Goal: Check status: Check status

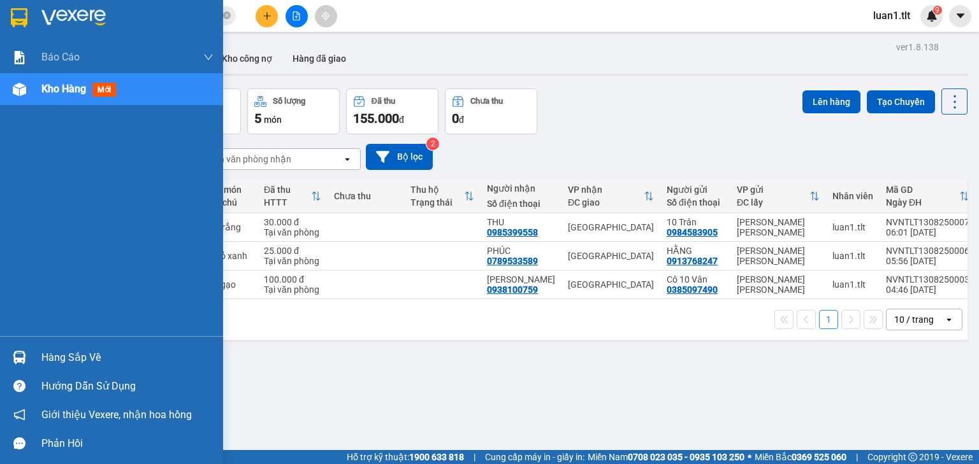
click at [89, 353] on div "Hàng sắp về" at bounding box center [127, 357] width 172 height 19
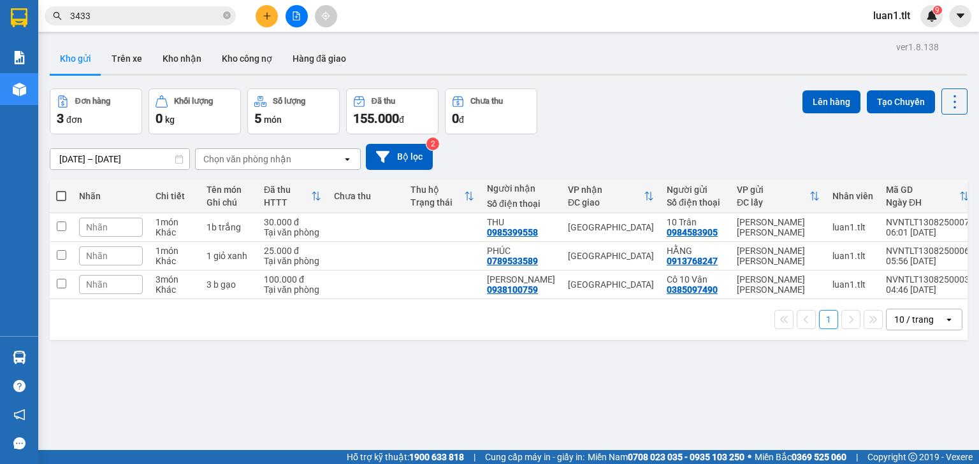
click at [687, 376] on section "Kết quả [PERSON_NAME] ( 1741 ) Bộ lọc Thuộc VP này Ngày tạo [PERSON_NAME] nhất …" at bounding box center [489, 232] width 979 height 464
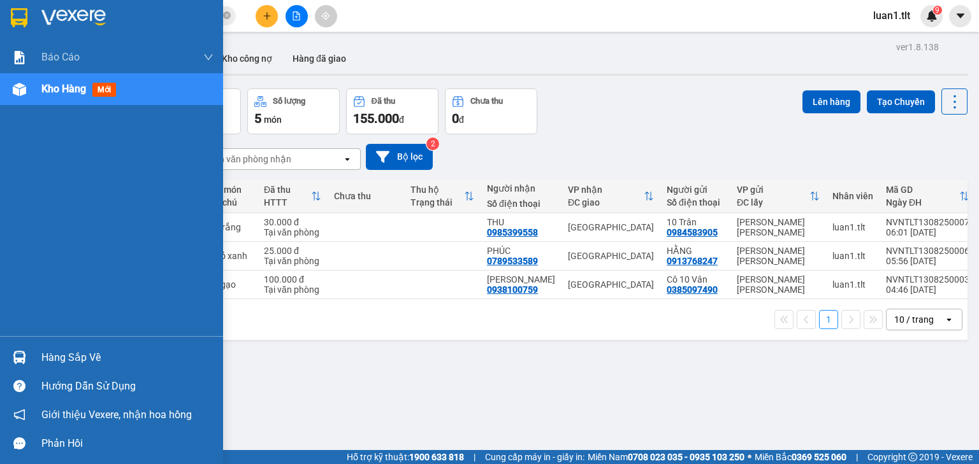
click at [39, 22] on div at bounding box center [111, 20] width 223 height 41
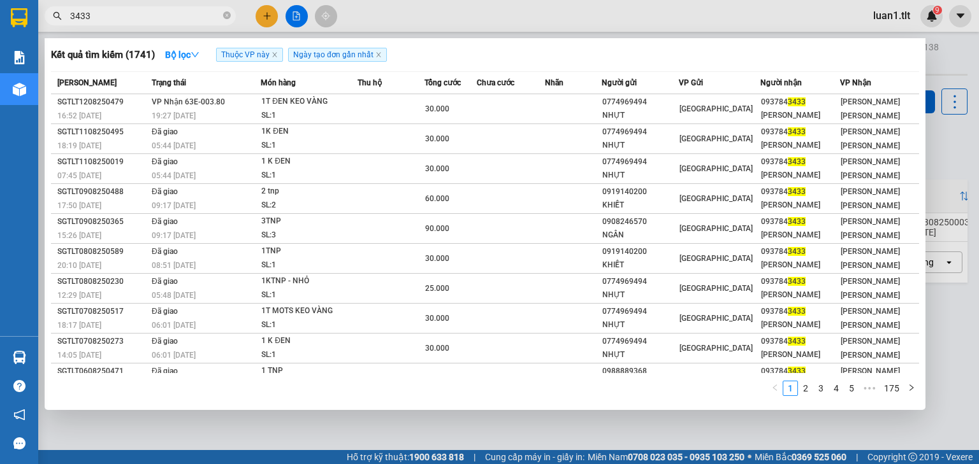
click at [224, 17] on icon "close-circle" at bounding box center [227, 15] width 8 height 8
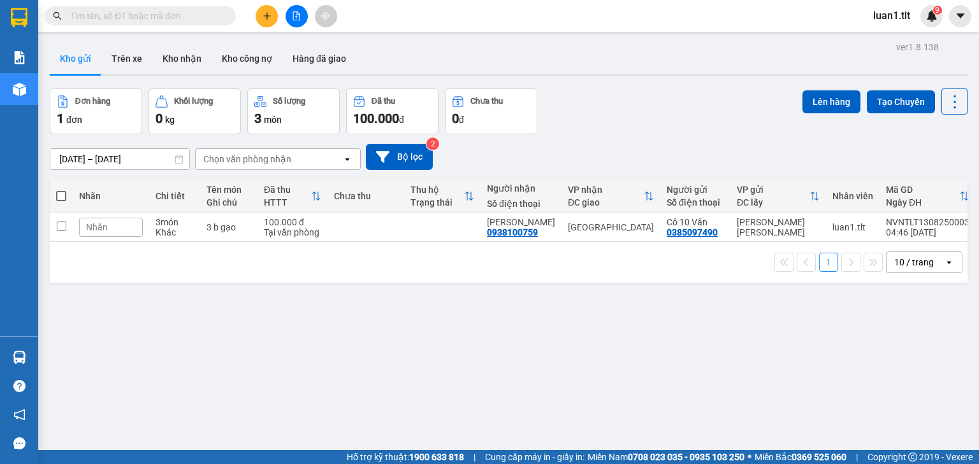
click at [203, 18] on input "text" at bounding box center [145, 16] width 150 height 14
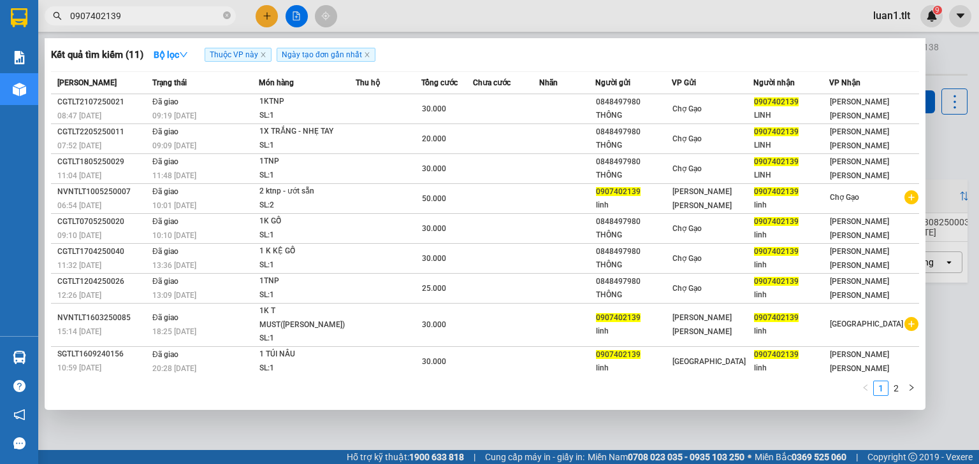
drag, startPoint x: 134, startPoint y: 13, endPoint x: 61, endPoint y: 20, distance: 73.0
click at [61, 20] on span "0907402139" at bounding box center [140, 15] width 191 height 19
type input "0907402139"
click at [148, 21] on input "0907402139" at bounding box center [145, 16] width 150 height 14
click at [226, 18] on icon "close-circle" at bounding box center [227, 15] width 8 height 8
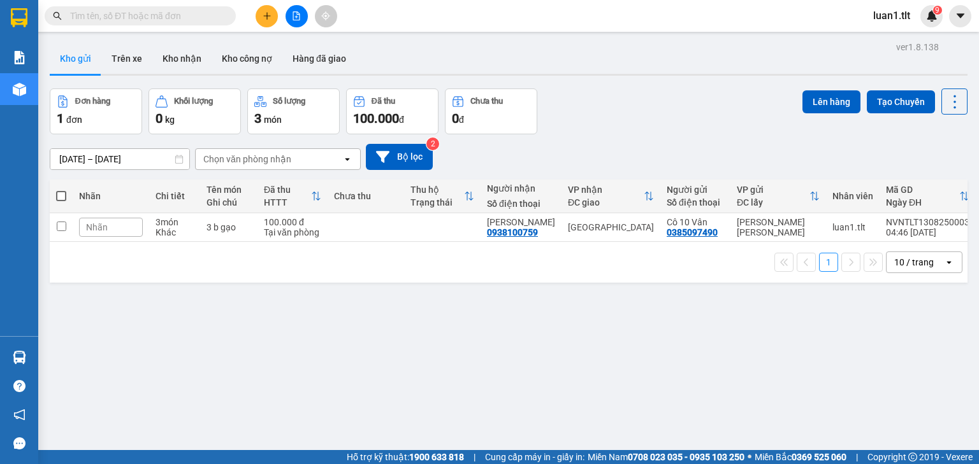
click at [208, 22] on input "text" at bounding box center [145, 16] width 150 height 14
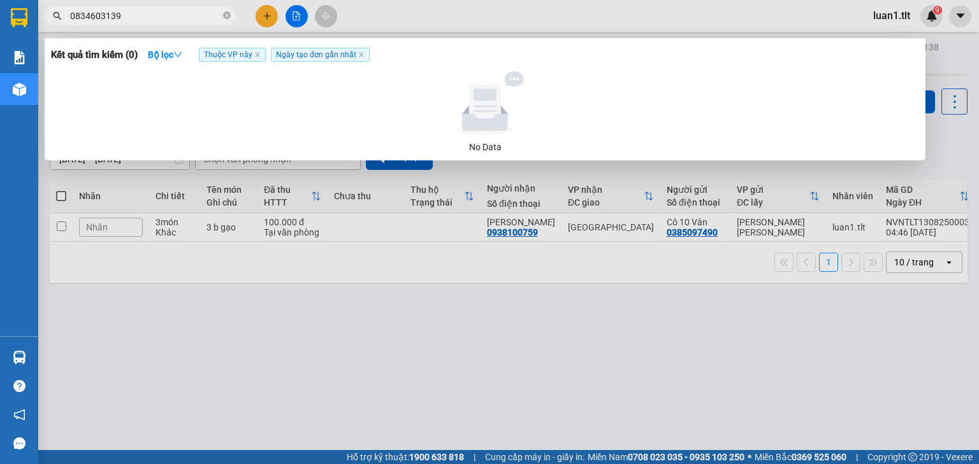
type input "0834603139"
click at [251, 57] on span "Thuộc VP này" at bounding box center [232, 55] width 67 height 14
click at [249, 48] on span "Thuộc VP này" at bounding box center [232, 55] width 67 height 14
click at [247, 52] on span "Thuộc VP này" at bounding box center [232, 55] width 67 height 14
click at [181, 51] on icon "down" at bounding box center [177, 54] width 9 height 9
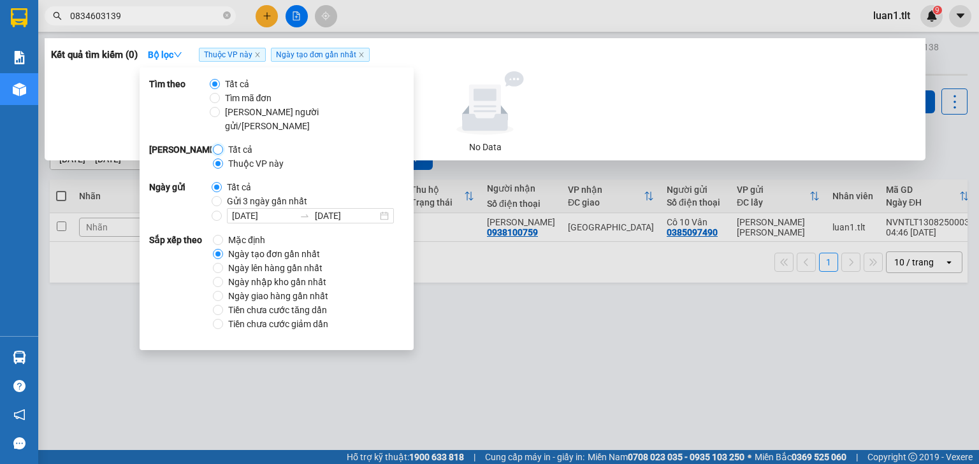
click at [217, 145] on input "Tất cả" at bounding box center [218, 150] width 10 height 10
radio input "true"
radio input "false"
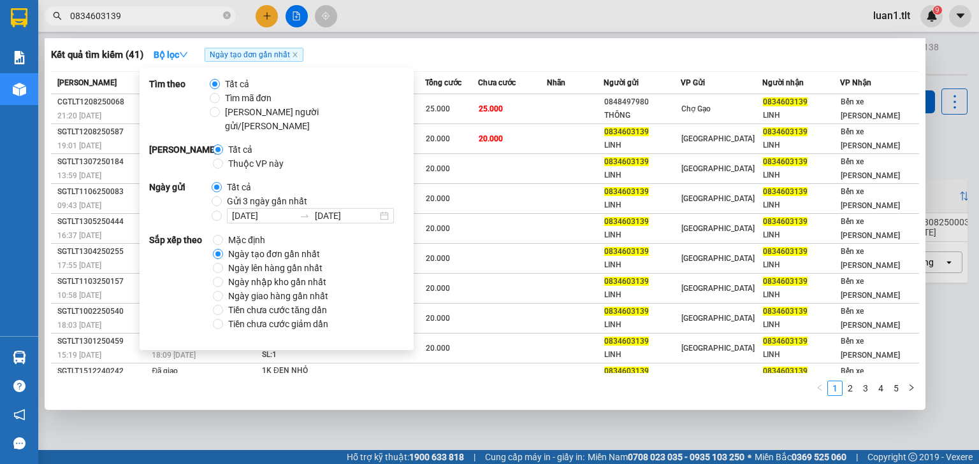
click at [559, 20] on div at bounding box center [489, 232] width 979 height 464
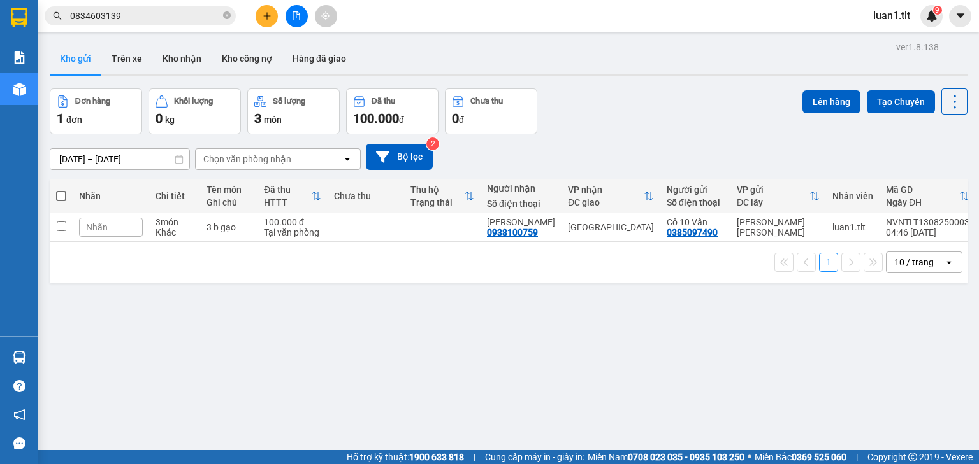
click at [155, 21] on input "0834603139" at bounding box center [145, 16] width 150 height 14
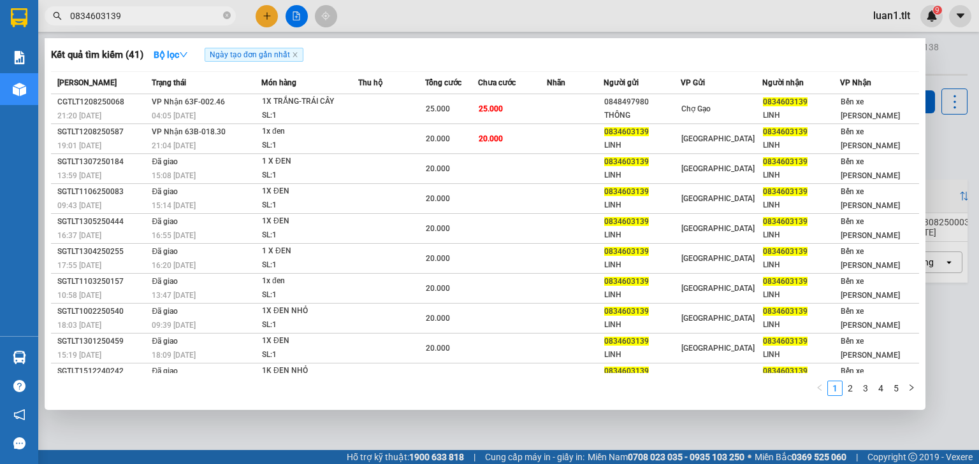
click at [148, 20] on input "0834603139" at bounding box center [145, 16] width 150 height 14
click at [167, 56] on strong "Bộ lọc" at bounding box center [171, 55] width 34 height 10
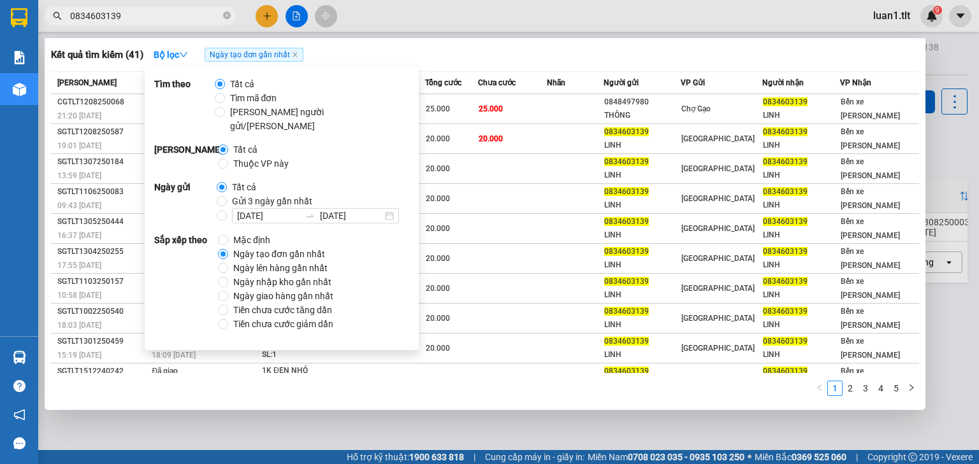
click at [544, 6] on div at bounding box center [489, 232] width 979 height 464
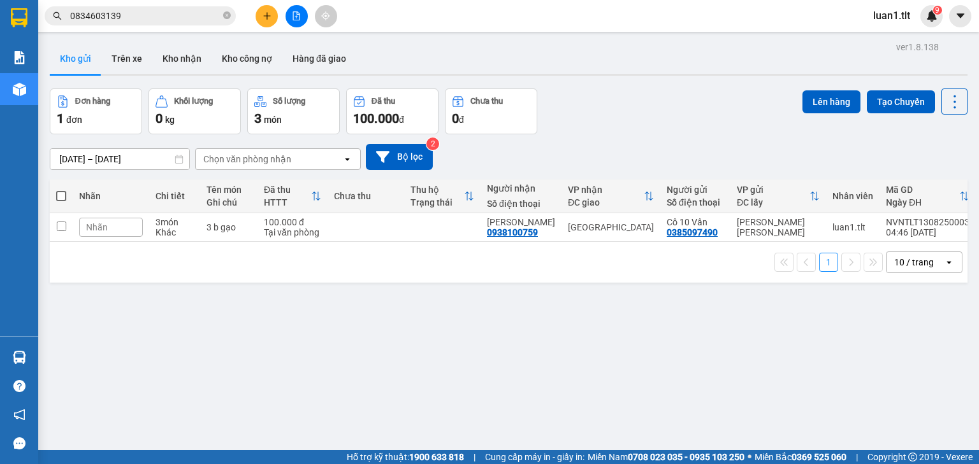
click at [137, 6] on span "0834603139" at bounding box center [140, 15] width 191 height 19
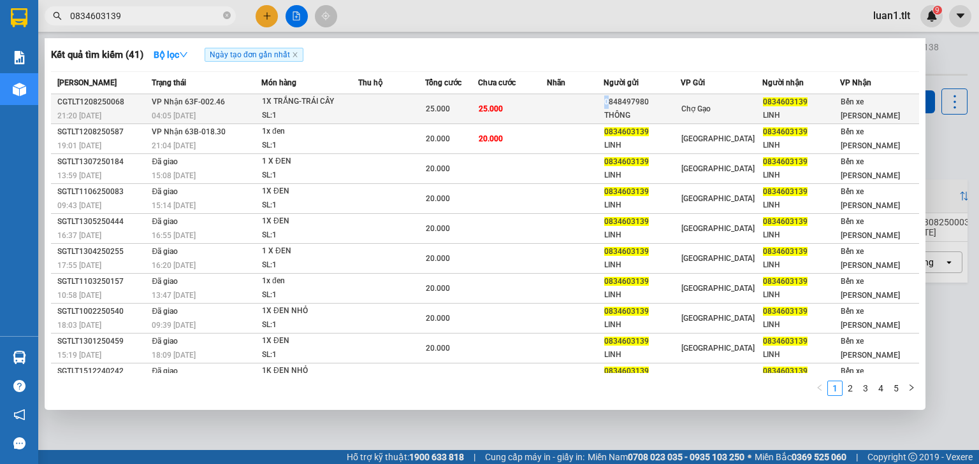
drag, startPoint x: 603, startPoint y: 103, endPoint x: 613, endPoint y: 102, distance: 9.6
click at [613, 102] on tr "CGTLT1208250068 21:20 [DATE] [PERSON_NAME] 63F-002.46 04:05 [DATE] 1X TRẮNG-TRÁ…" at bounding box center [485, 109] width 868 height 30
drag, startPoint x: 657, startPoint y: 103, endPoint x: 601, endPoint y: 101, distance: 55.5
click at [601, 101] on tr "CGTLT1208250068 21:20 [DATE] [PERSON_NAME] 63F-002.46 04:05 [DATE] 1X TRẮNG-TRÁ…" at bounding box center [485, 109] width 868 height 30
copy div "0848497980"
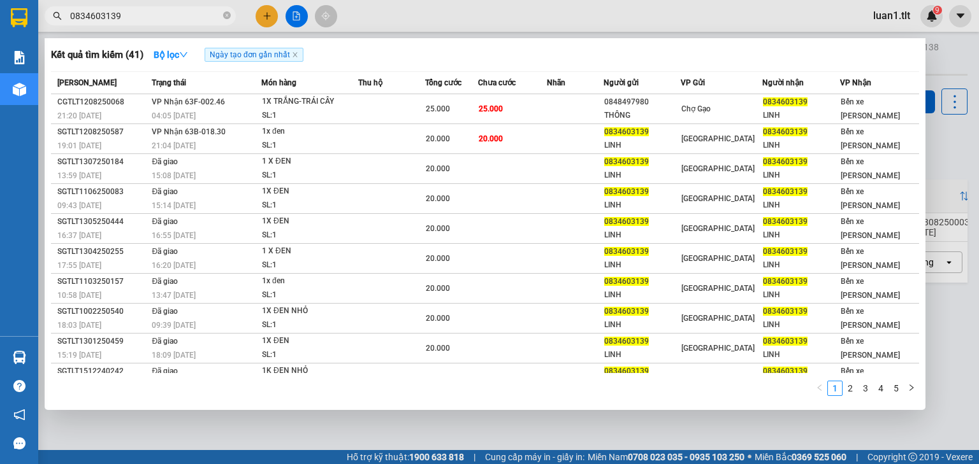
click at [149, 13] on input "0834603139" at bounding box center [145, 16] width 150 height 14
click at [228, 19] on icon "close-circle" at bounding box center [227, 15] width 8 height 8
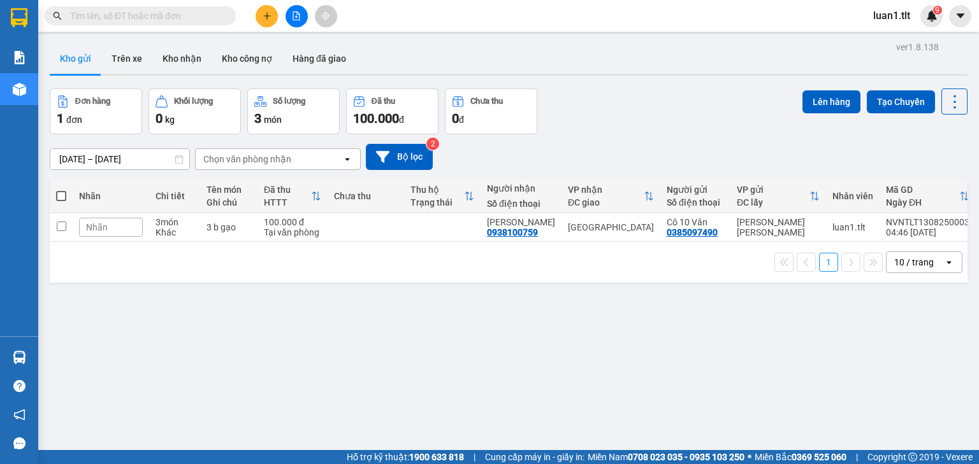
paste input "0848497980"
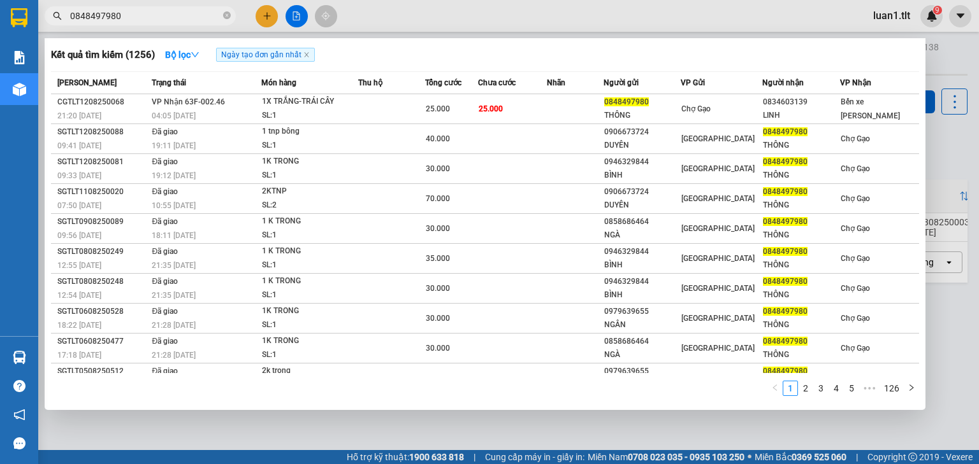
type input "0848497980"
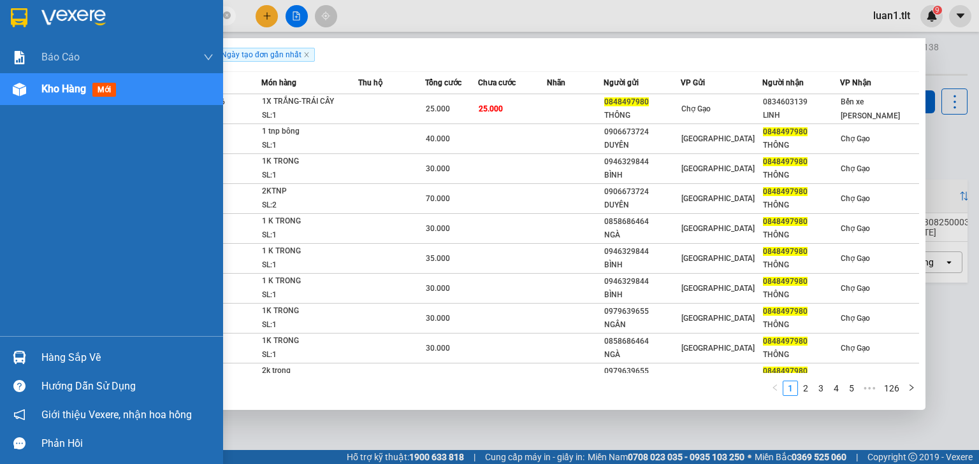
click at [0, 18] on div at bounding box center [111, 20] width 223 height 41
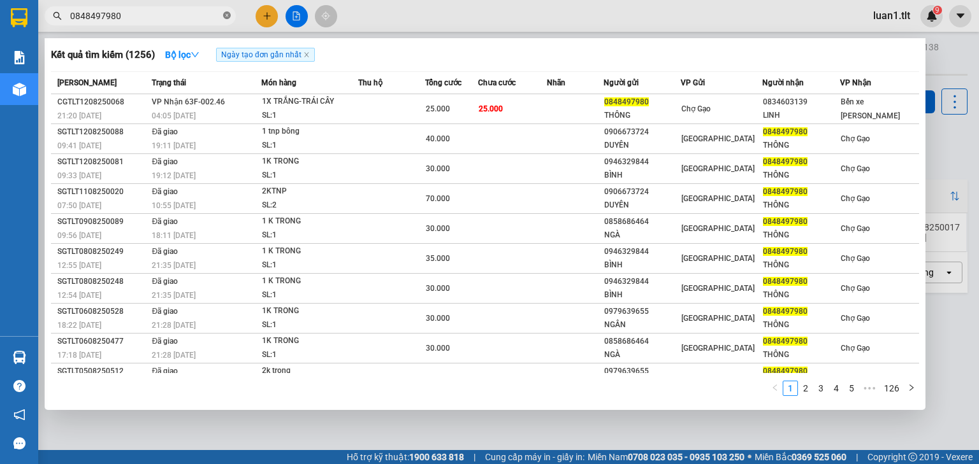
click at [223, 13] on icon "close-circle" at bounding box center [227, 15] width 8 height 8
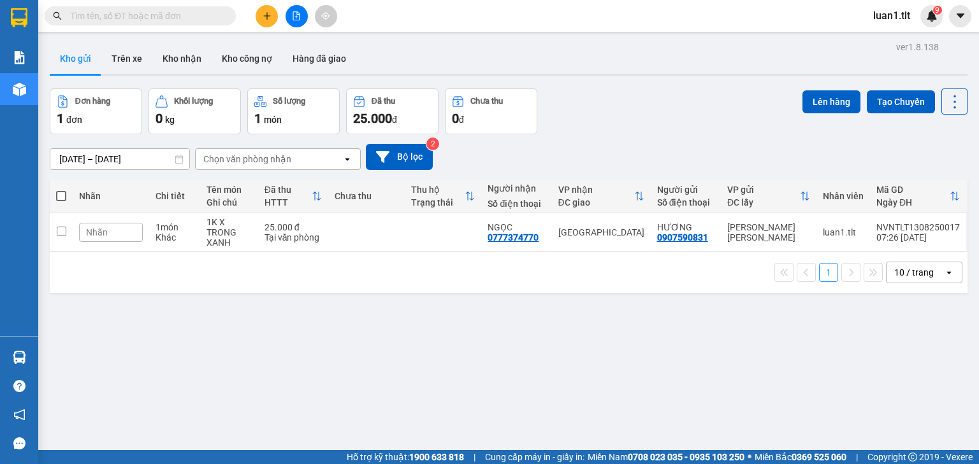
click at [41, 5] on div "Kết quả [PERSON_NAME] ( 1256 ) Bộ lọc Ngày tạo [PERSON_NAME] nhất Mã ĐH Trạng t…" at bounding box center [124, 16] width 248 height 22
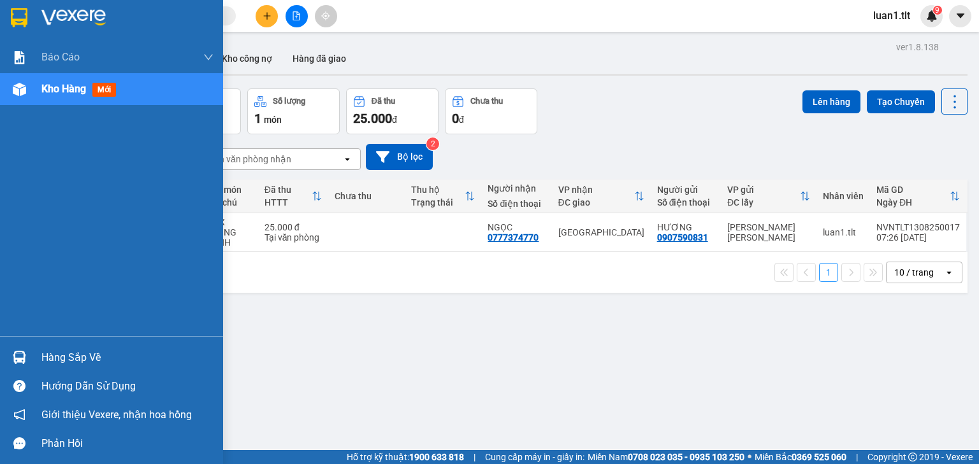
click at [13, 22] on img at bounding box center [19, 17] width 17 height 19
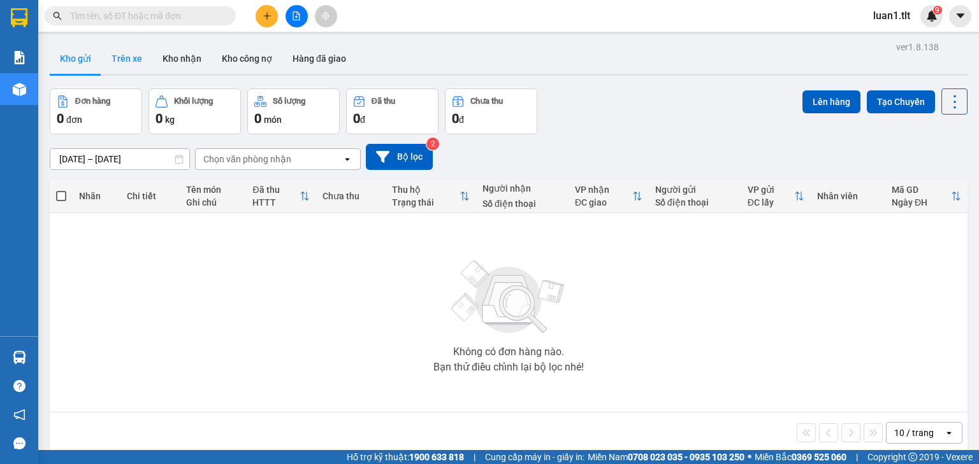
click at [116, 68] on button "Trên xe" at bounding box center [126, 58] width 51 height 31
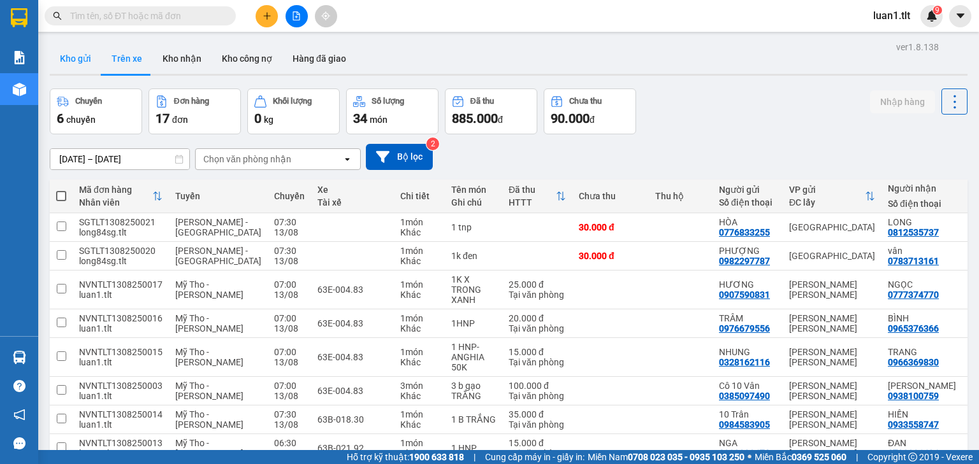
click at [92, 66] on button "Kho gửi" at bounding box center [76, 58] width 52 height 31
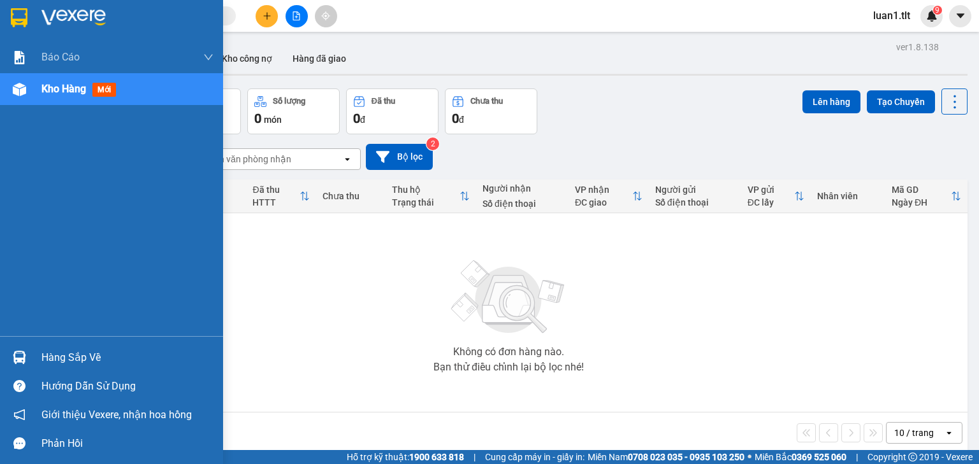
click at [16, 13] on img at bounding box center [19, 17] width 17 height 19
click at [28, 354] on div at bounding box center [19, 358] width 22 height 22
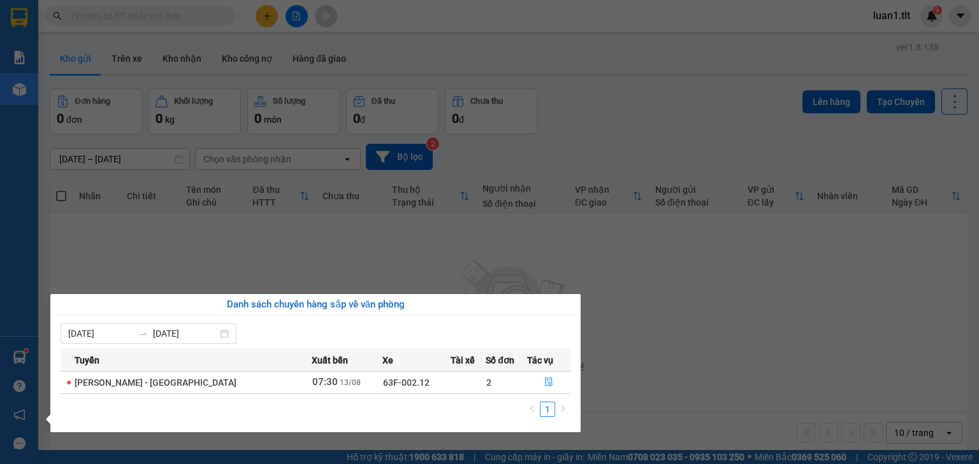
click at [696, 341] on section "Kết quả [PERSON_NAME] ( 1256 ) Bộ lọc Ngày tạo [PERSON_NAME] nhất Mã ĐH Trạng t…" at bounding box center [489, 232] width 979 height 464
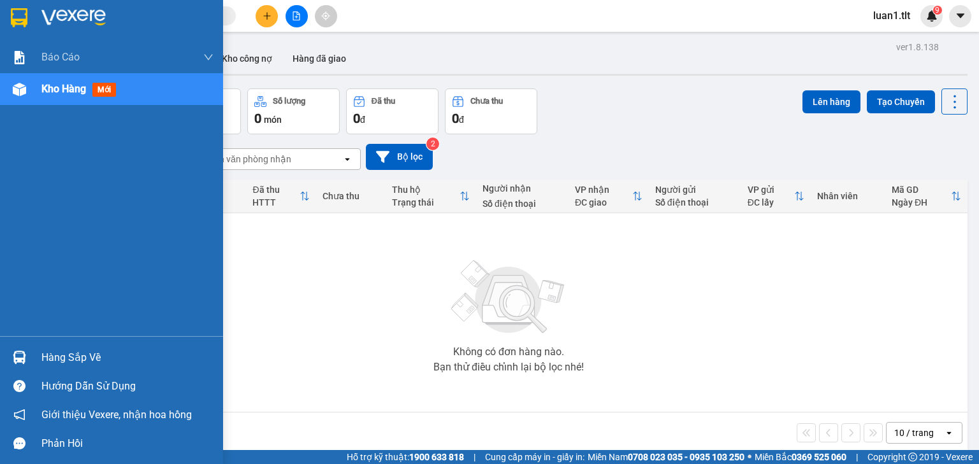
click at [34, 28] on div at bounding box center [111, 20] width 223 height 41
click at [26, 13] on img at bounding box center [19, 17] width 17 height 19
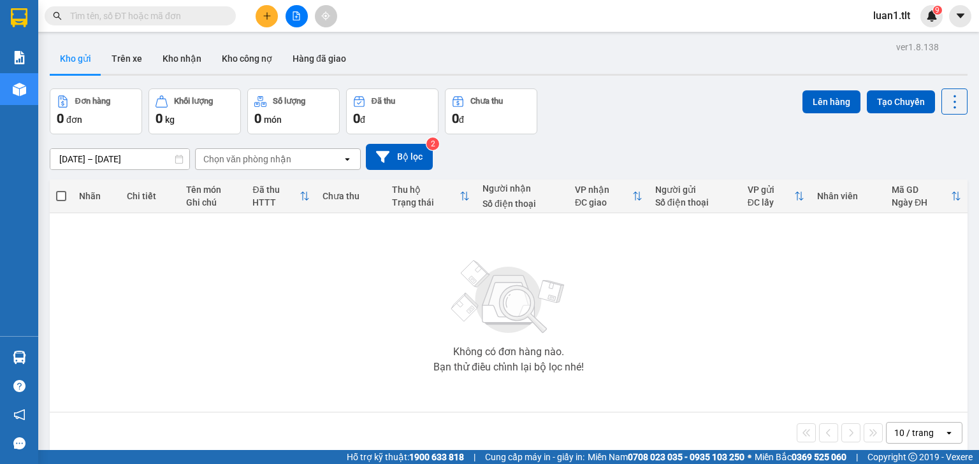
click at [133, 19] on input "text" at bounding box center [145, 16] width 150 height 14
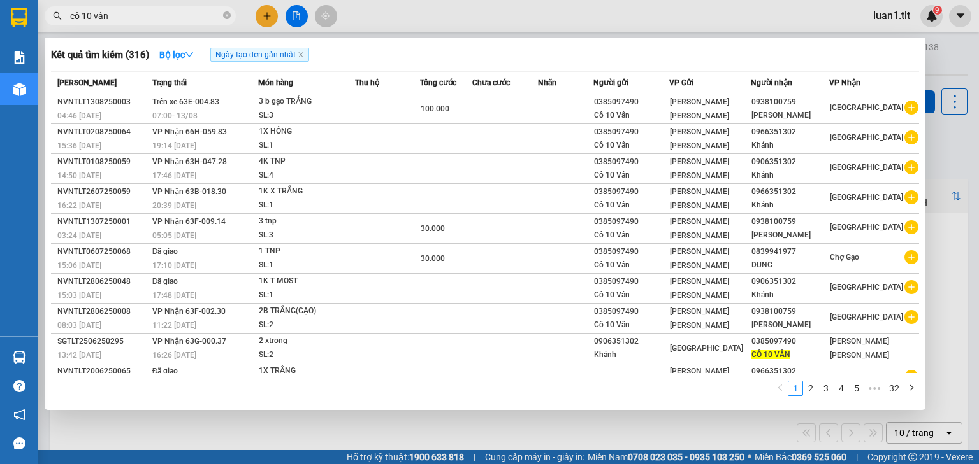
type input "cô 10 vân"
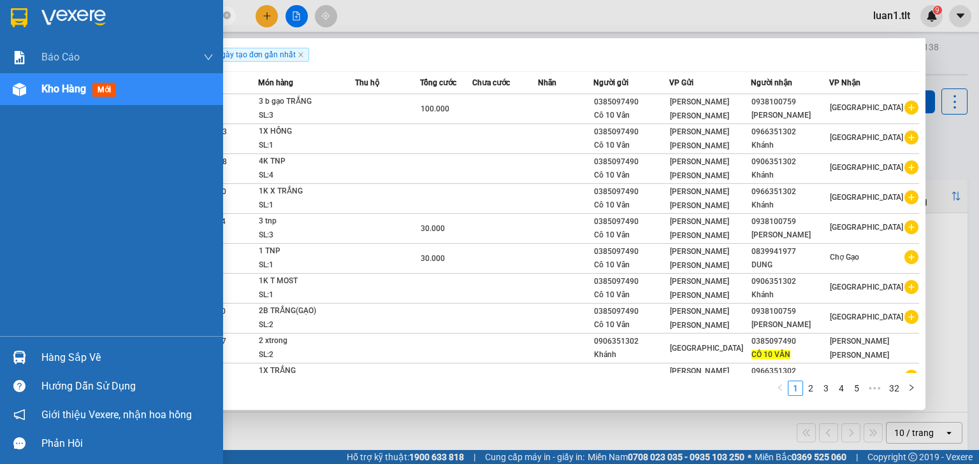
click at [28, 23] on div at bounding box center [19, 17] width 22 height 22
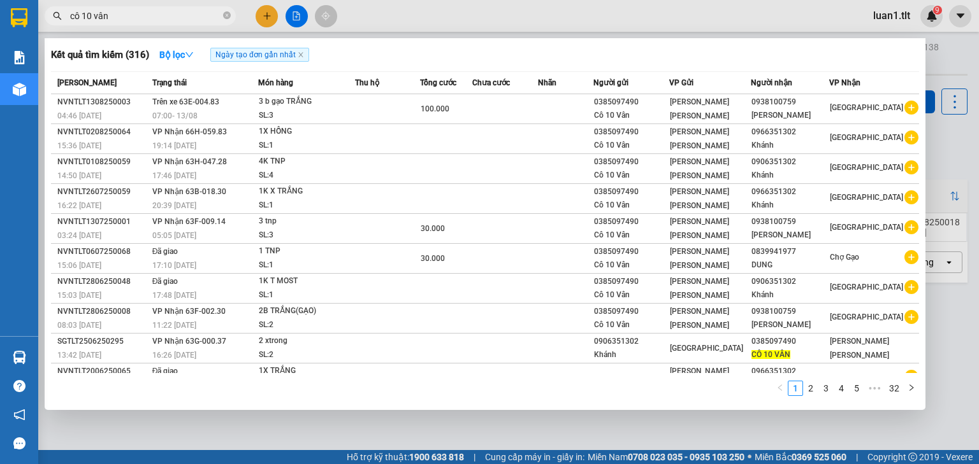
drag, startPoint x: 227, startPoint y: 20, endPoint x: 41, endPoint y: 36, distance: 186.1
click at [225, 20] on span at bounding box center [227, 16] width 8 height 12
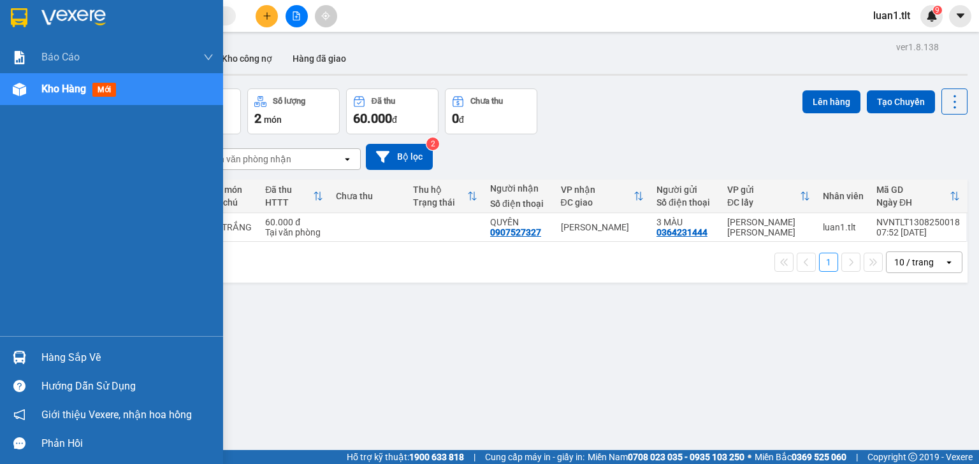
click at [36, 15] on div at bounding box center [111, 20] width 223 height 41
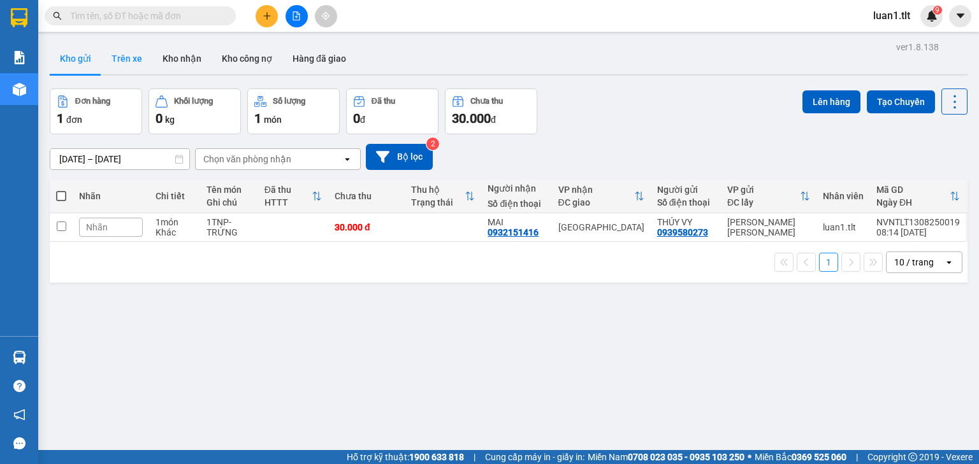
click at [115, 52] on button "Trên xe" at bounding box center [126, 58] width 51 height 31
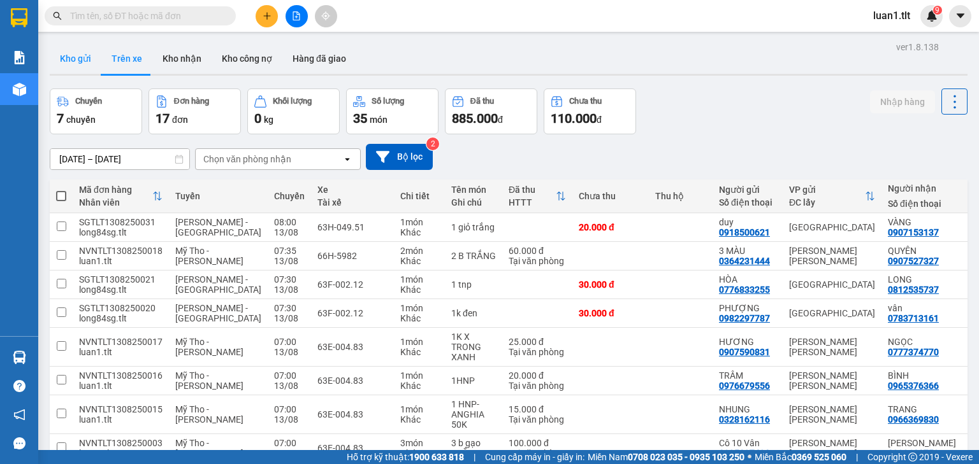
click at [78, 58] on button "Kho gửi" at bounding box center [76, 58] width 52 height 31
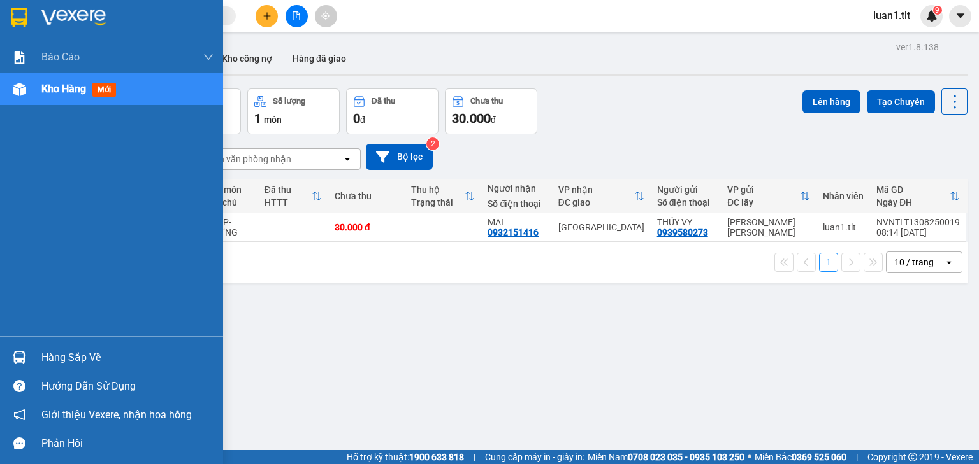
click at [29, 23] on div at bounding box center [19, 17] width 22 height 22
click at [20, 344] on div "Hàng sắp về" at bounding box center [111, 357] width 223 height 29
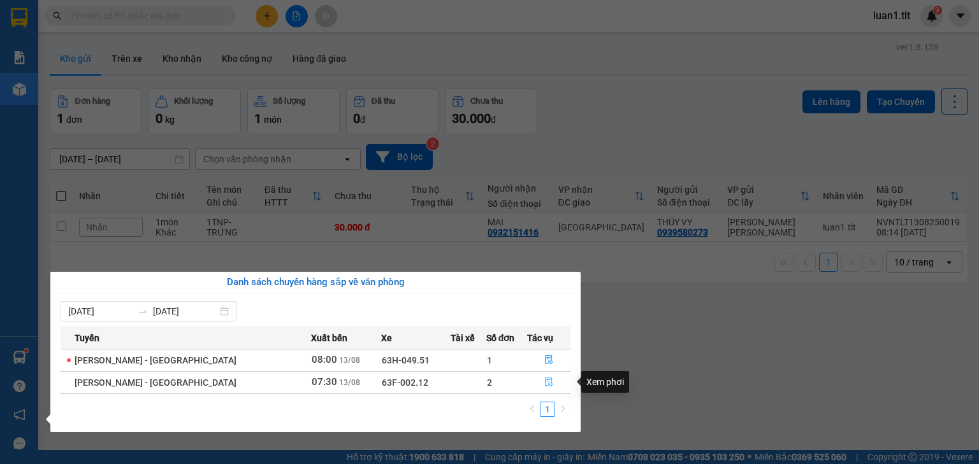
click at [544, 385] on icon "file-done" at bounding box center [548, 382] width 9 height 9
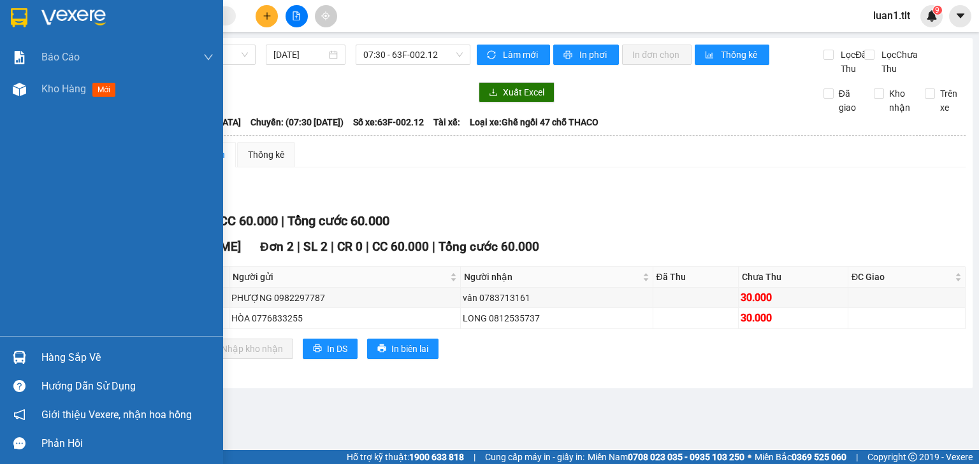
click at [23, 9] on img at bounding box center [19, 17] width 17 height 19
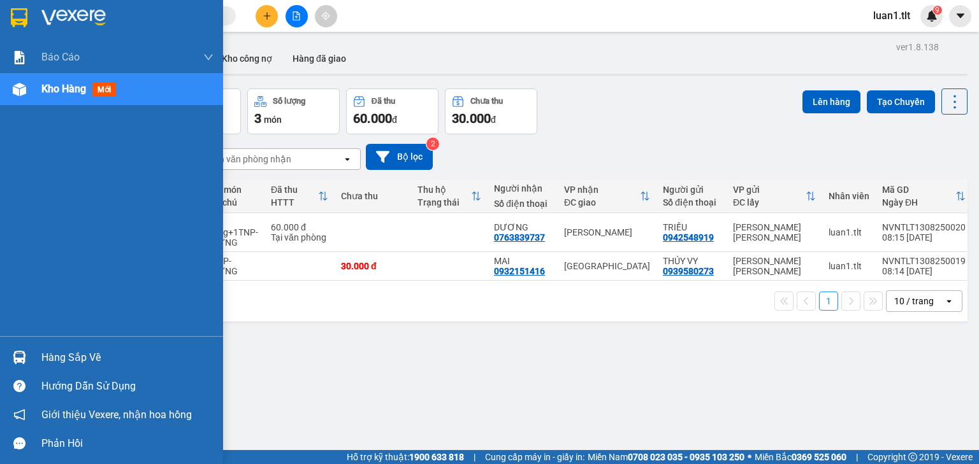
click at [28, 13] on div at bounding box center [19, 17] width 22 height 22
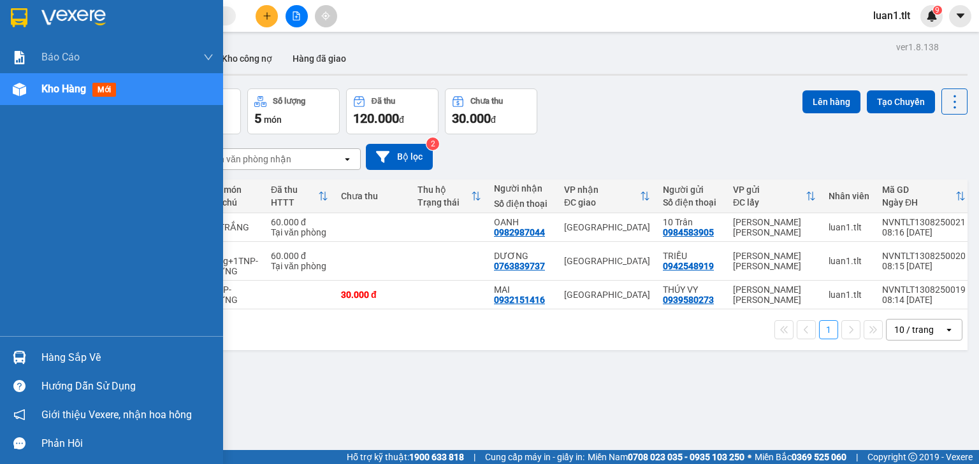
click at [10, 13] on div at bounding box center [19, 17] width 22 height 22
click at [15, 19] on img at bounding box center [19, 17] width 17 height 19
click at [29, 18] on div at bounding box center [19, 17] width 22 height 22
click at [27, 13] on div at bounding box center [19, 17] width 22 height 22
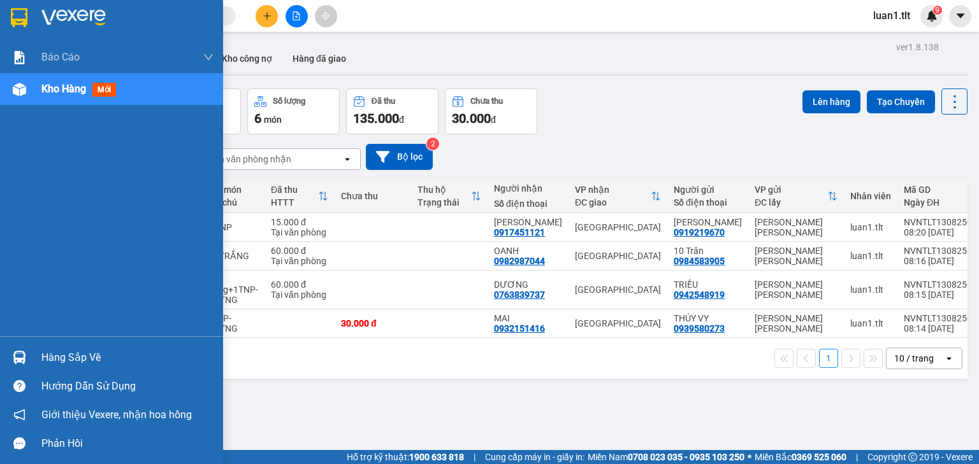
click at [9, 20] on div at bounding box center [19, 17] width 22 height 22
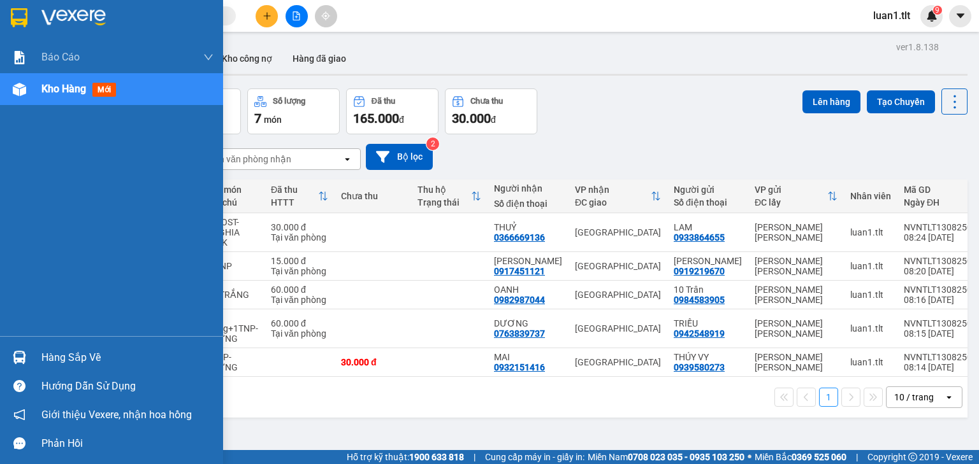
drag, startPoint x: 38, startPoint y: 17, endPoint x: 39, endPoint y: 0, distance: 17.2
click at [38, 17] on div at bounding box center [111, 20] width 223 height 41
click at [16, 15] on img at bounding box center [19, 17] width 17 height 19
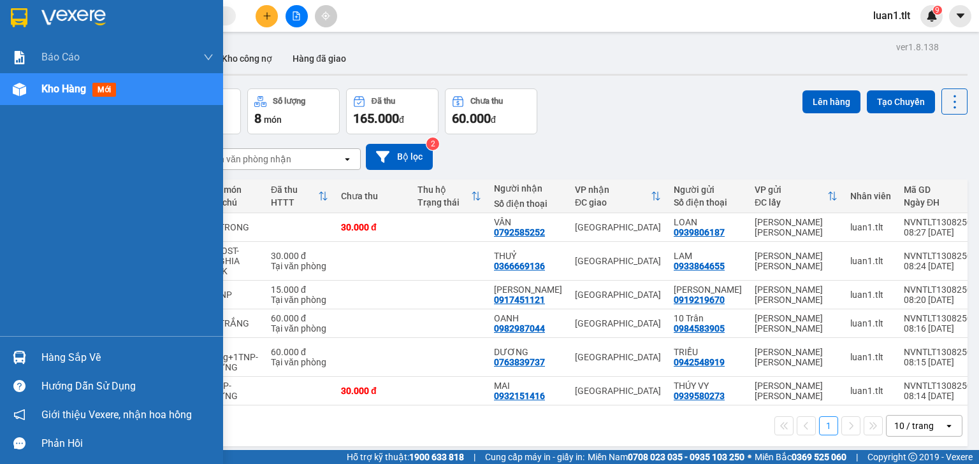
click at [24, 24] on img at bounding box center [19, 17] width 17 height 19
click at [47, 362] on div "Hàng sắp về" at bounding box center [127, 357] width 172 height 19
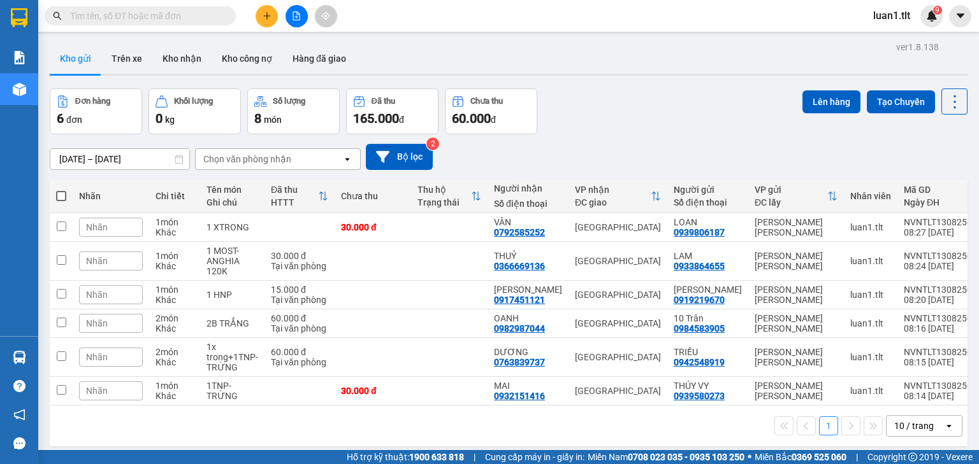
click at [747, 36] on section "Kết quả [PERSON_NAME] ( 316 ) Bộ lọc Ngày tạo [PERSON_NAME] nhất Mã ĐH Trạng th…" at bounding box center [489, 232] width 979 height 464
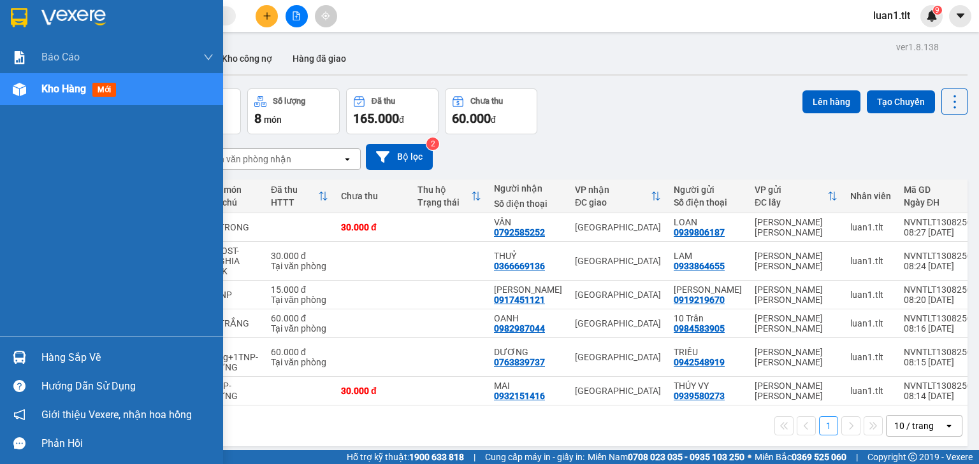
click at [23, 9] on img at bounding box center [19, 17] width 17 height 19
click at [17, 24] on img at bounding box center [19, 17] width 17 height 19
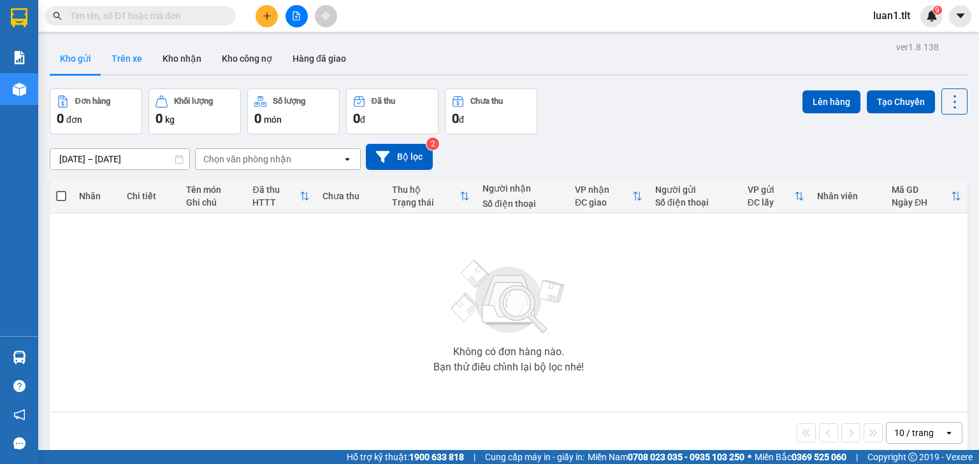
click at [113, 56] on button "Trên xe" at bounding box center [126, 58] width 51 height 31
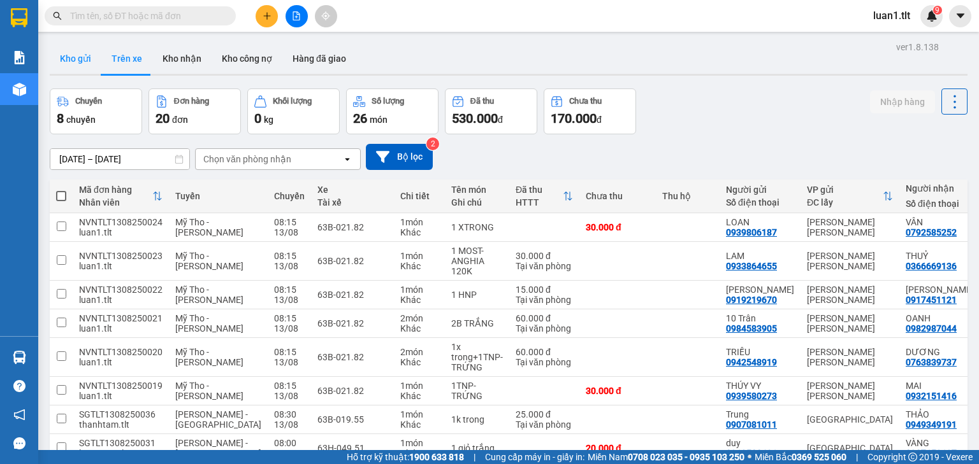
click at [80, 64] on button "Kho gửi" at bounding box center [76, 58] width 52 height 31
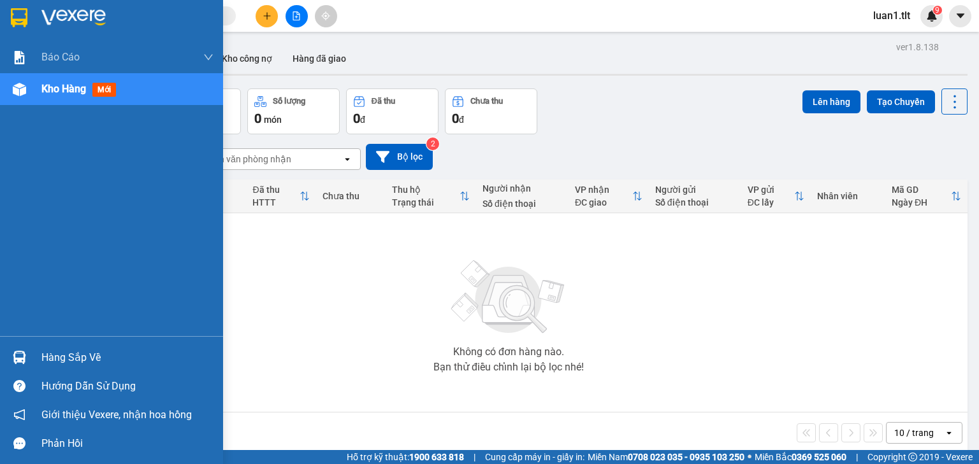
click at [10, 8] on div at bounding box center [19, 17] width 22 height 22
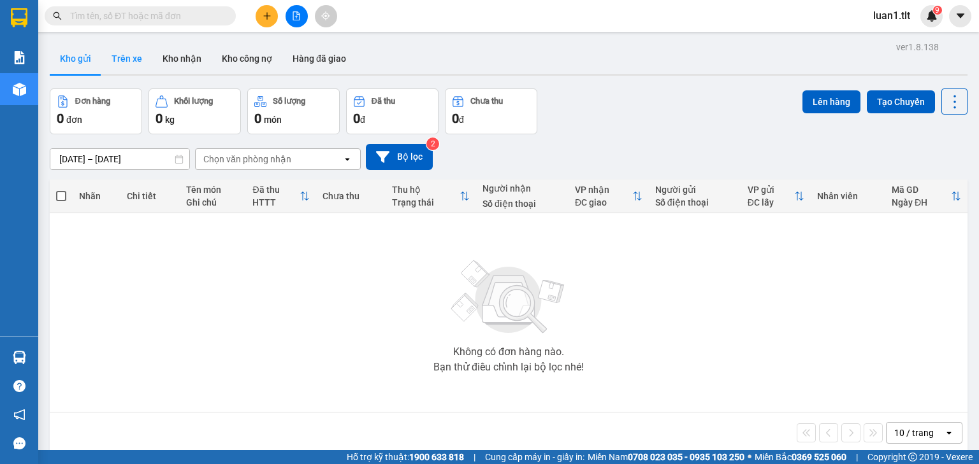
click at [106, 50] on button "Trên xe" at bounding box center [126, 58] width 51 height 31
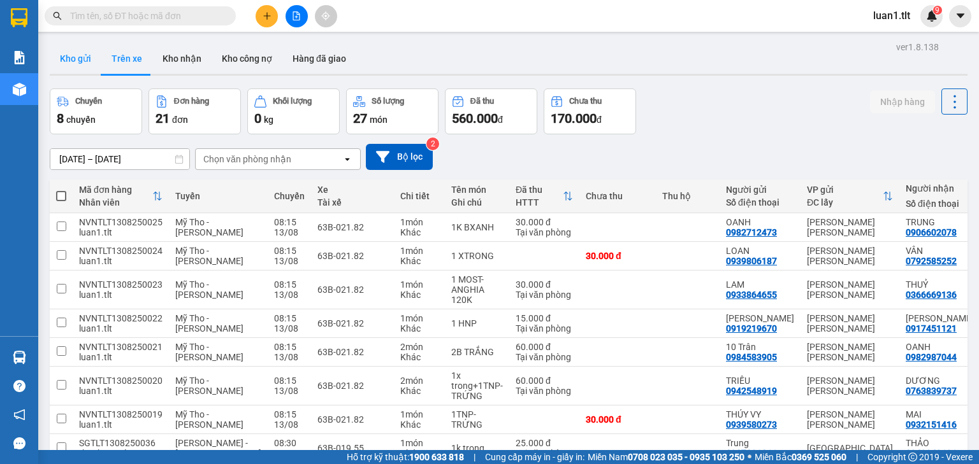
click at [83, 59] on button "Kho gửi" at bounding box center [76, 58] width 52 height 31
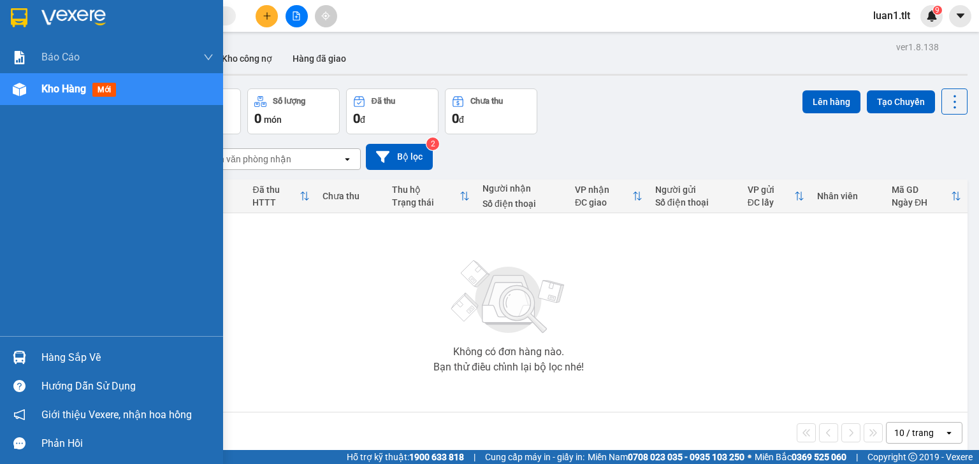
click at [13, 3] on div at bounding box center [111, 20] width 223 height 41
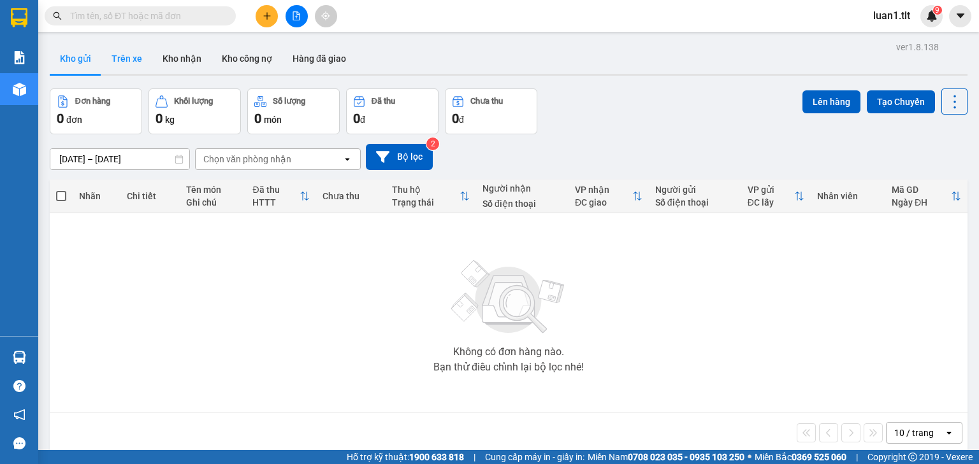
click at [124, 60] on button "Trên xe" at bounding box center [126, 58] width 51 height 31
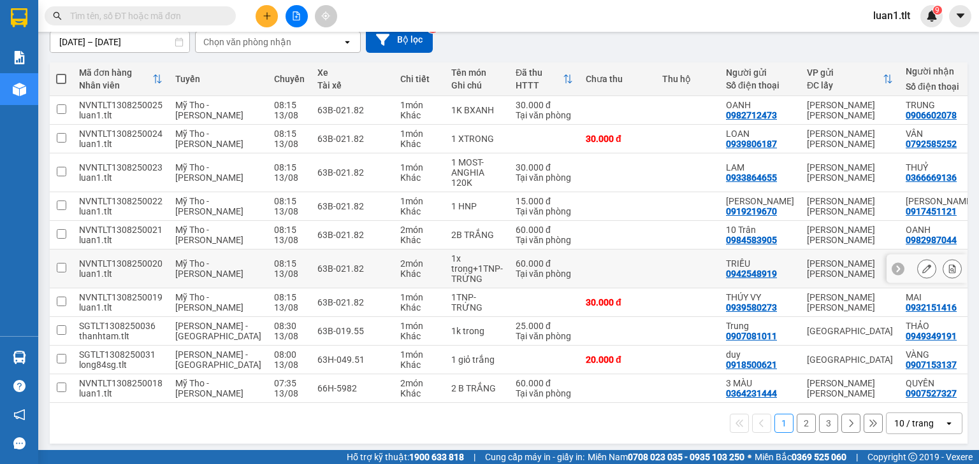
scroll to position [135, 0]
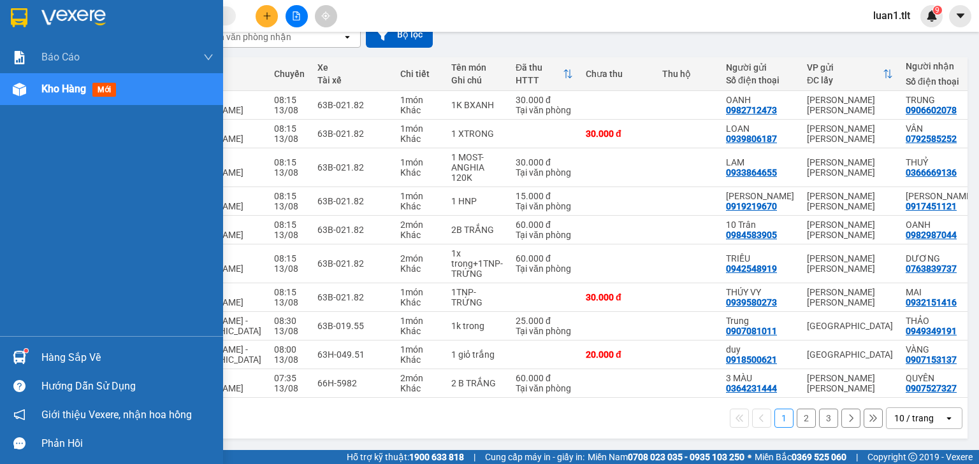
click at [21, 25] on img at bounding box center [19, 17] width 17 height 19
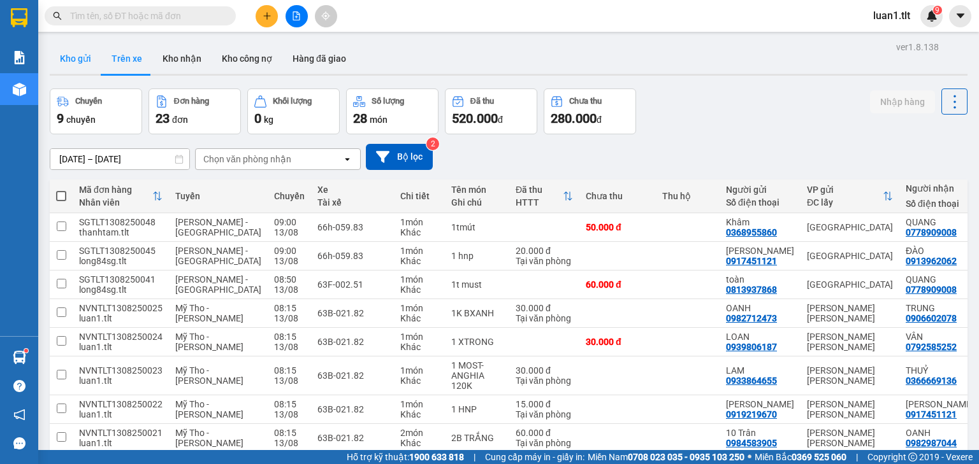
click at [67, 61] on button "Kho gửi" at bounding box center [76, 58] width 52 height 31
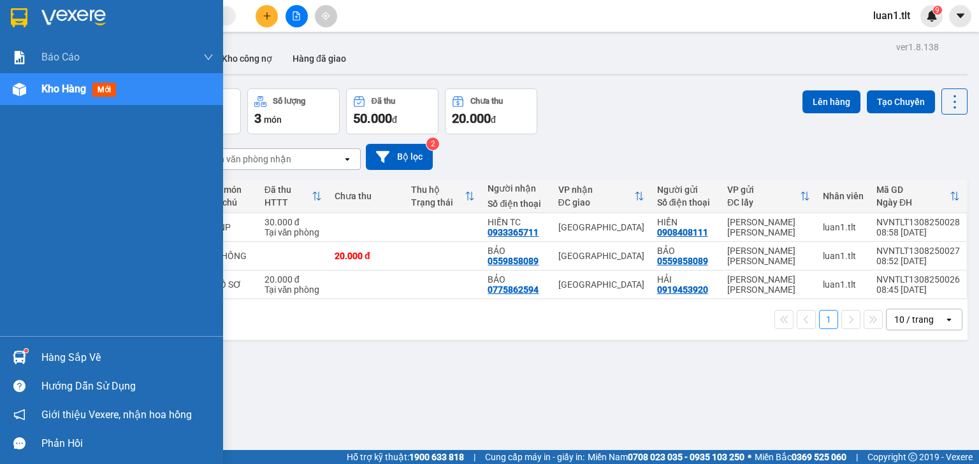
click at [8, 12] on div at bounding box center [19, 17] width 22 height 22
click at [46, 11] on img at bounding box center [73, 17] width 64 height 19
click at [11, 15] on img at bounding box center [19, 17] width 17 height 19
click at [18, 354] on img at bounding box center [19, 357] width 13 height 13
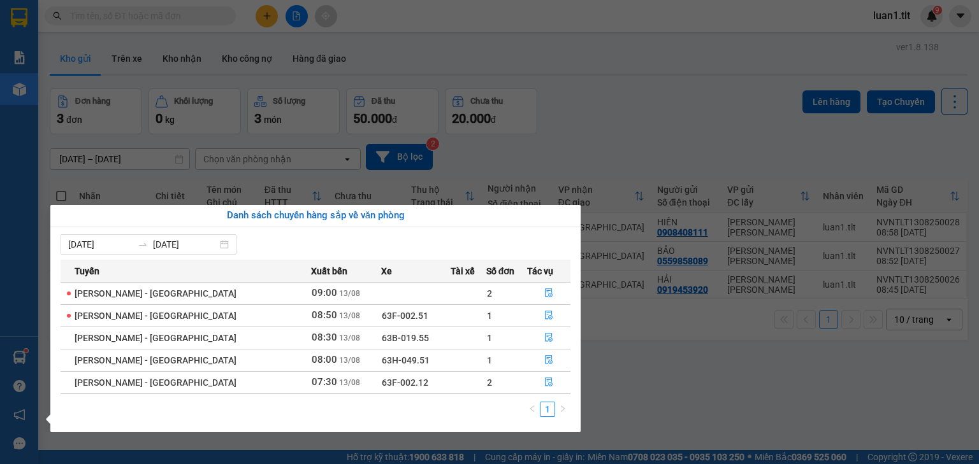
click at [647, 366] on section "Kết quả [PERSON_NAME] ( 316 ) Bộ lọc Ngày tạo [PERSON_NAME] nhất Mã ĐH Trạng th…" at bounding box center [489, 232] width 979 height 464
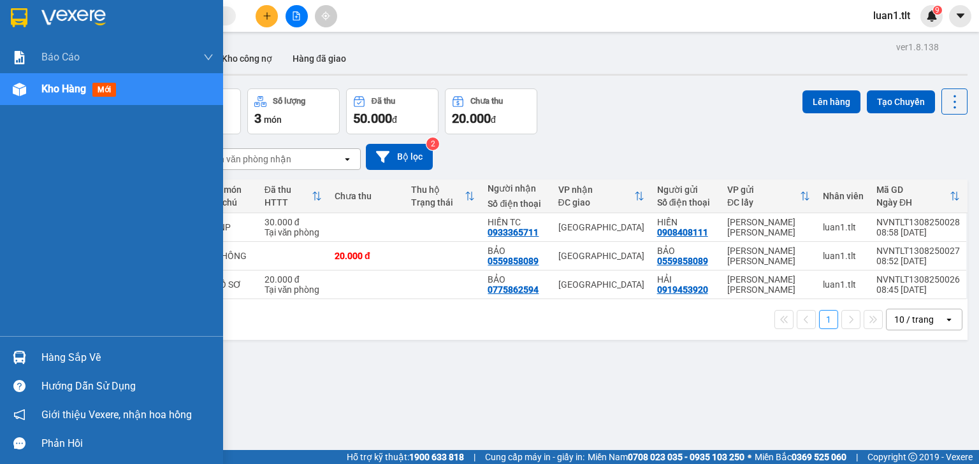
click at [17, 16] on img at bounding box center [19, 17] width 17 height 19
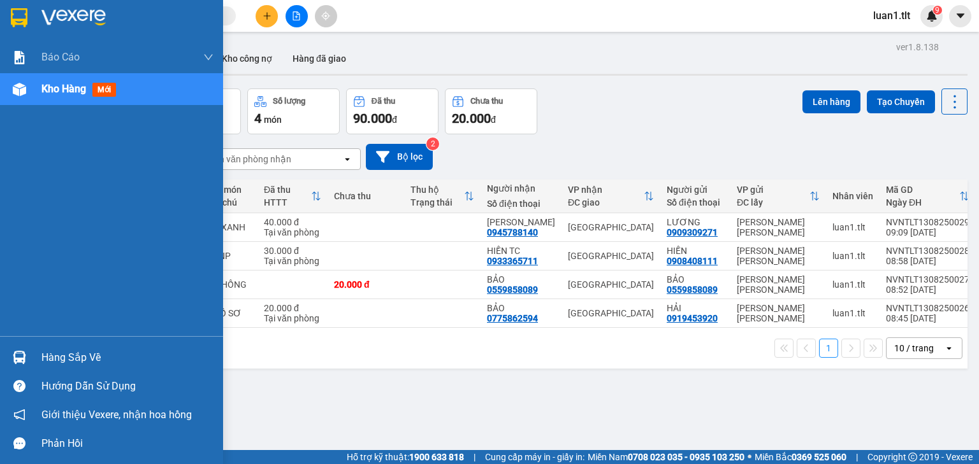
click at [10, 14] on div at bounding box center [19, 17] width 22 height 22
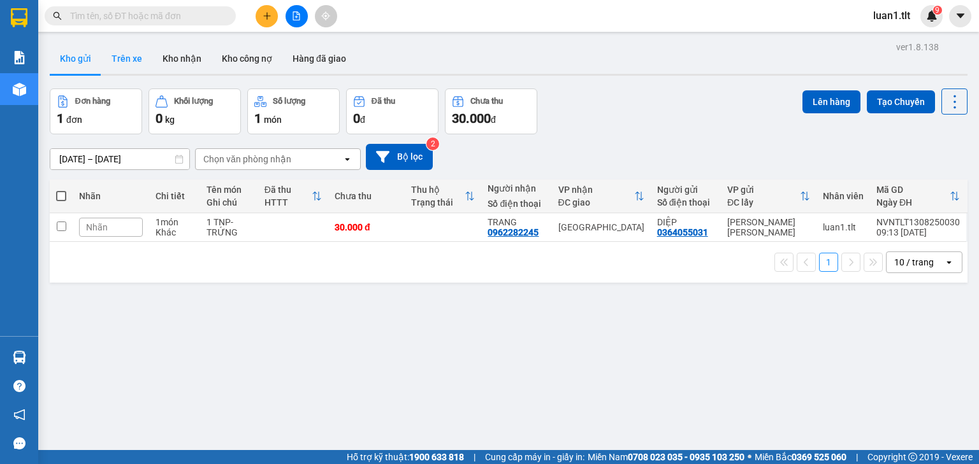
click at [129, 69] on button "Trên xe" at bounding box center [126, 58] width 51 height 31
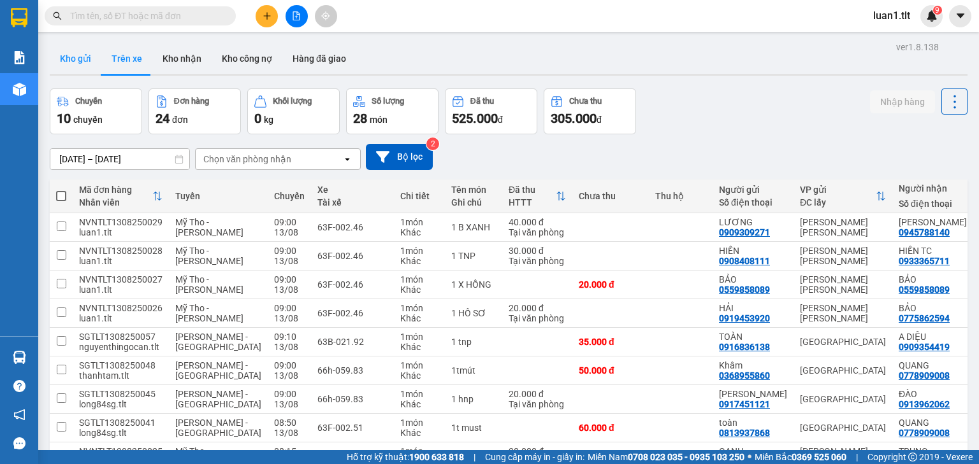
click at [82, 58] on button "Kho gửi" at bounding box center [76, 58] width 52 height 31
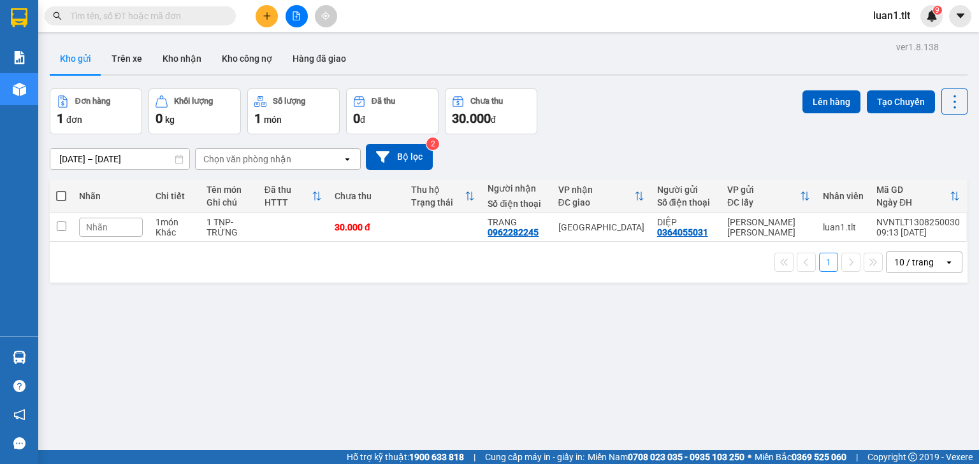
drag, startPoint x: 117, startPoint y: 54, endPoint x: 97, endPoint y: 63, distance: 22.3
click at [116, 55] on button "Trên xe" at bounding box center [126, 58] width 51 height 31
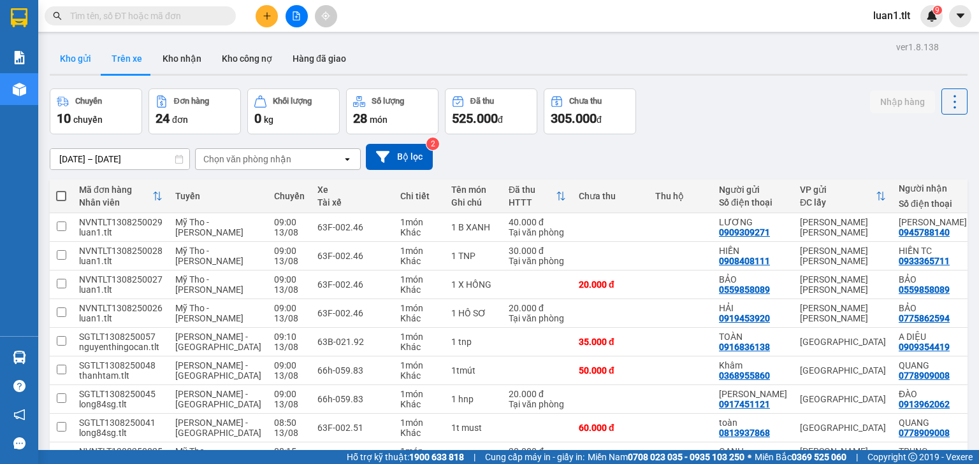
click at [83, 66] on button "Kho gửi" at bounding box center [76, 58] width 52 height 31
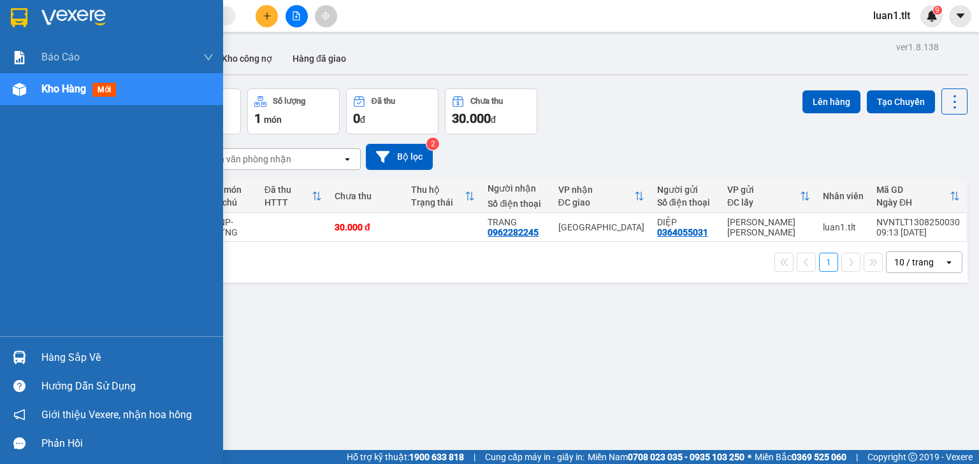
click at [25, 18] on img at bounding box center [19, 17] width 17 height 19
click at [20, 23] on img at bounding box center [19, 17] width 17 height 19
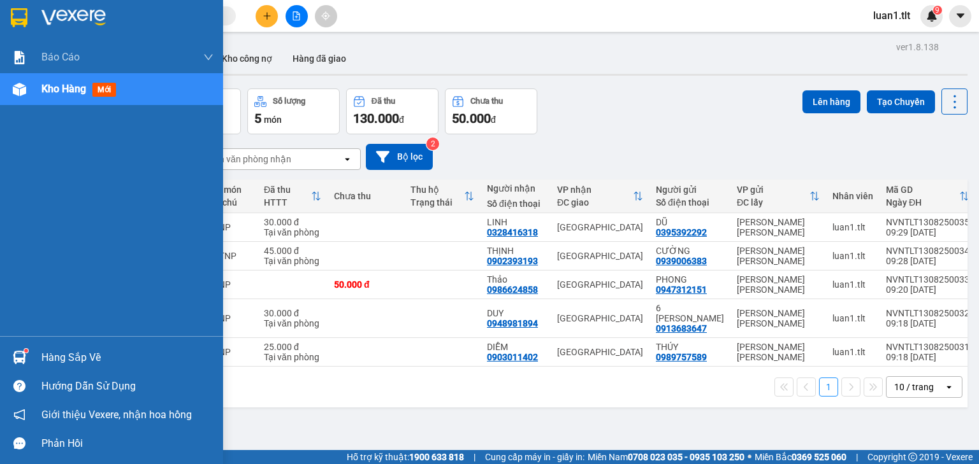
click at [36, 7] on div at bounding box center [111, 20] width 223 height 41
click at [14, 25] on img at bounding box center [19, 17] width 17 height 19
click at [8, 19] on div at bounding box center [19, 17] width 22 height 22
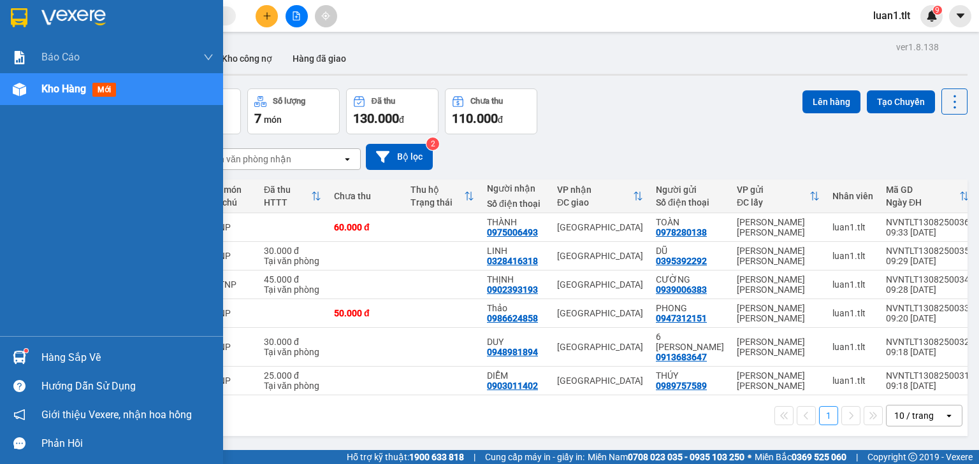
click at [6, 24] on div at bounding box center [111, 20] width 223 height 41
click at [10, 19] on div at bounding box center [19, 17] width 22 height 22
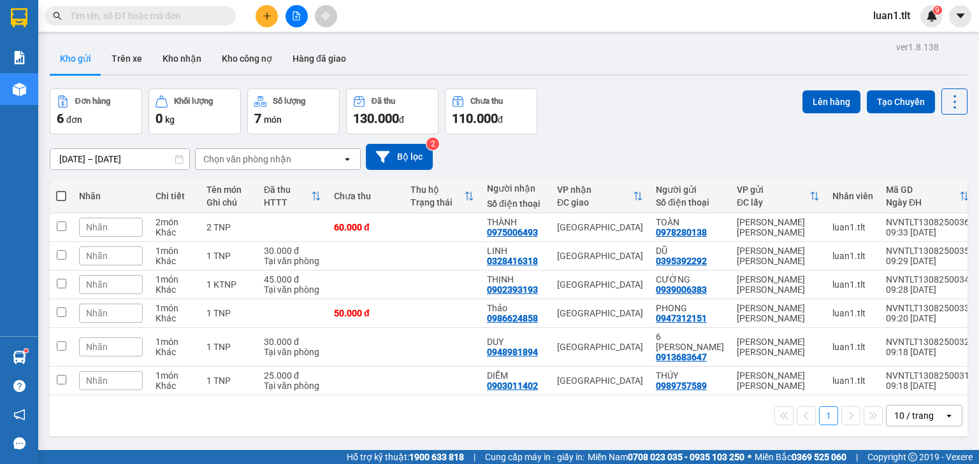
click at [115, 18] on input "text" at bounding box center [145, 16] width 150 height 14
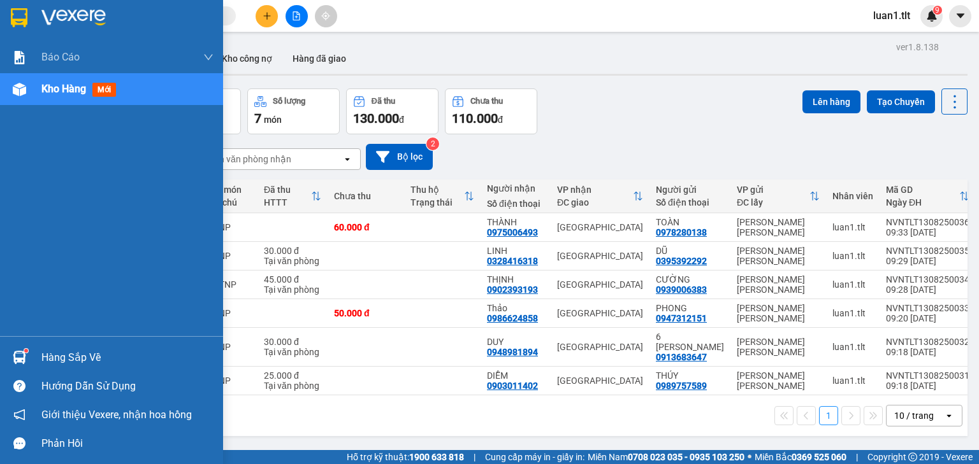
click at [0, 22] on div at bounding box center [111, 20] width 223 height 41
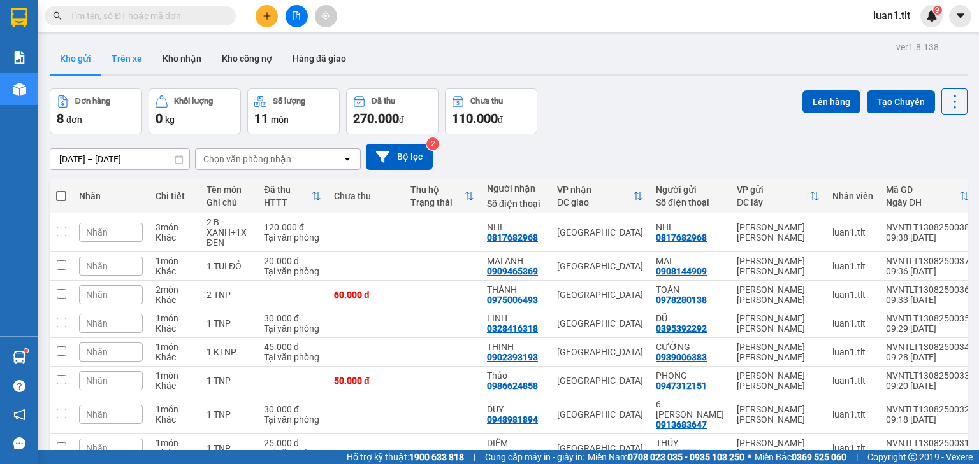
drag, startPoint x: 122, startPoint y: 63, endPoint x: 115, endPoint y: 66, distance: 7.5
click at [122, 63] on button "Trên xe" at bounding box center [126, 58] width 51 height 31
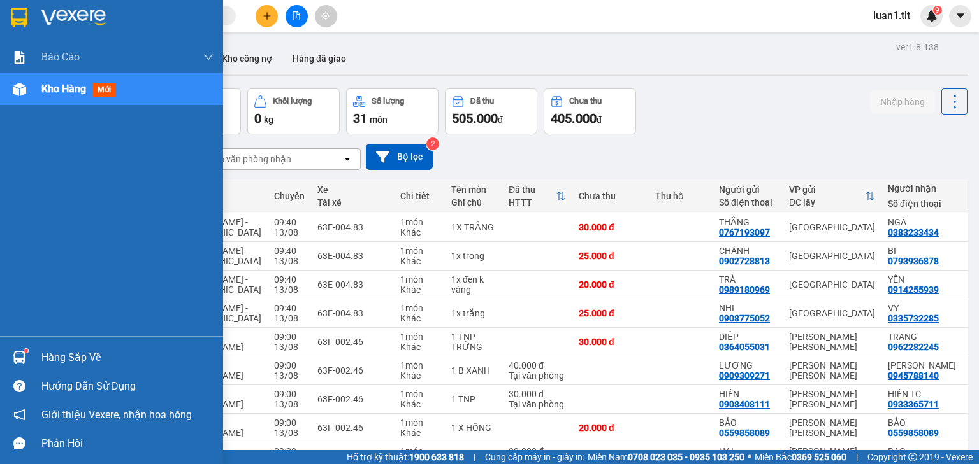
click at [29, 23] on div at bounding box center [19, 17] width 22 height 22
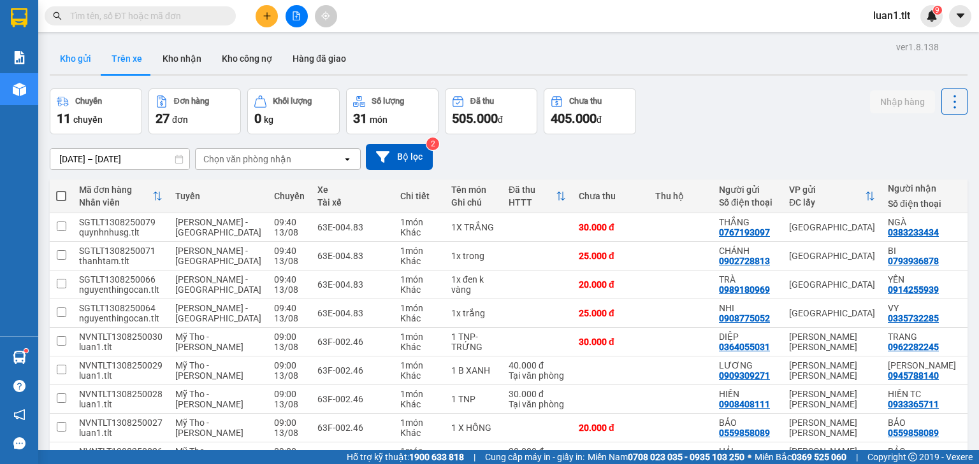
click at [74, 57] on button "Kho gửi" at bounding box center [76, 58] width 52 height 31
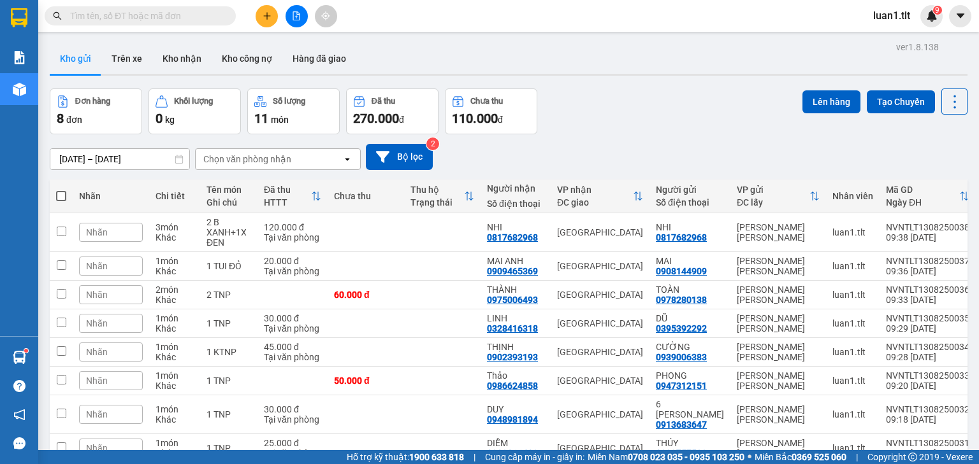
click at [100, 17] on input "text" at bounding box center [145, 16] width 150 height 14
click at [104, 17] on input "text" at bounding box center [145, 16] width 150 height 14
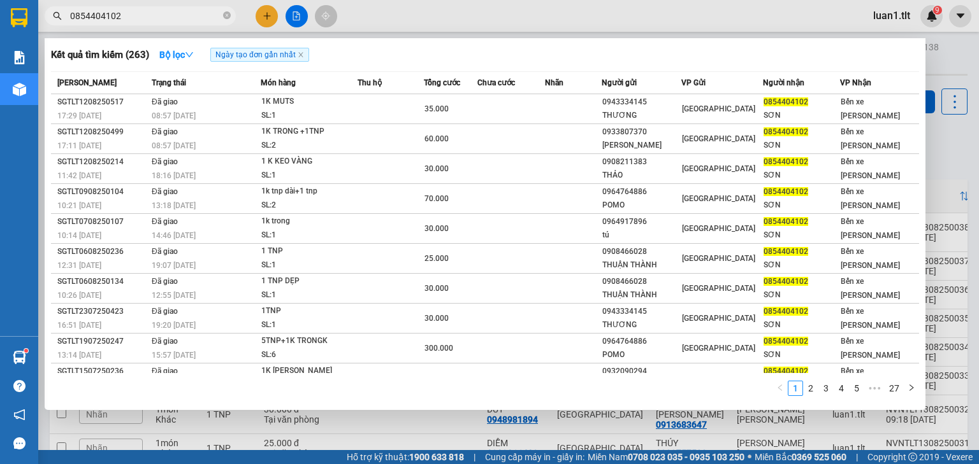
type input "0854404102"
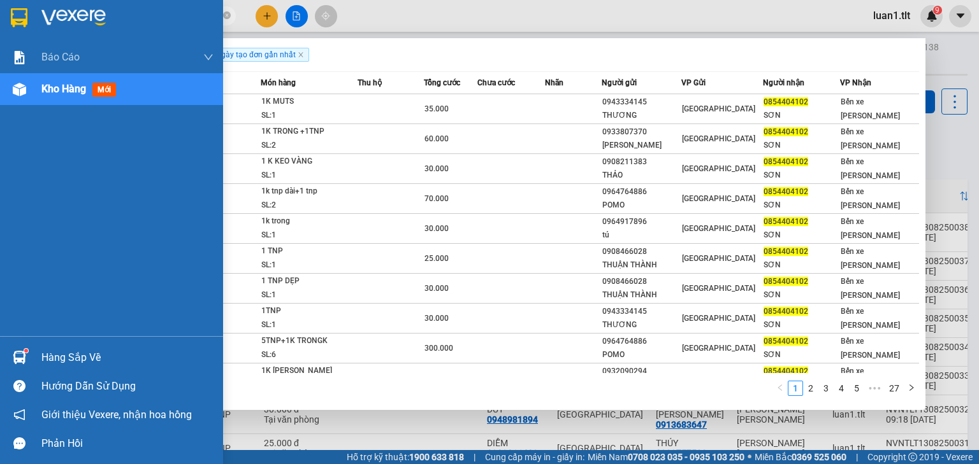
click at [37, 7] on div at bounding box center [111, 20] width 223 height 41
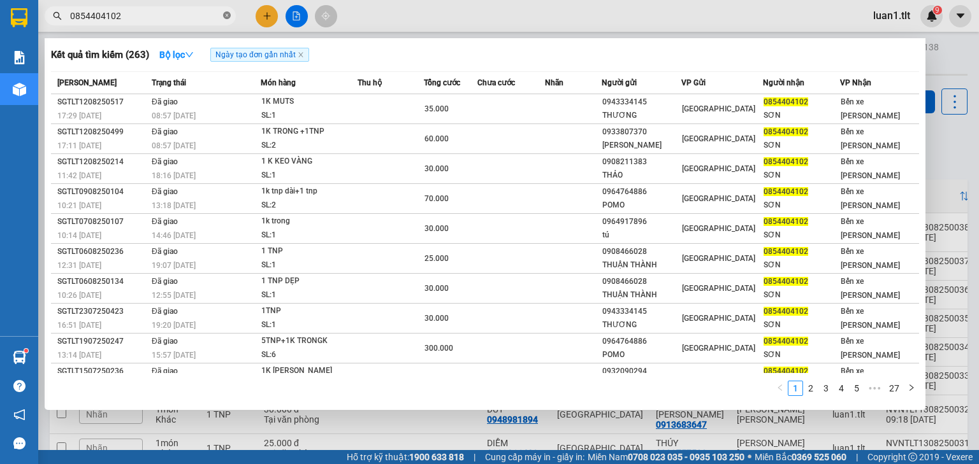
click at [225, 10] on span at bounding box center [227, 16] width 8 height 12
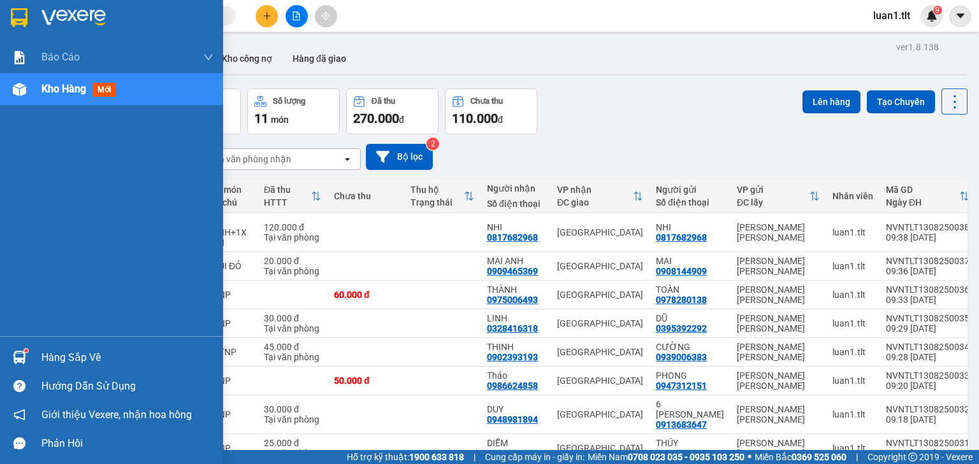
click at [23, 24] on img at bounding box center [19, 17] width 17 height 19
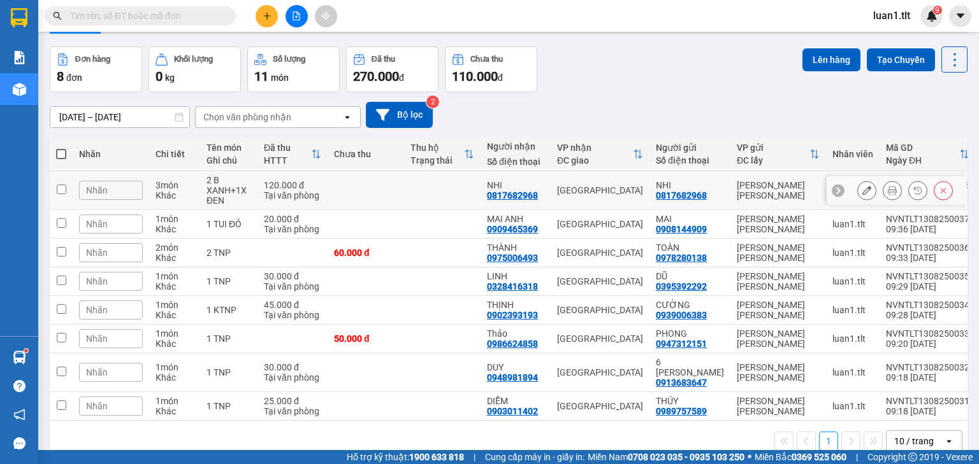
scroll to position [59, 0]
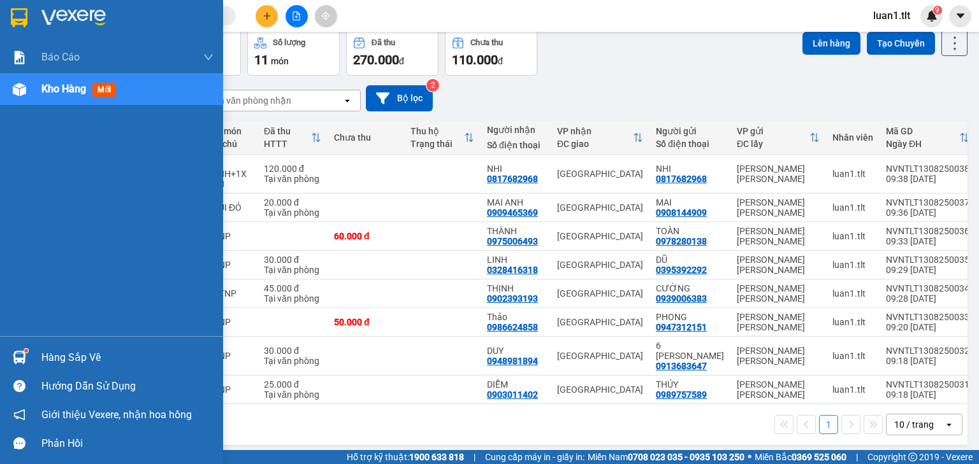
click at [8, 20] on div at bounding box center [19, 17] width 22 height 22
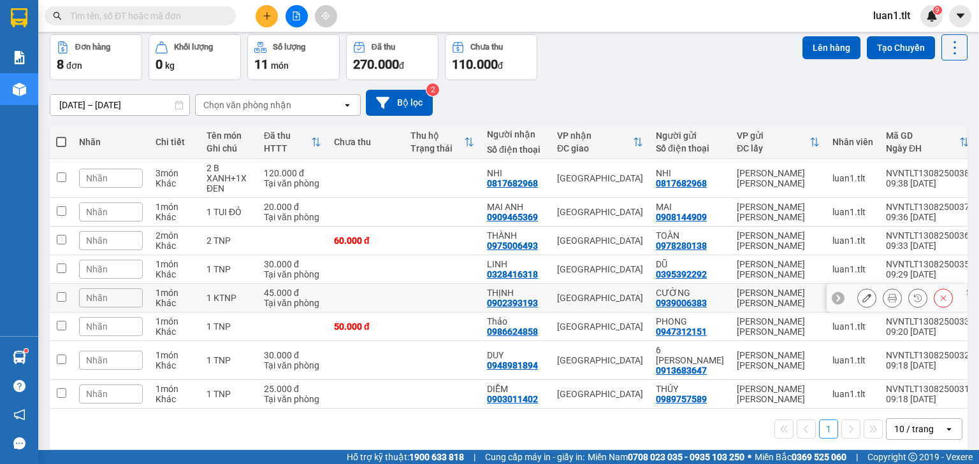
scroll to position [59, 0]
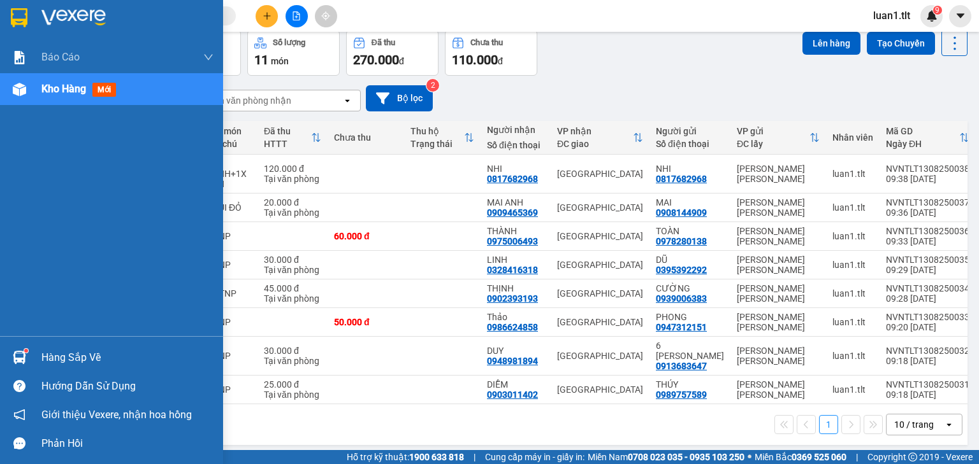
click at [13, 364] on img at bounding box center [19, 357] width 13 height 13
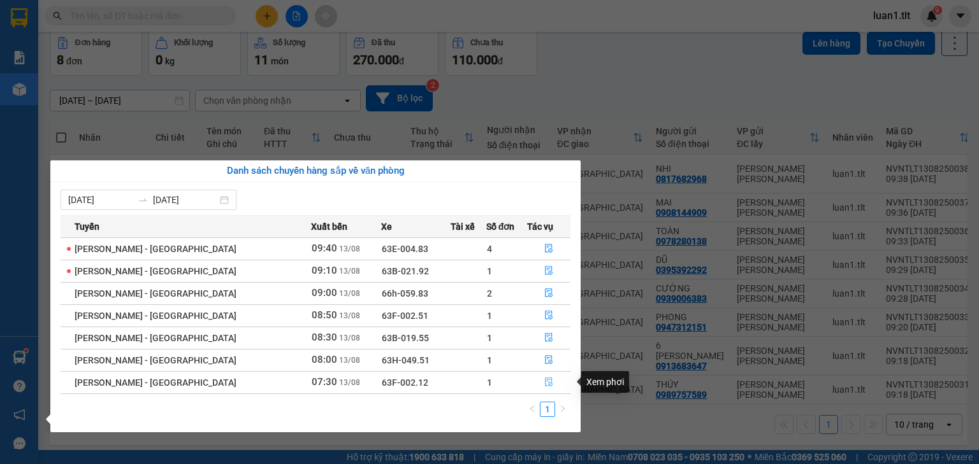
click at [538, 385] on button "button" at bounding box center [549, 383] width 42 height 20
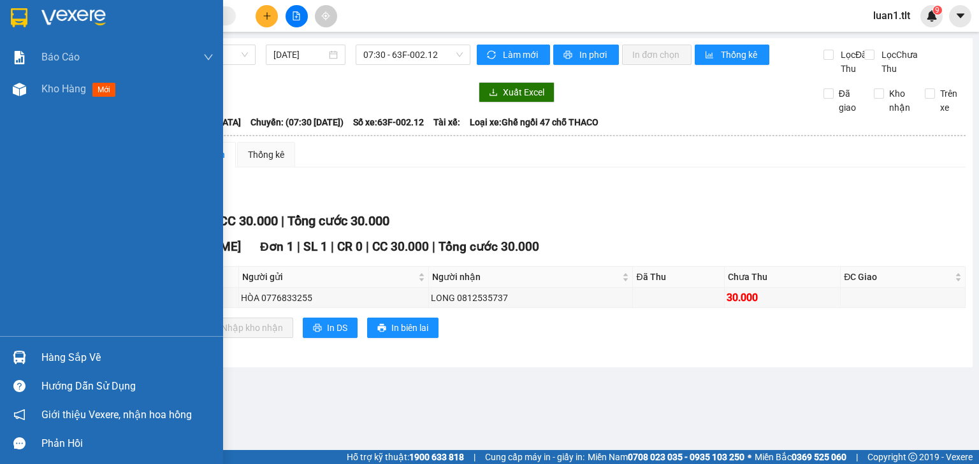
click at [26, 351] on div at bounding box center [19, 358] width 22 height 22
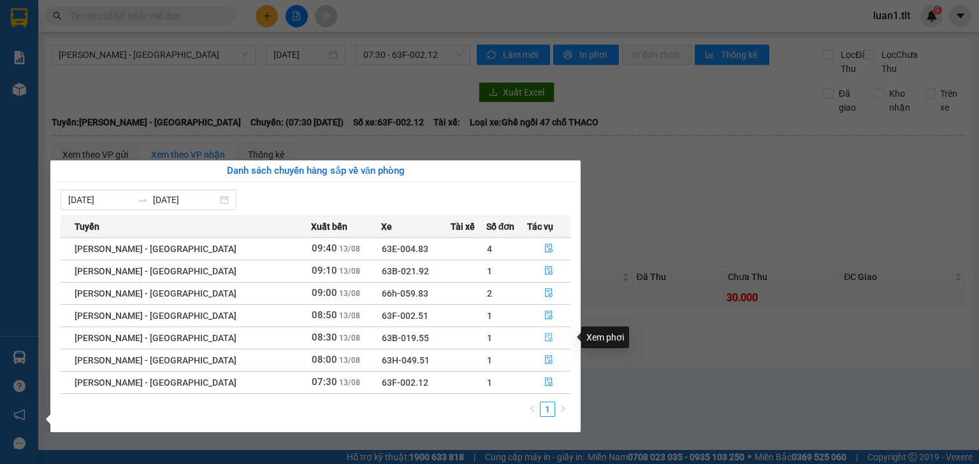
click at [537, 339] on button "button" at bounding box center [549, 338] width 42 height 20
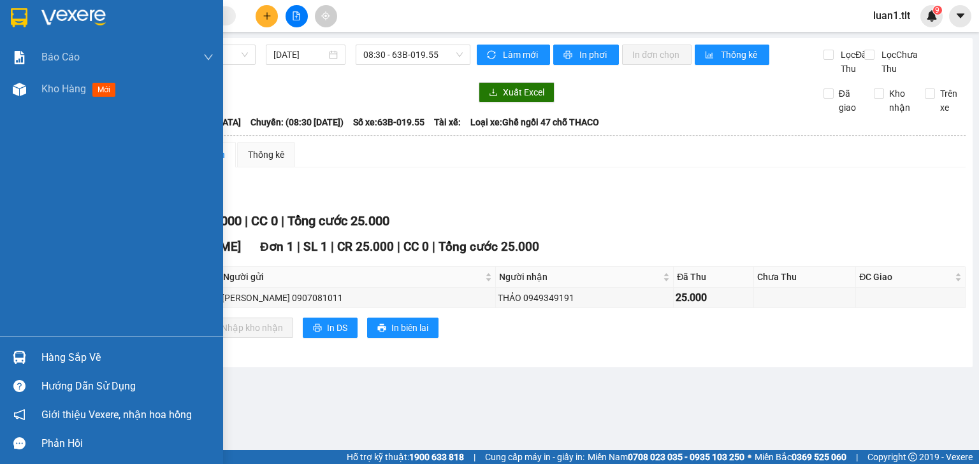
click at [13, 19] on img at bounding box center [19, 17] width 17 height 19
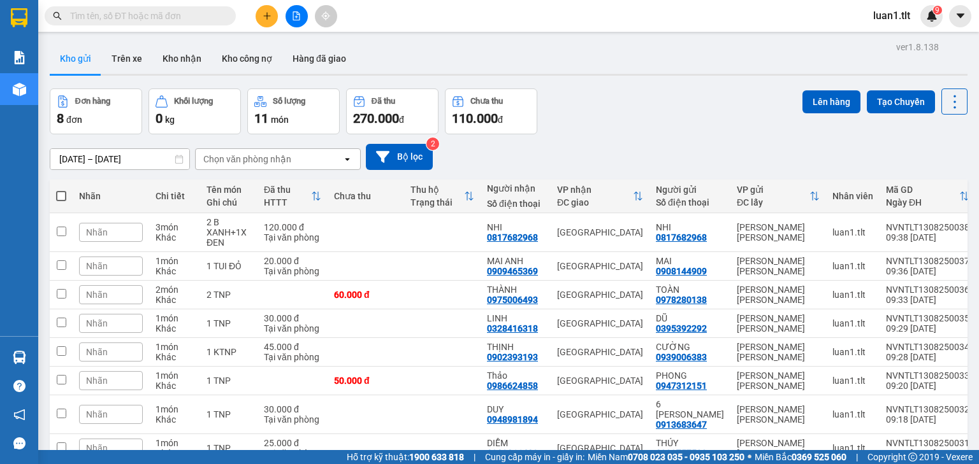
scroll to position [59, 0]
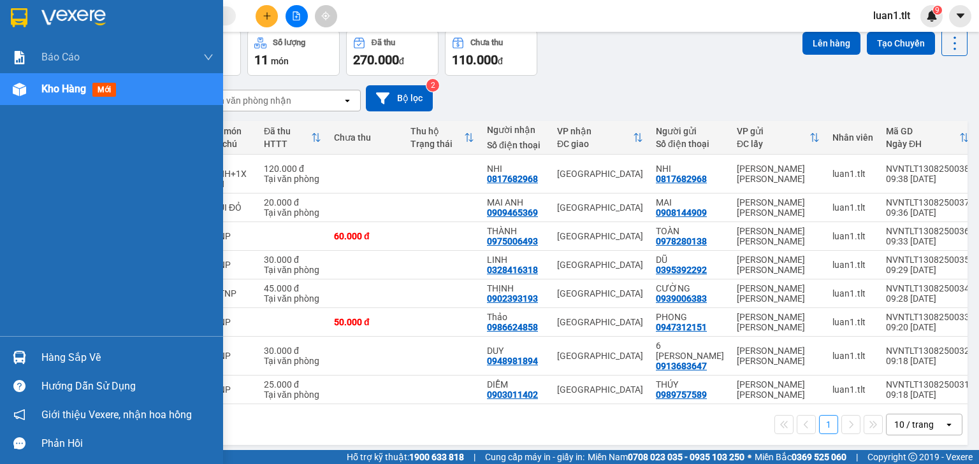
click at [22, 20] on img at bounding box center [19, 17] width 17 height 19
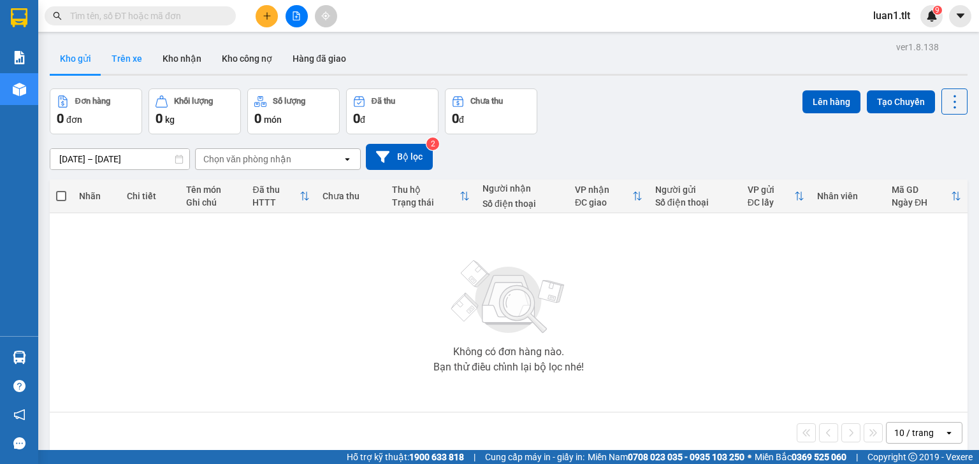
click at [127, 52] on button "Trên xe" at bounding box center [126, 58] width 51 height 31
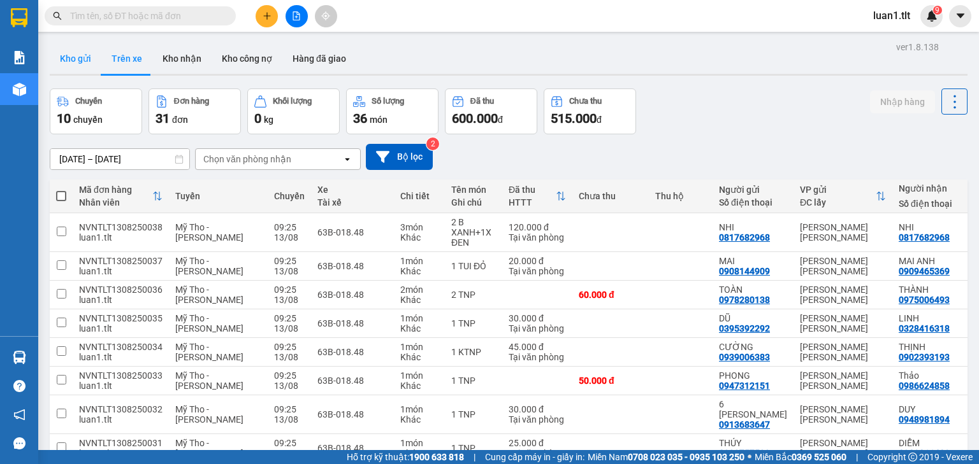
click at [68, 61] on button "Kho gửi" at bounding box center [76, 58] width 52 height 31
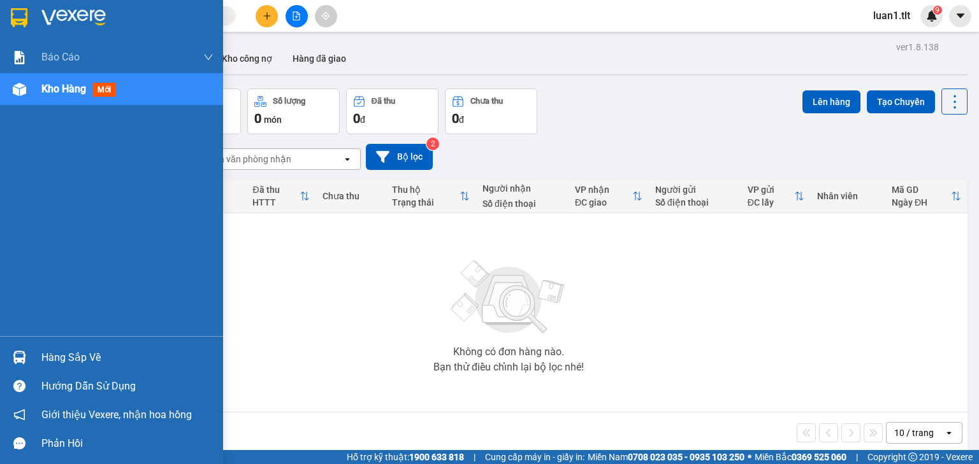
click at [20, 14] on img at bounding box center [19, 17] width 17 height 19
click at [32, 14] on div at bounding box center [111, 20] width 223 height 41
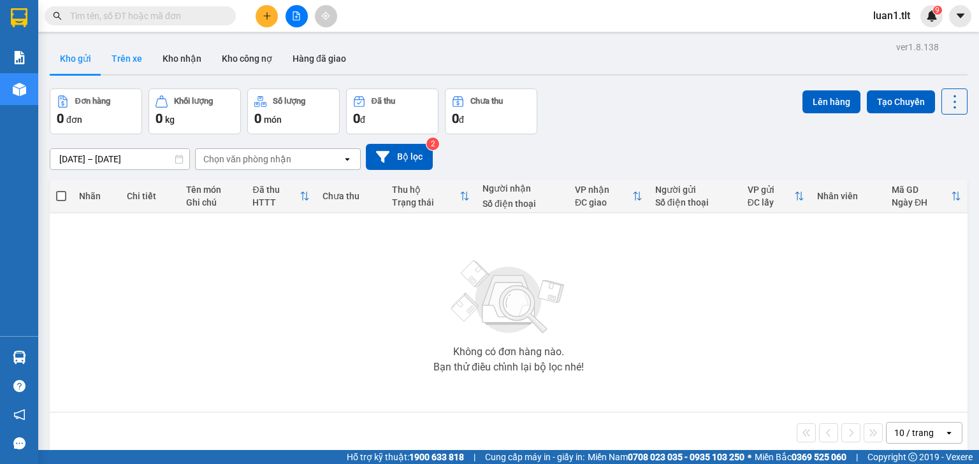
click at [113, 61] on button "Trên xe" at bounding box center [126, 58] width 51 height 31
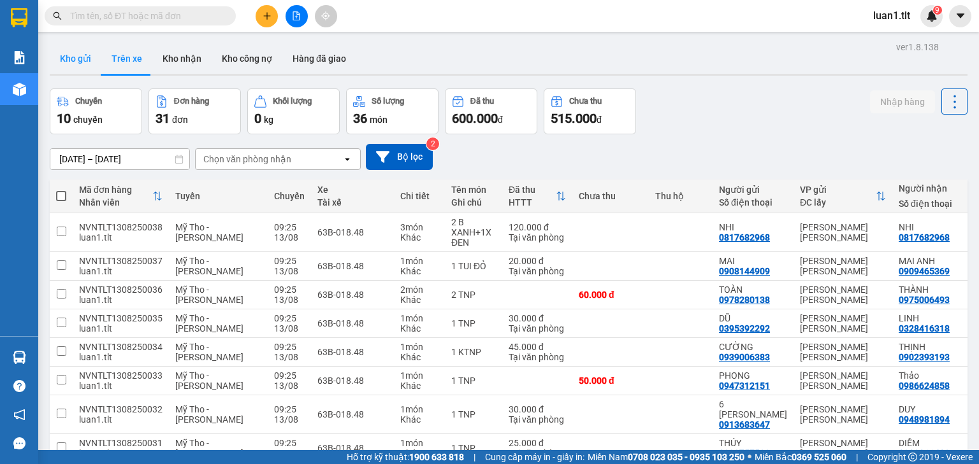
click at [66, 59] on button "Kho gửi" at bounding box center [76, 58] width 52 height 31
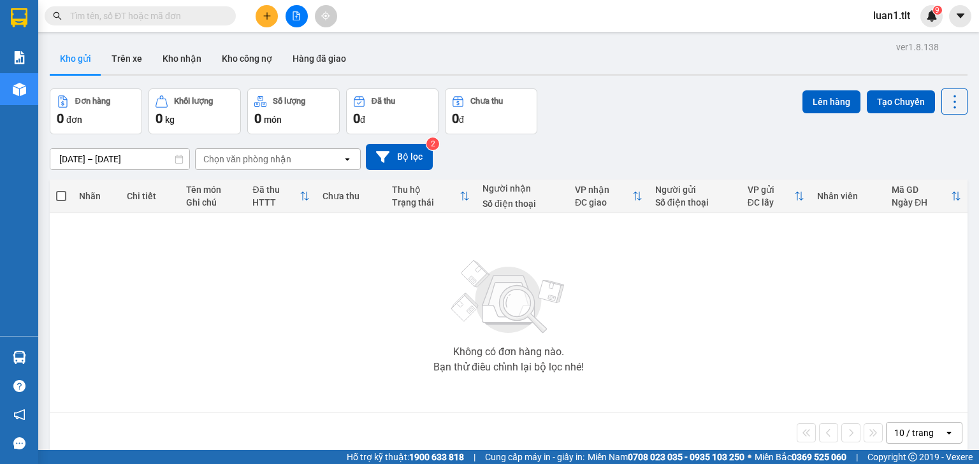
click at [66, 59] on button "Kho gửi" at bounding box center [76, 58] width 52 height 31
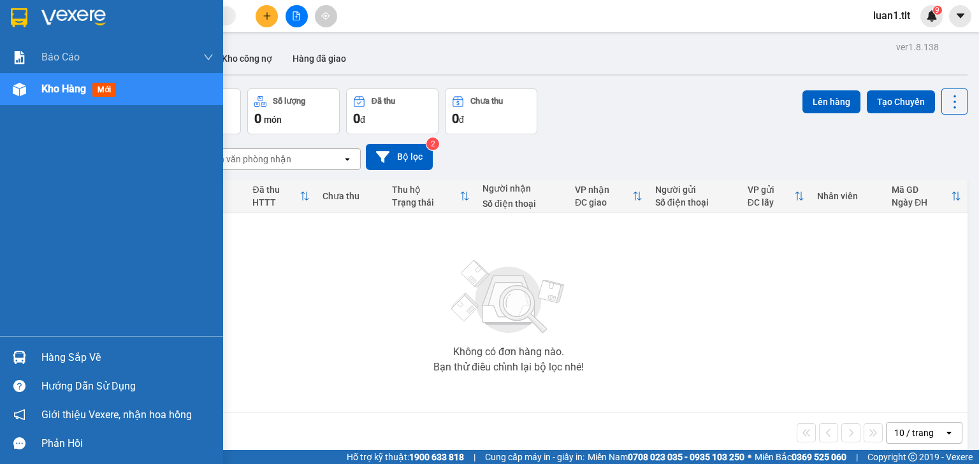
click at [24, 18] on img at bounding box center [19, 17] width 17 height 19
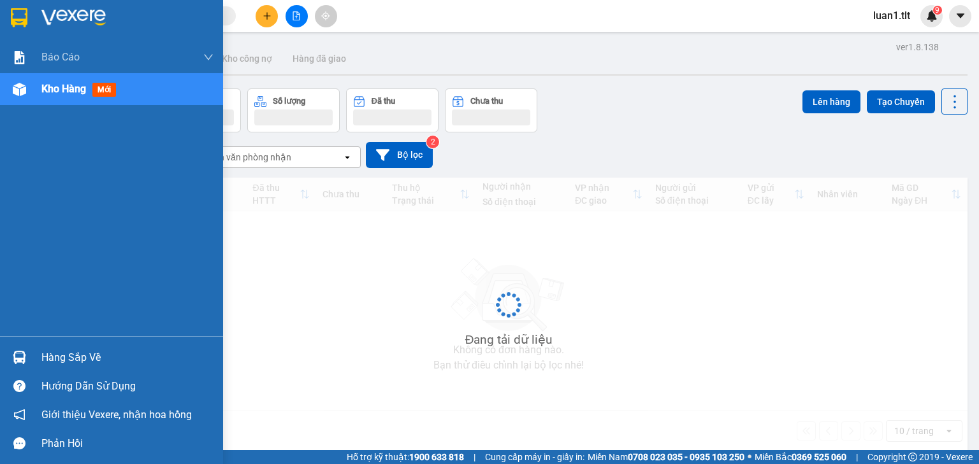
click at [66, 346] on div "Hàng sắp về" at bounding box center [111, 357] width 223 height 29
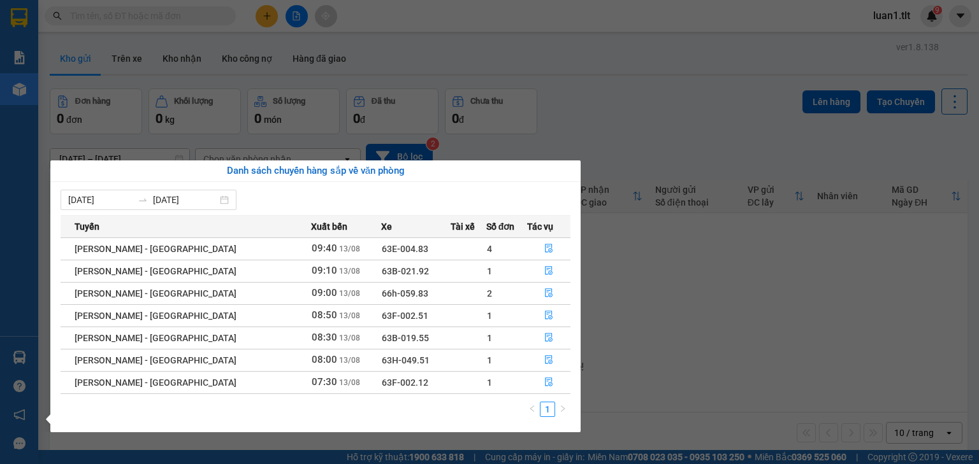
click at [686, 341] on section "Kết quả tìm kiếm ( 263 ) Bộ lọc Ngày tạo đơn gần nhất Mã ĐH Trạng thái Món hàng…" at bounding box center [489, 232] width 979 height 464
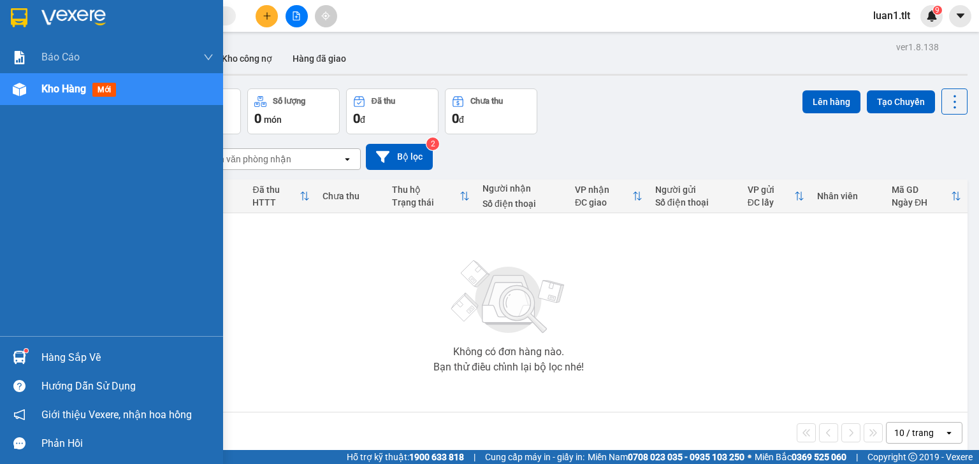
click at [0, 7] on div at bounding box center [111, 20] width 223 height 41
click at [23, 15] on img at bounding box center [19, 17] width 17 height 19
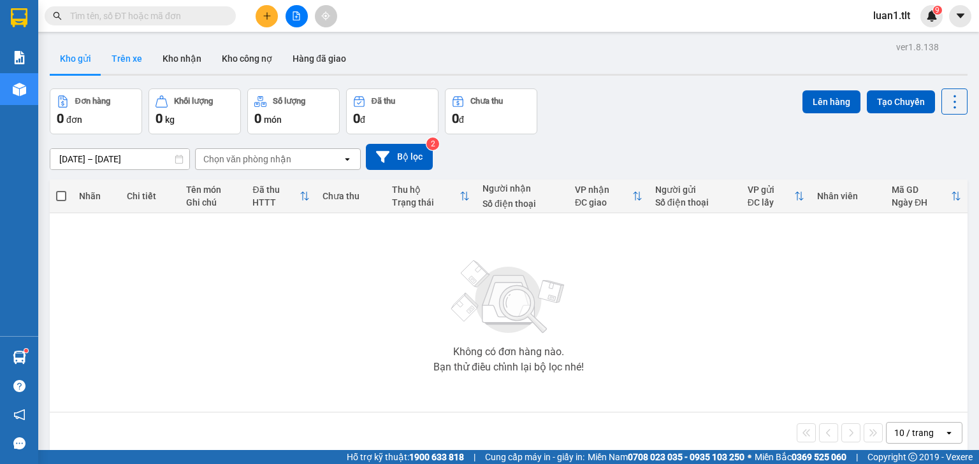
click at [126, 61] on button "Trên xe" at bounding box center [126, 58] width 51 height 31
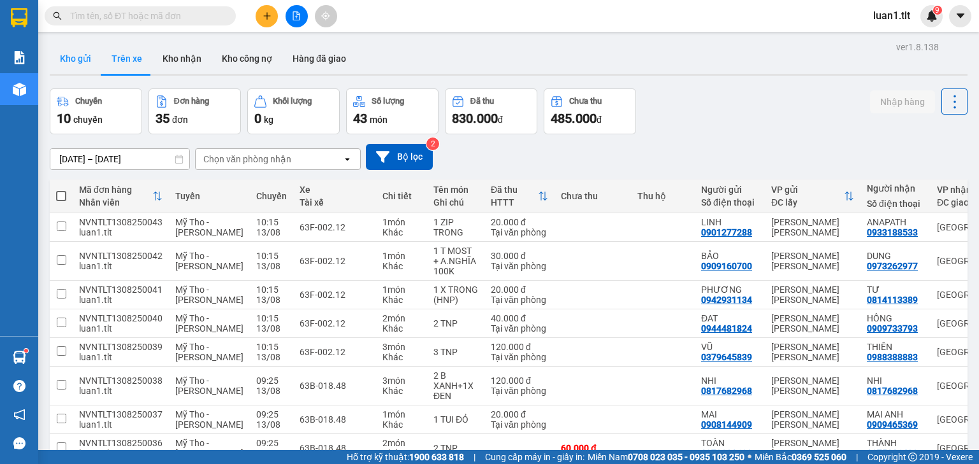
click at [68, 52] on button "Kho gửi" at bounding box center [76, 58] width 52 height 31
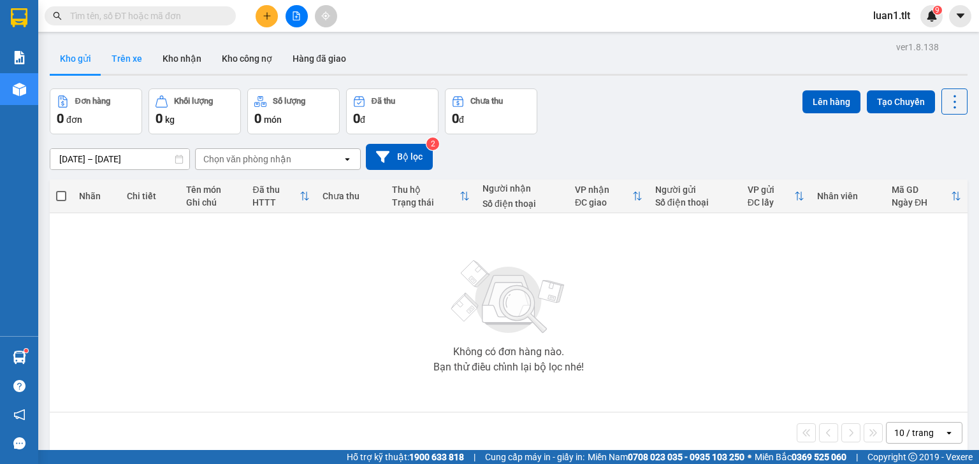
click at [112, 55] on button "Trên xe" at bounding box center [126, 58] width 51 height 31
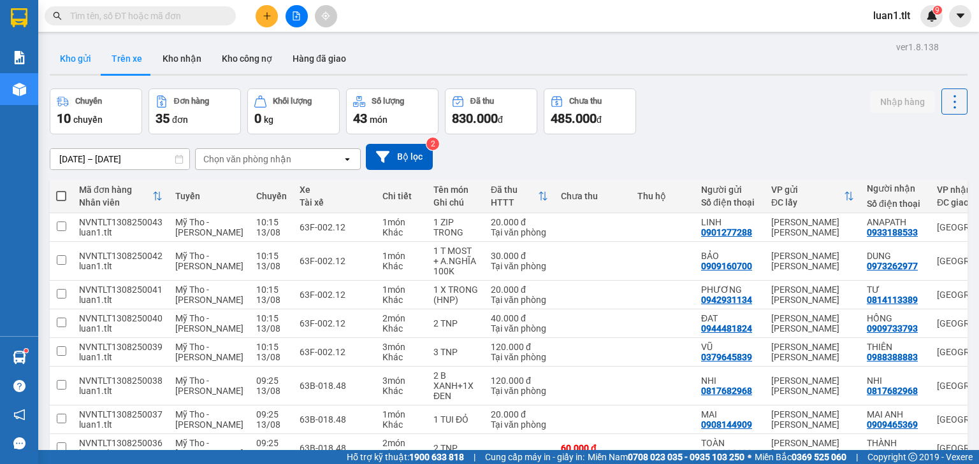
click at [64, 50] on button "Kho gửi" at bounding box center [76, 58] width 52 height 31
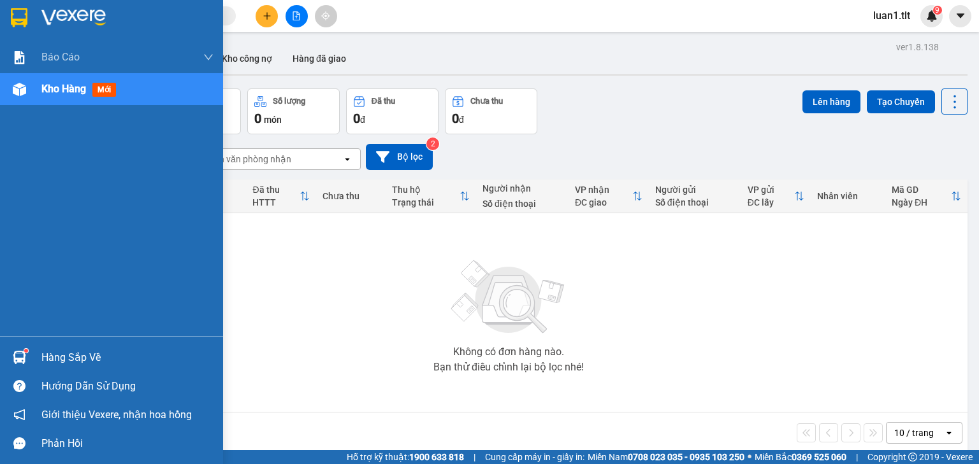
click at [8, 8] on div at bounding box center [19, 17] width 22 height 22
click at [7, 14] on div at bounding box center [111, 20] width 223 height 41
click at [25, 4] on div at bounding box center [111, 20] width 223 height 41
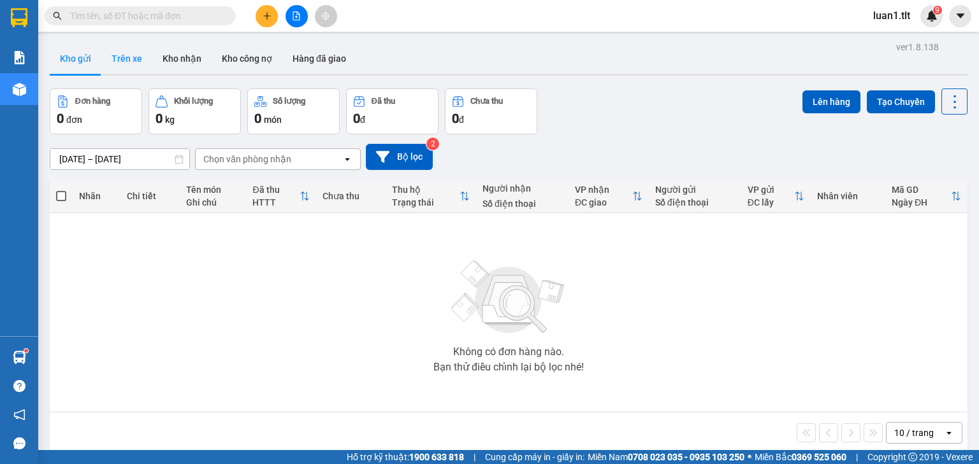
click at [126, 51] on button "Trên xe" at bounding box center [126, 58] width 51 height 31
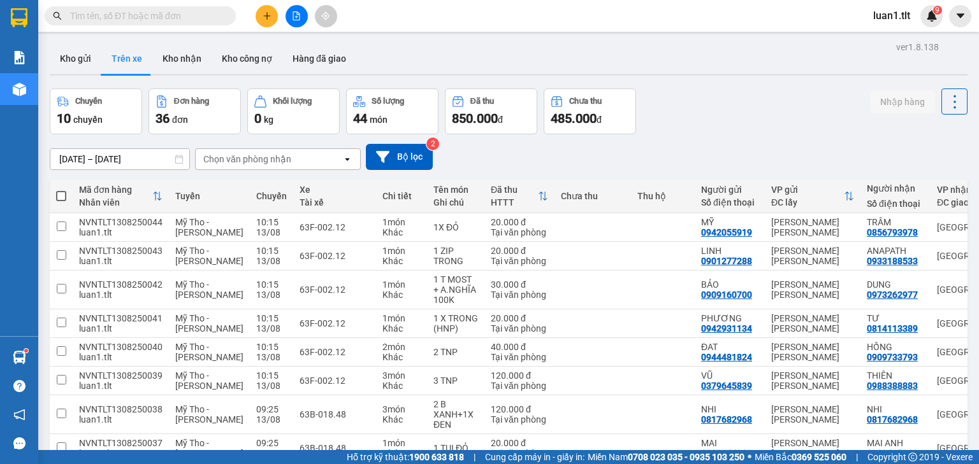
click at [185, 29] on div "Kết quả tìm kiếm ( 263 ) Bộ lọc Ngày tạo đơn gần nhất Mã ĐH Trạng thái Món hàng…" at bounding box center [489, 16] width 979 height 32
click at [166, 20] on input "text" at bounding box center [145, 16] width 150 height 14
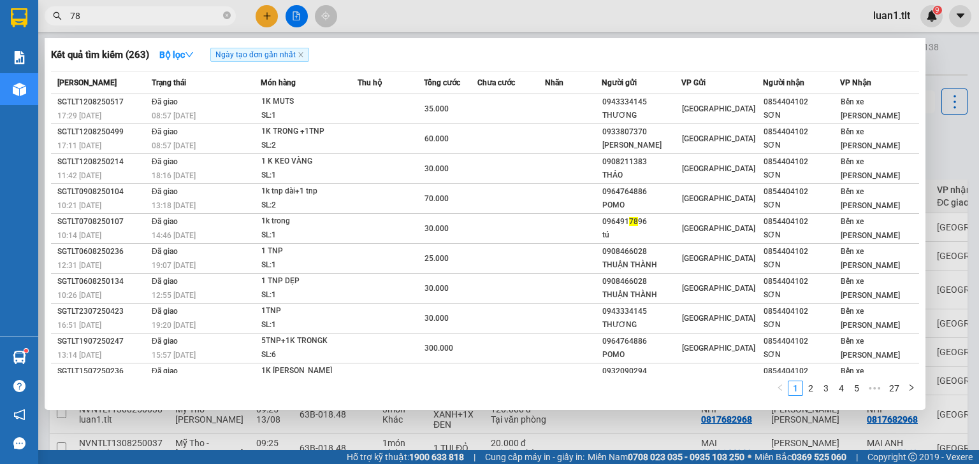
type input "789"
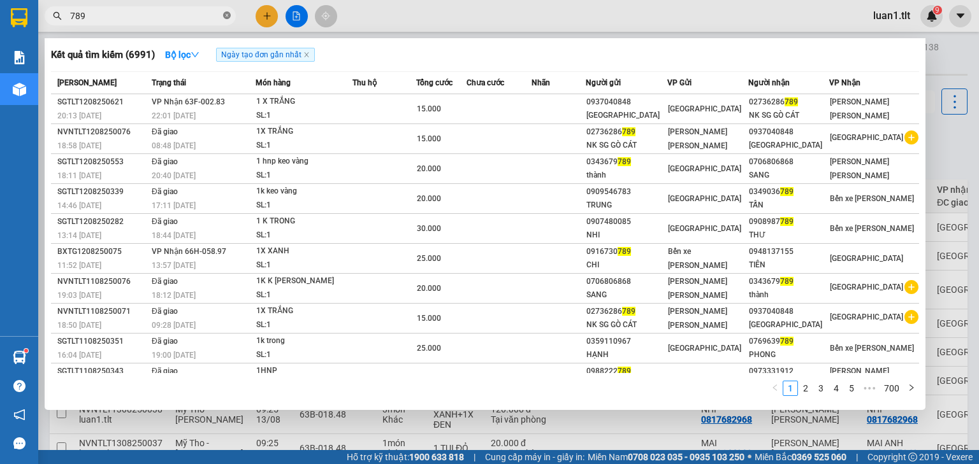
click at [228, 12] on icon "close-circle" at bounding box center [227, 15] width 8 height 8
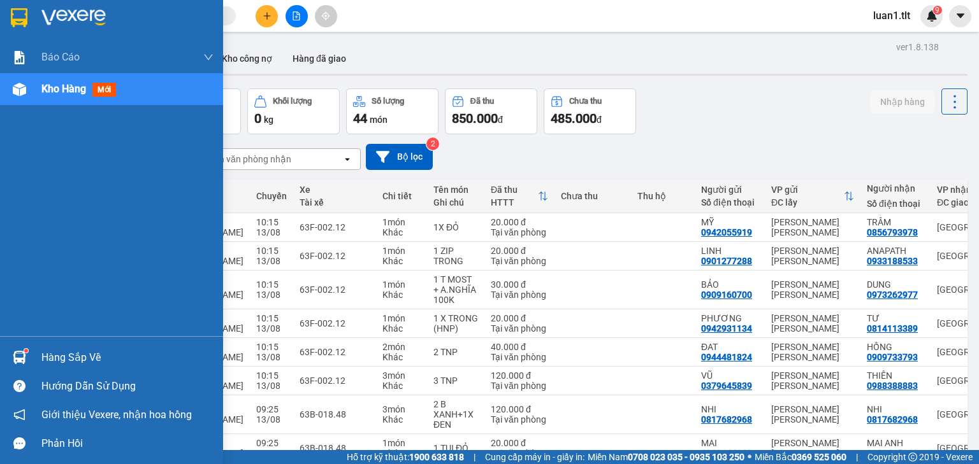
click at [30, 18] on div at bounding box center [19, 17] width 22 height 22
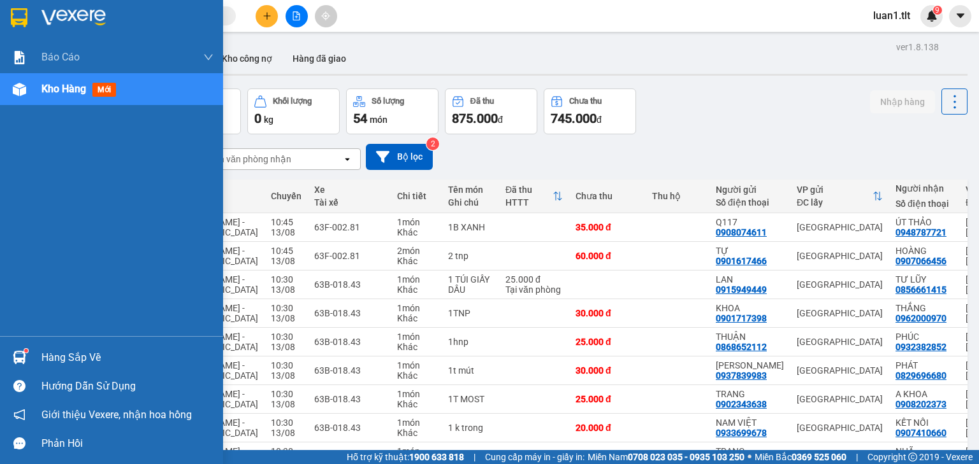
click at [25, 12] on img at bounding box center [19, 17] width 17 height 19
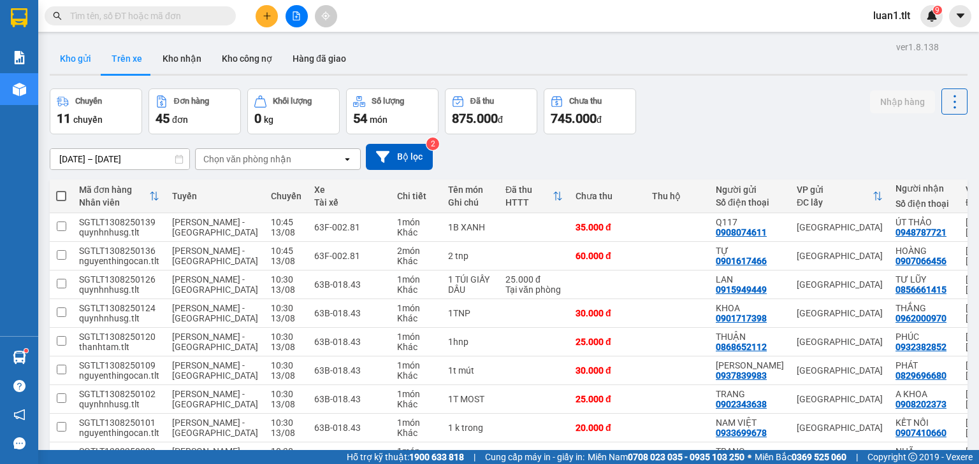
click at [66, 53] on button "Kho gửi" at bounding box center [76, 58] width 52 height 31
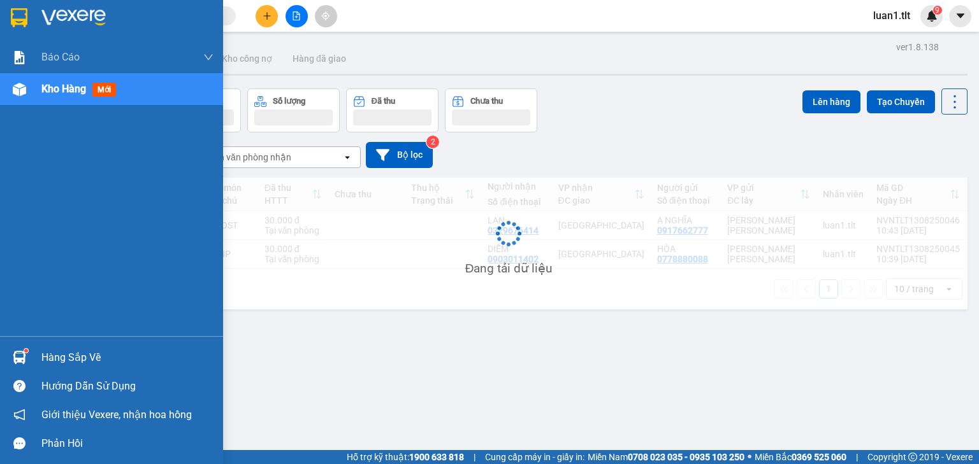
click at [13, 4] on div at bounding box center [111, 20] width 223 height 41
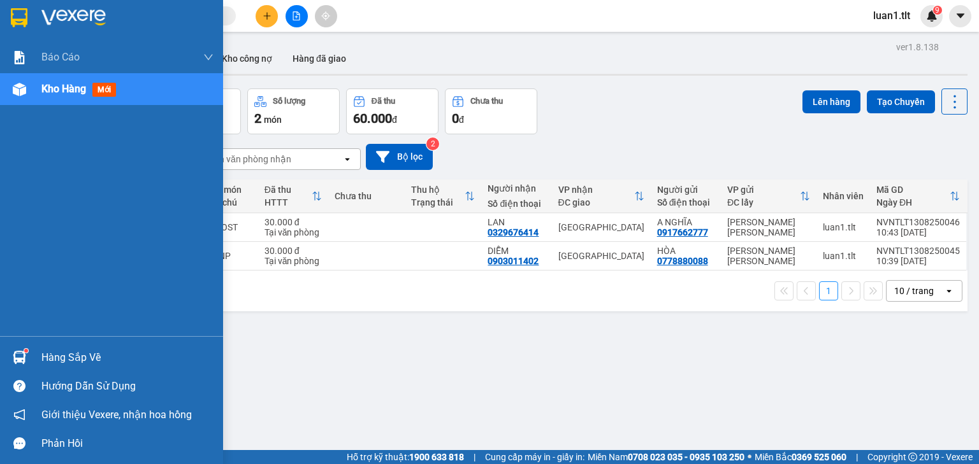
click at [31, 18] on div at bounding box center [111, 20] width 223 height 41
click at [18, 350] on div at bounding box center [19, 358] width 22 height 22
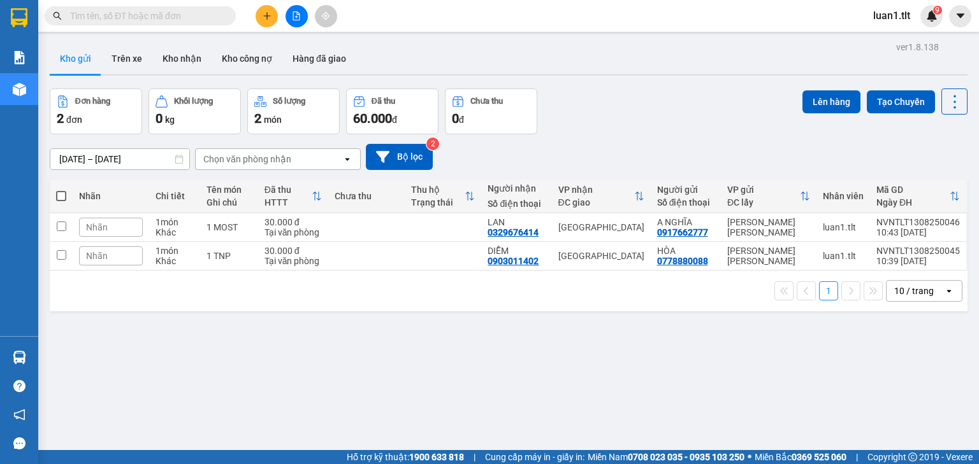
click at [691, 335] on section "Kết quả tìm kiếm ( 6991 ) Bộ lọc Ngày tạo đơn gần nhất Mã ĐH Trạng thái Món hàn…" at bounding box center [489, 232] width 979 height 464
click at [120, 54] on button "Trên xe" at bounding box center [126, 58] width 51 height 31
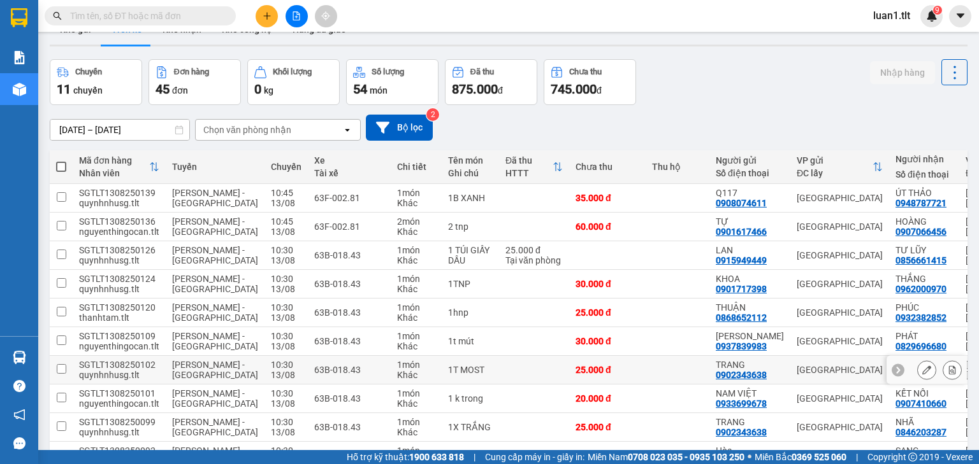
scroll to position [13, 0]
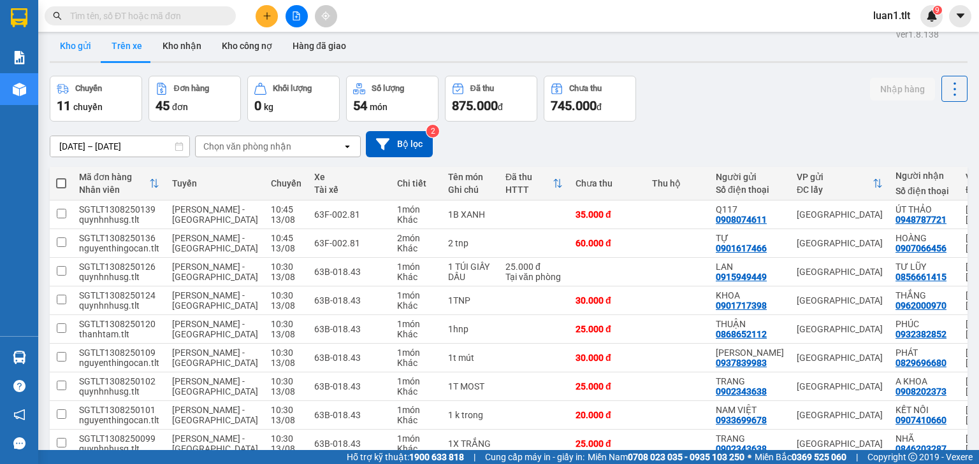
click at [79, 38] on button "Kho gửi" at bounding box center [76, 46] width 52 height 31
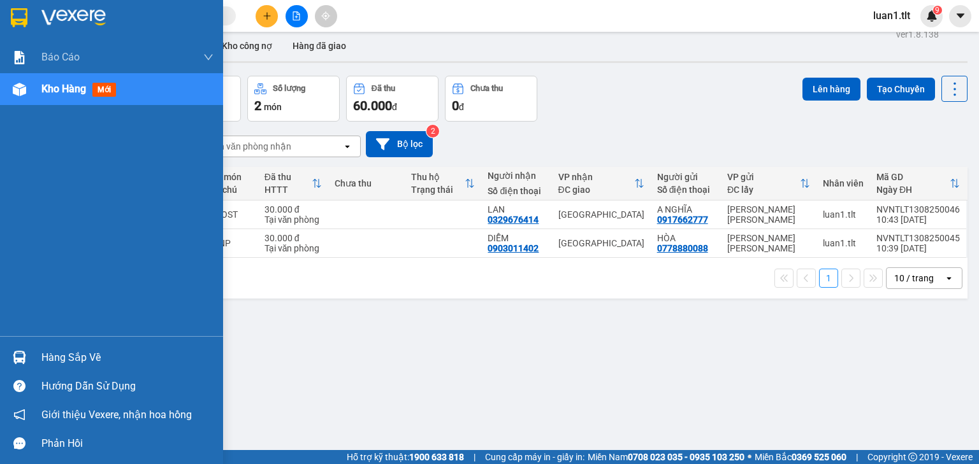
click at [20, 10] on img at bounding box center [19, 17] width 17 height 19
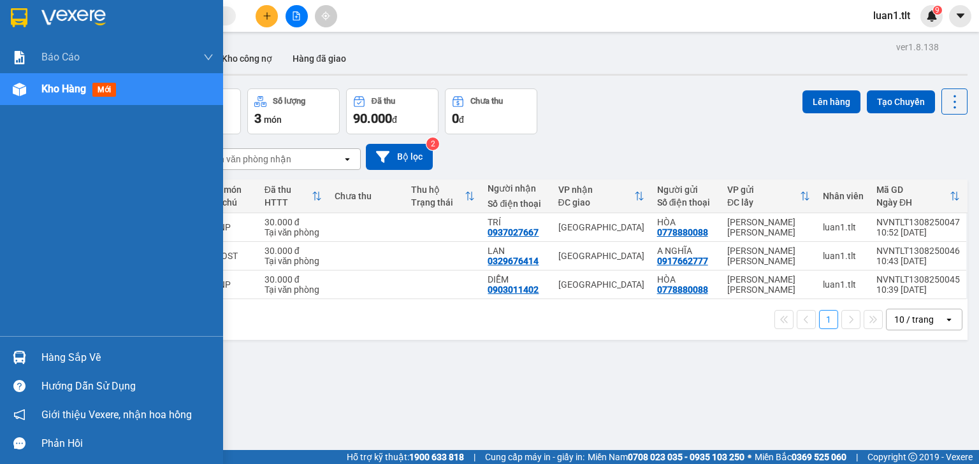
click at [30, 13] on div at bounding box center [19, 17] width 22 height 22
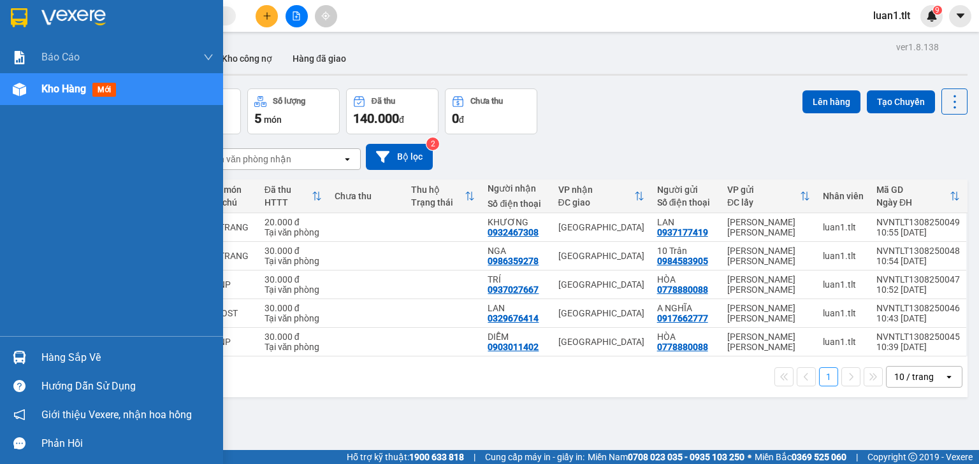
click at [33, 13] on div at bounding box center [111, 20] width 223 height 41
click at [40, 13] on div at bounding box center [111, 20] width 223 height 41
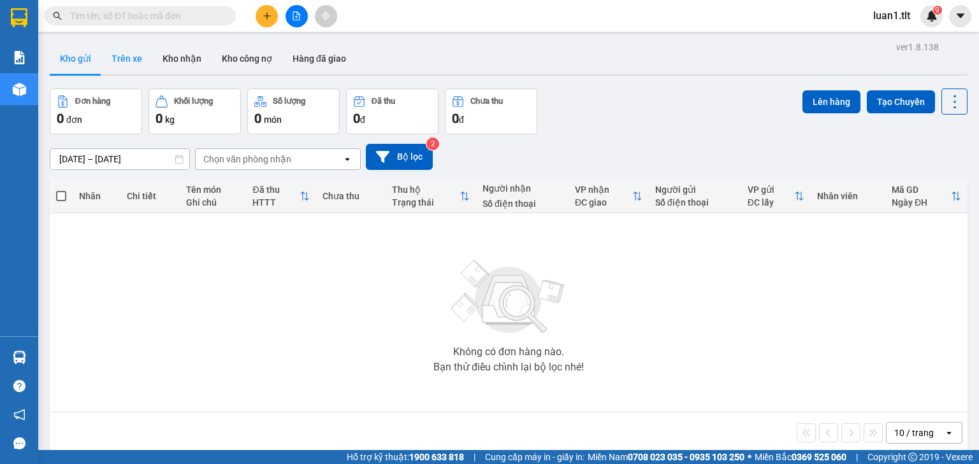
click at [117, 51] on button "Trên xe" at bounding box center [126, 58] width 51 height 31
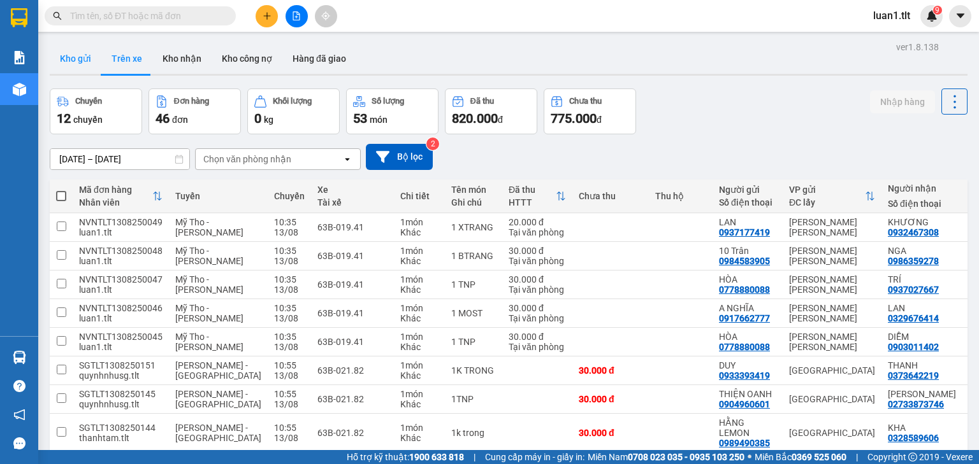
click at [94, 66] on button "Kho gửi" at bounding box center [76, 58] width 52 height 31
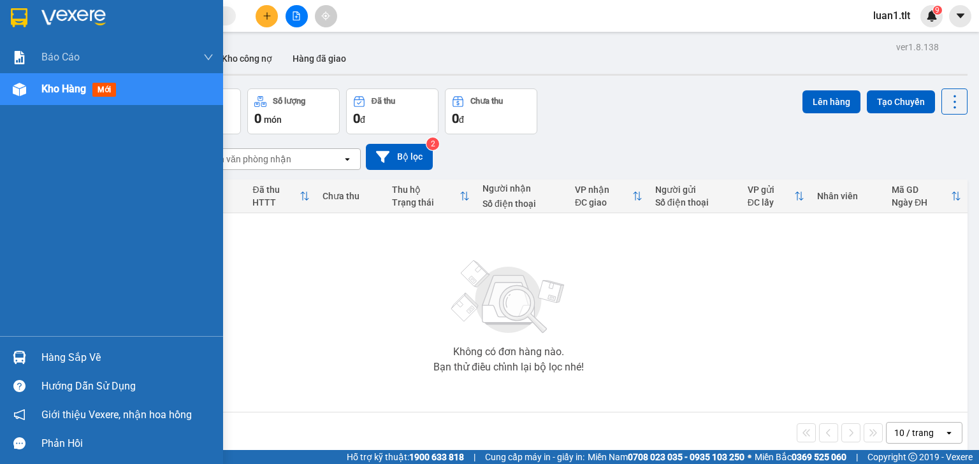
click at [20, 11] on img at bounding box center [19, 17] width 17 height 19
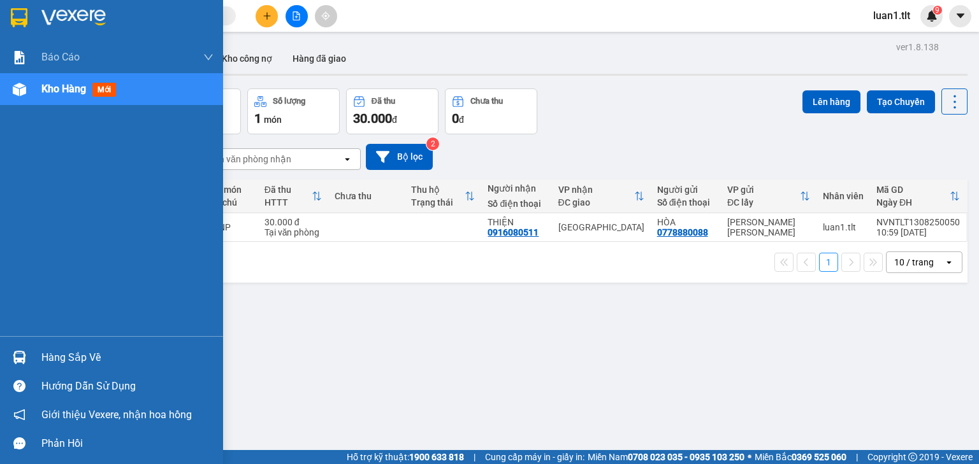
click at [17, 359] on img at bounding box center [19, 357] width 13 height 13
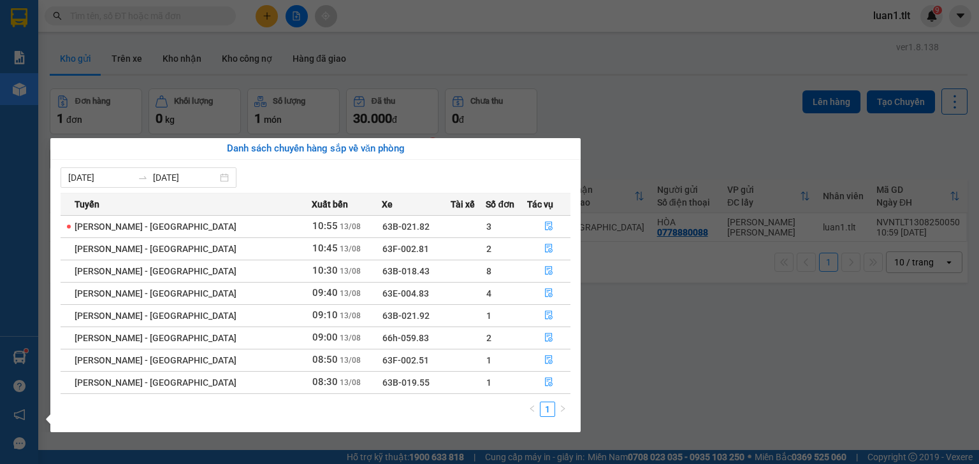
click at [628, 410] on section "Kết quả tìm kiếm ( 6991 ) Bộ lọc Ngày tạo đơn gần nhất Mã ĐH Trạng thái Món hàn…" at bounding box center [489, 232] width 979 height 464
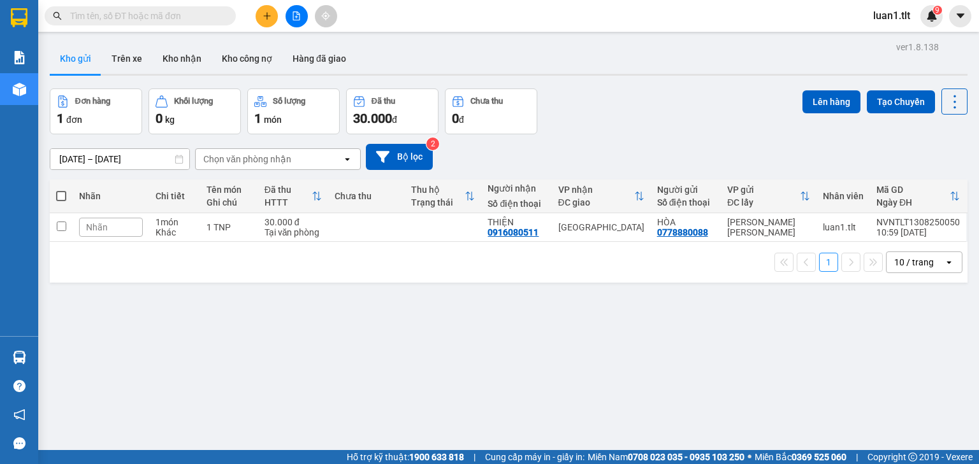
drag, startPoint x: 530, startPoint y: 344, endPoint x: 533, endPoint y: 331, distance: 13.6
click at [532, 334] on div "ver 1.8.138 Kho gửi Trên xe Kho nhận Kho công nợ Hàng đã giao Đơn hàng 1 đơn Kh…" at bounding box center [509, 270] width 928 height 464
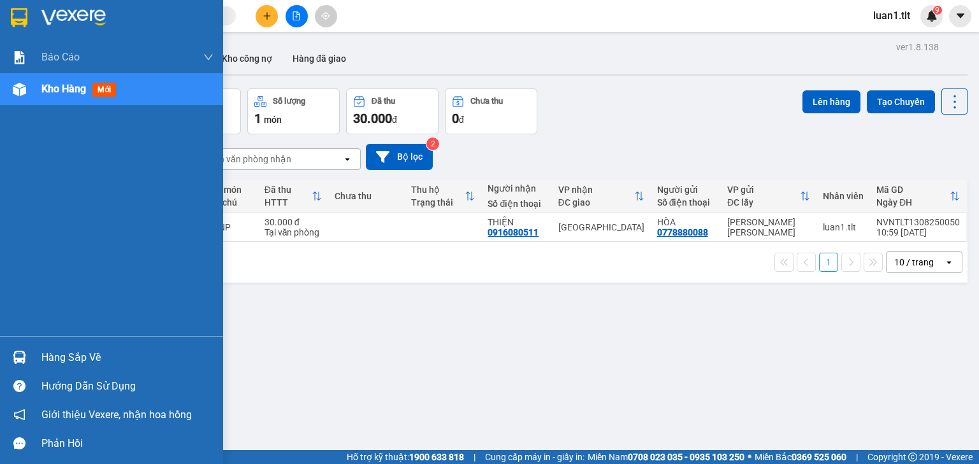
click at [28, 22] on div at bounding box center [19, 17] width 22 height 22
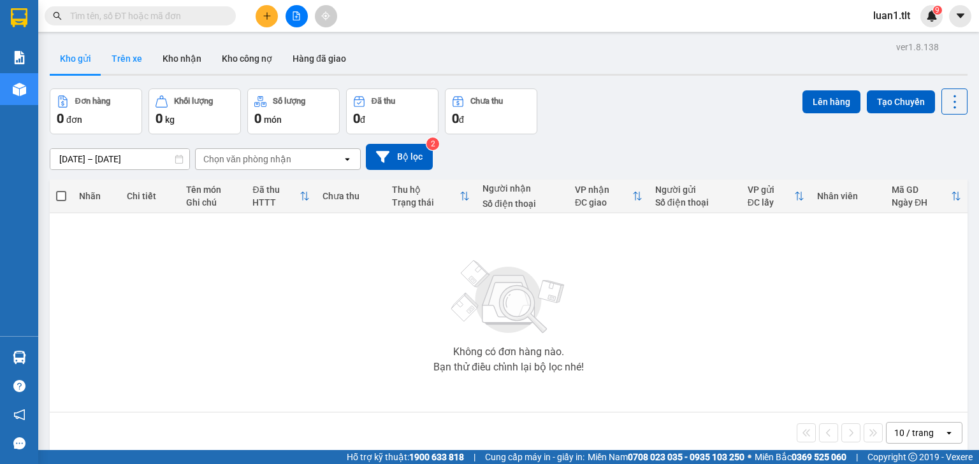
click at [138, 66] on button "Trên xe" at bounding box center [126, 58] width 51 height 31
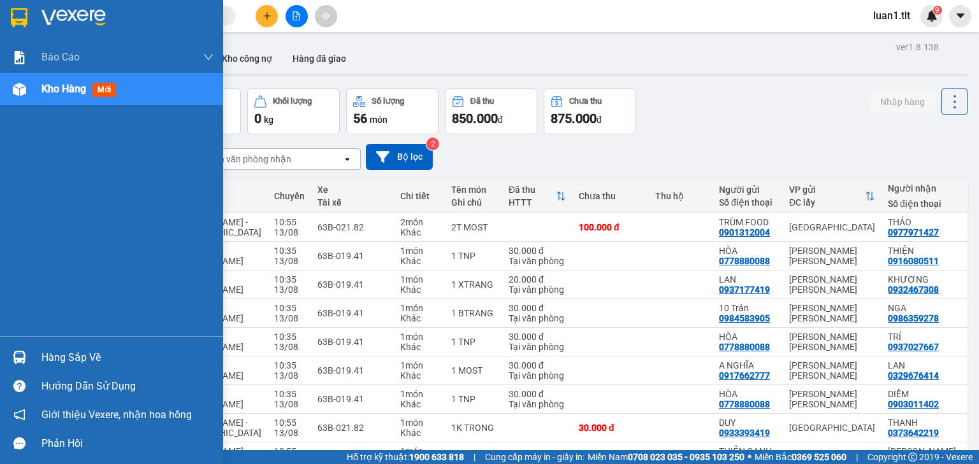
click at [6, 14] on div at bounding box center [111, 20] width 223 height 41
click at [4, 14] on div at bounding box center [111, 20] width 223 height 41
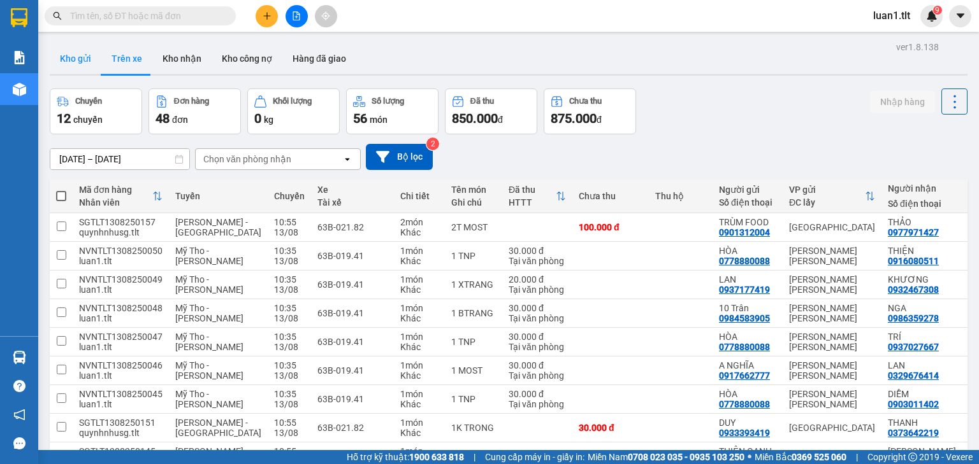
click at [66, 59] on button "Kho gửi" at bounding box center [76, 58] width 52 height 31
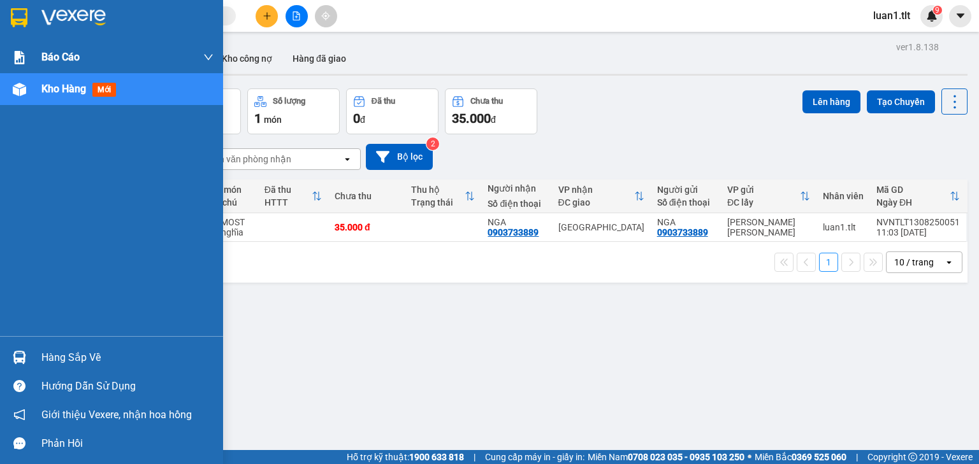
click at [18, 11] on img at bounding box center [19, 17] width 17 height 19
click at [17, 12] on img at bounding box center [19, 17] width 17 height 19
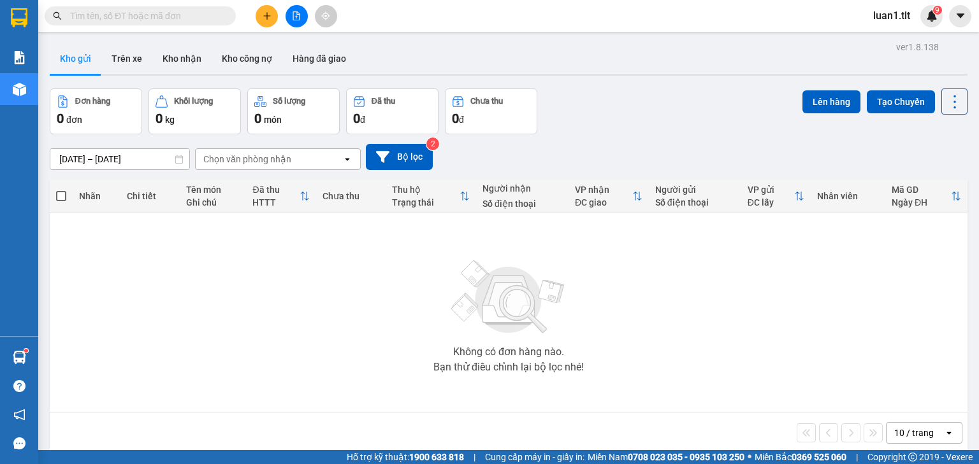
drag, startPoint x: 129, startPoint y: 51, endPoint x: 72, endPoint y: 59, distance: 57.3
click at [128, 51] on button "Trên xe" at bounding box center [126, 58] width 51 height 31
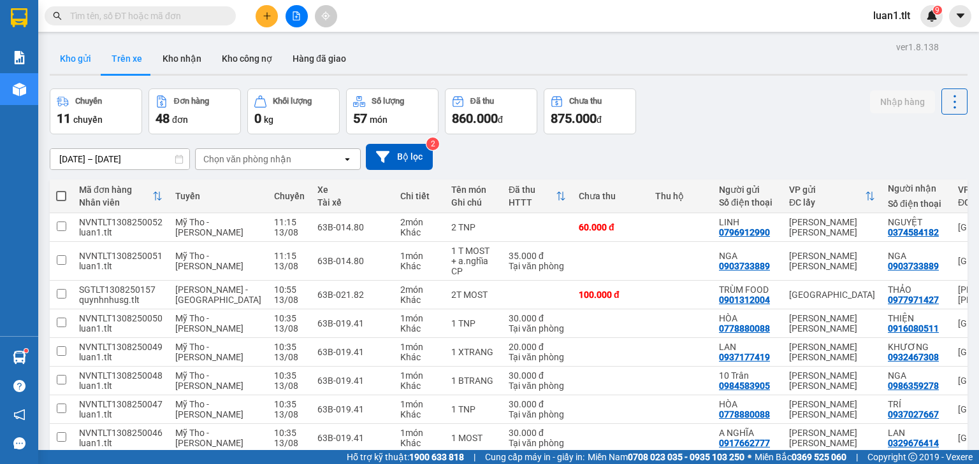
click at [69, 58] on button "Kho gửi" at bounding box center [76, 58] width 52 height 31
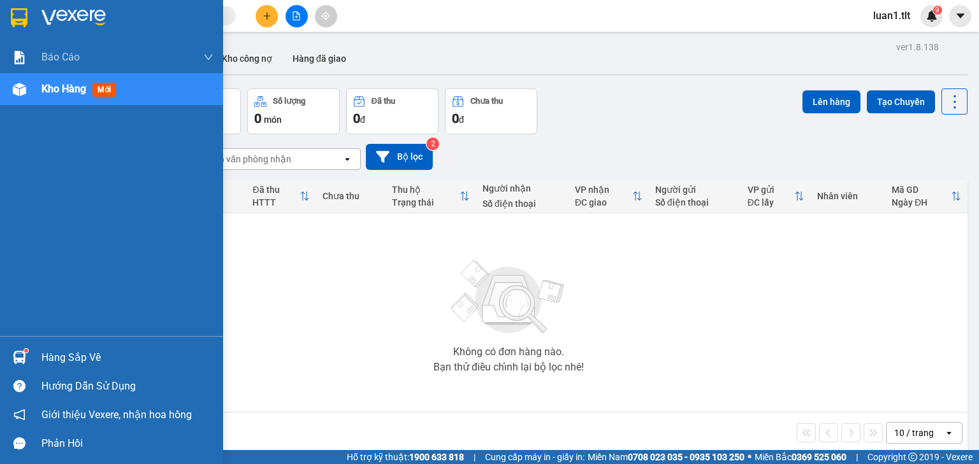
click at [32, 357] on div "Hàng sắp về" at bounding box center [111, 357] width 223 height 29
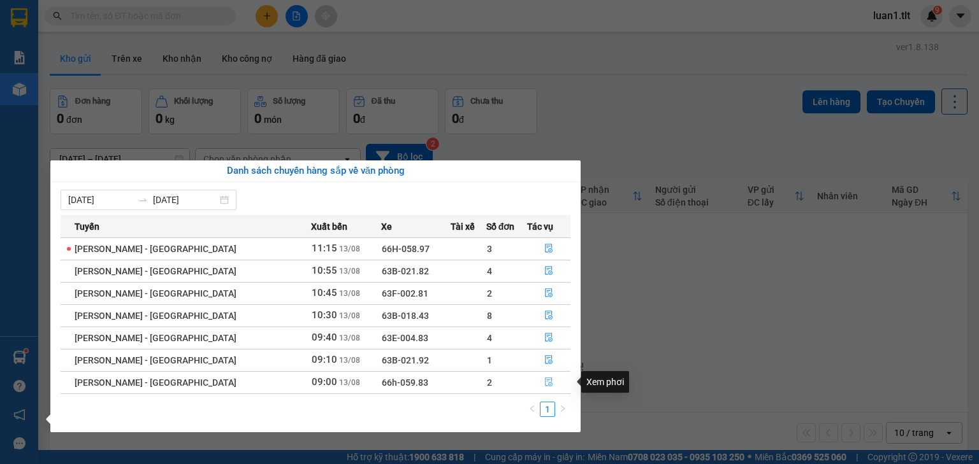
click at [544, 383] on icon "file-done" at bounding box center [548, 382] width 9 height 9
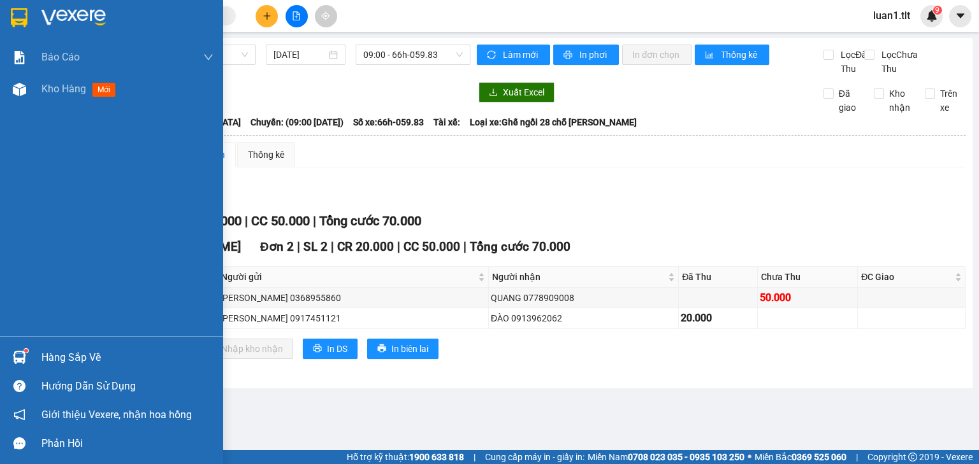
click at [31, 352] on div "Hàng sắp về" at bounding box center [111, 357] width 223 height 29
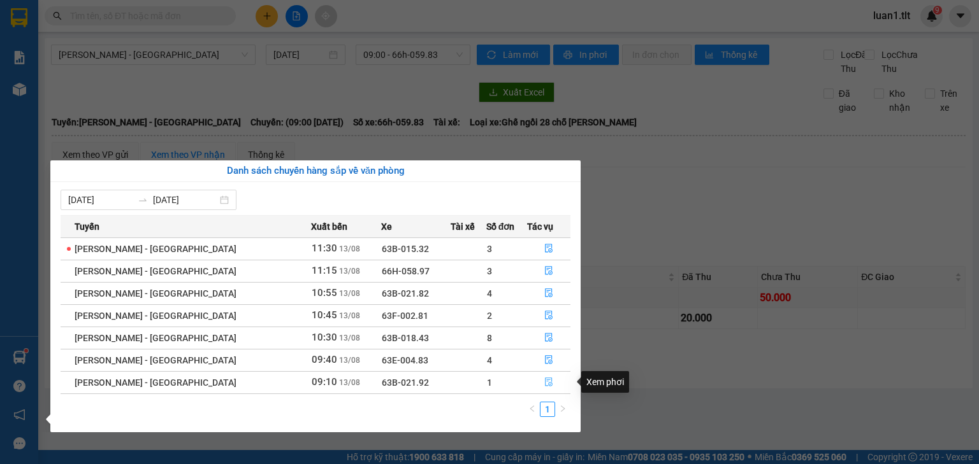
click at [545, 381] on icon "file-done" at bounding box center [549, 382] width 8 height 9
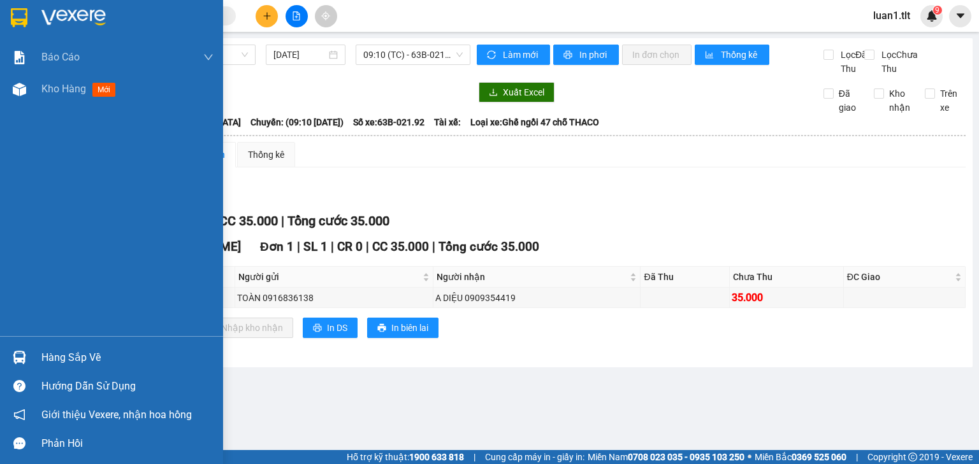
click at [8, 18] on div at bounding box center [19, 17] width 22 height 22
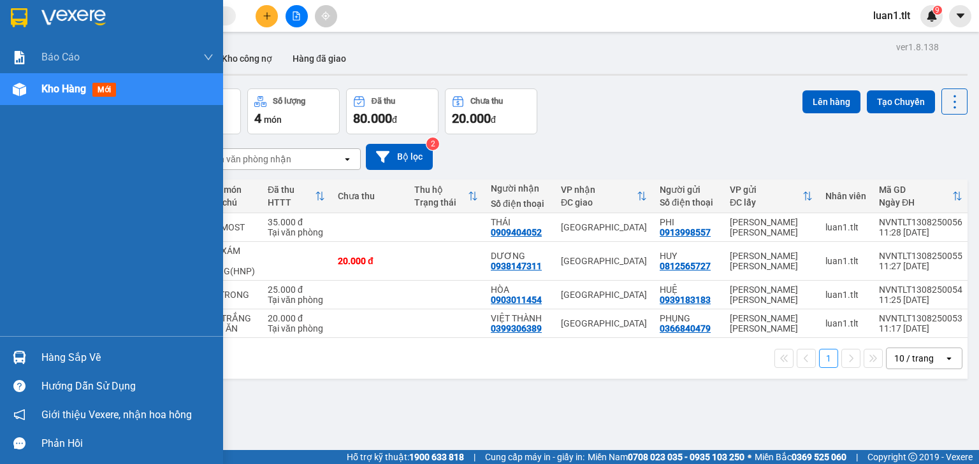
click at [19, 15] on img at bounding box center [19, 17] width 17 height 19
click at [13, 28] on div at bounding box center [111, 20] width 223 height 41
click at [28, 18] on div at bounding box center [19, 17] width 22 height 22
drag, startPoint x: 39, startPoint y: 15, endPoint x: 47, endPoint y: 0, distance: 17.4
click at [40, 15] on div at bounding box center [111, 20] width 223 height 41
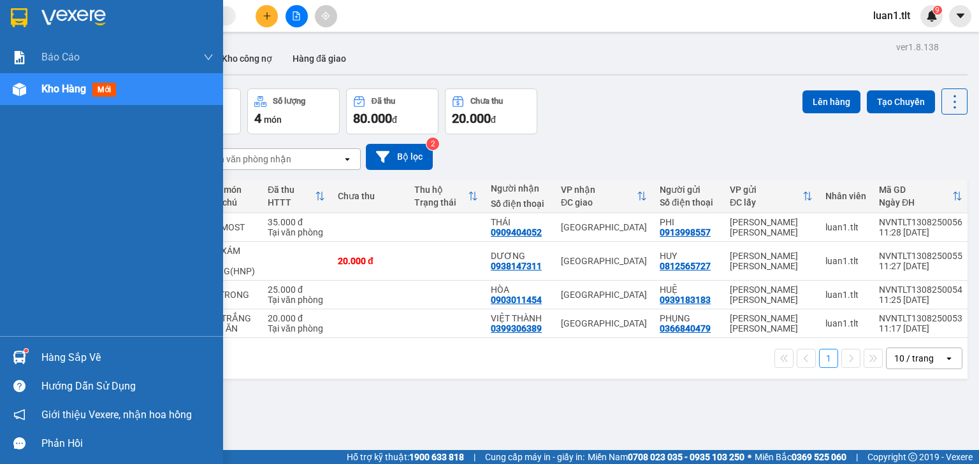
click at [45, 349] on div "Hàng sắp về" at bounding box center [127, 357] width 172 height 19
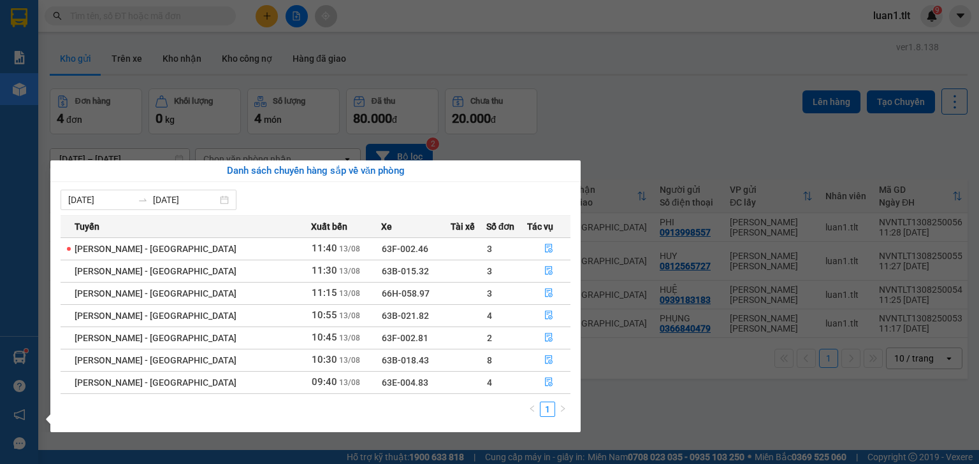
click at [675, 413] on section "Kết quả tìm kiếm ( 6991 ) Bộ lọc Ngày tạo đơn gần nhất Mã ĐH Trạng thái Món hàn…" at bounding box center [489, 232] width 979 height 464
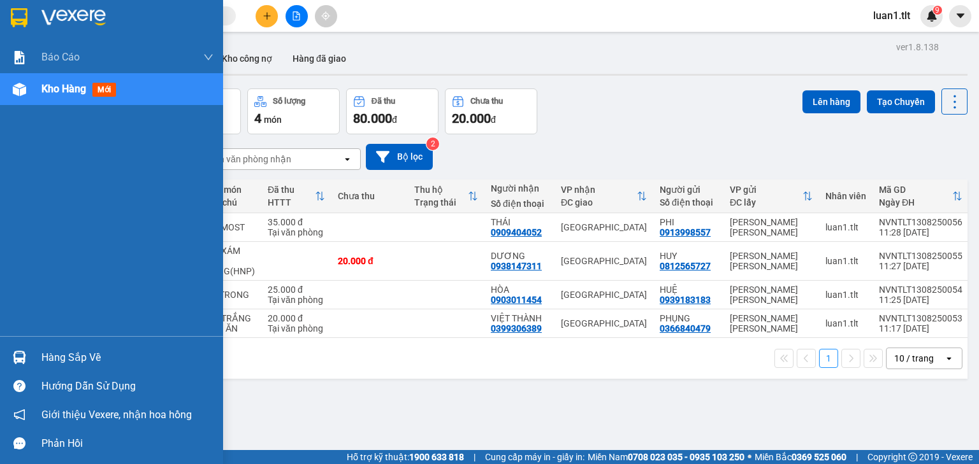
click at [19, 357] on img at bounding box center [19, 357] width 13 height 13
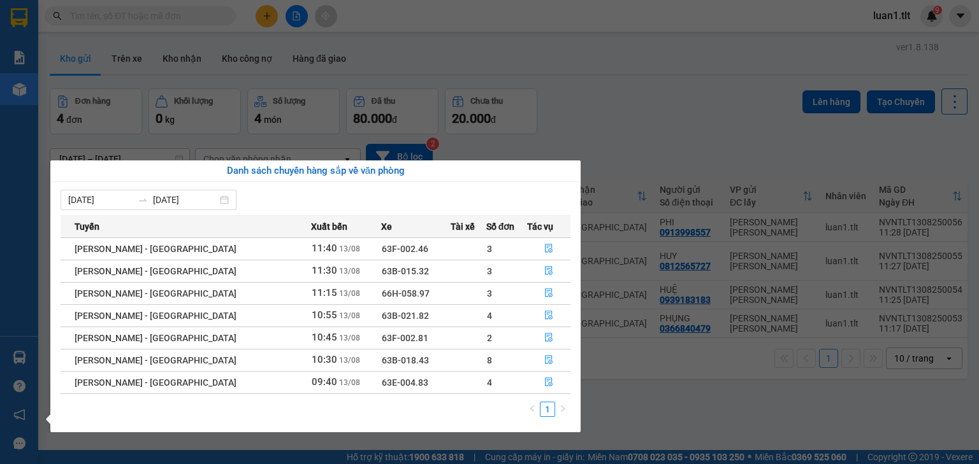
click at [673, 374] on section "Kết quả tìm kiếm ( 6991 ) Bộ lọc Ngày tạo đơn gần nhất Mã ĐH Trạng thái Món hàn…" at bounding box center [489, 232] width 979 height 464
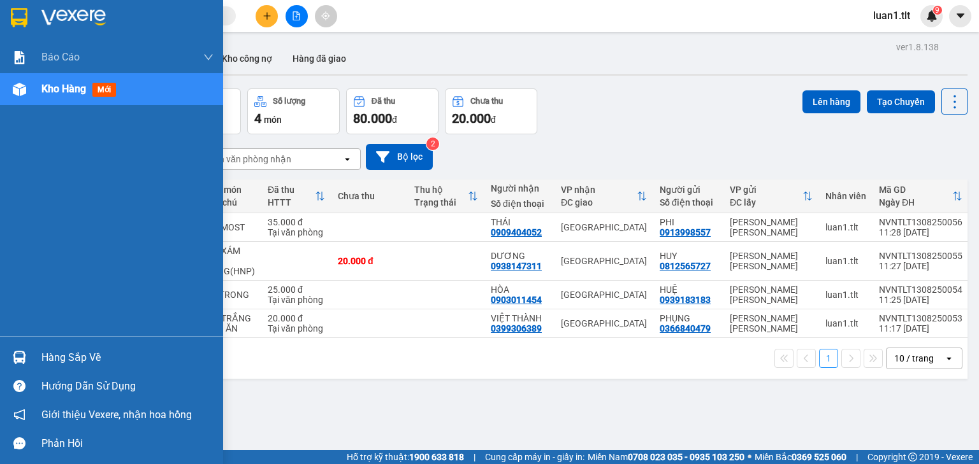
click at [75, 356] on div "Hàng sắp về" at bounding box center [127, 357] width 172 height 19
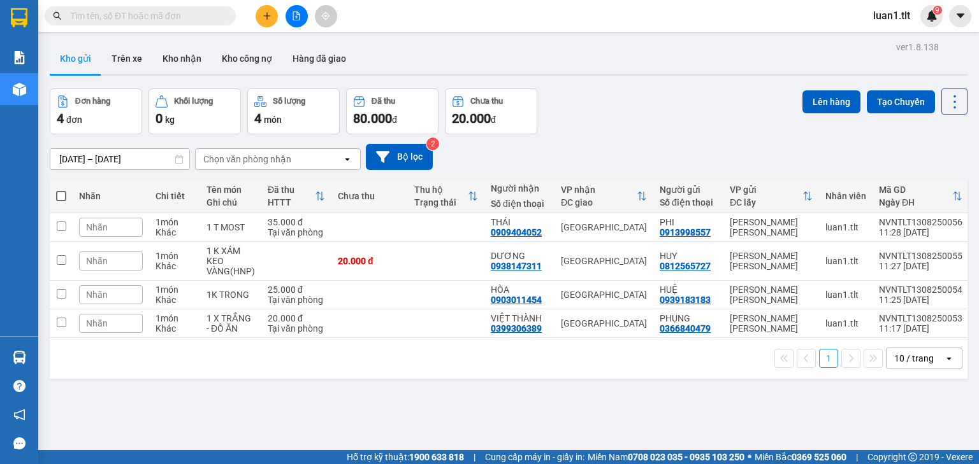
click at [687, 400] on section "Kết quả tìm kiếm ( 6991 ) Bộ lọc Ngày tạo đơn gần nhất Mã ĐH Trạng thái Món hàn…" at bounding box center [489, 232] width 979 height 464
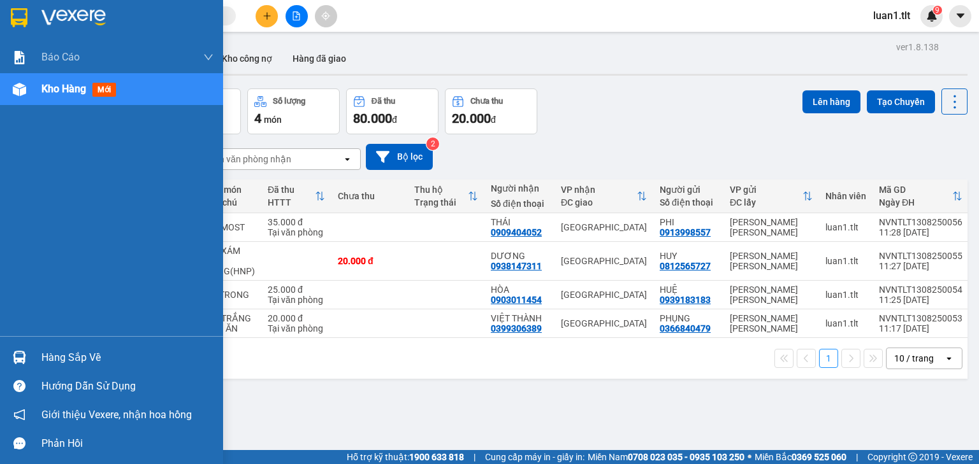
click at [29, 13] on div at bounding box center [19, 17] width 22 height 22
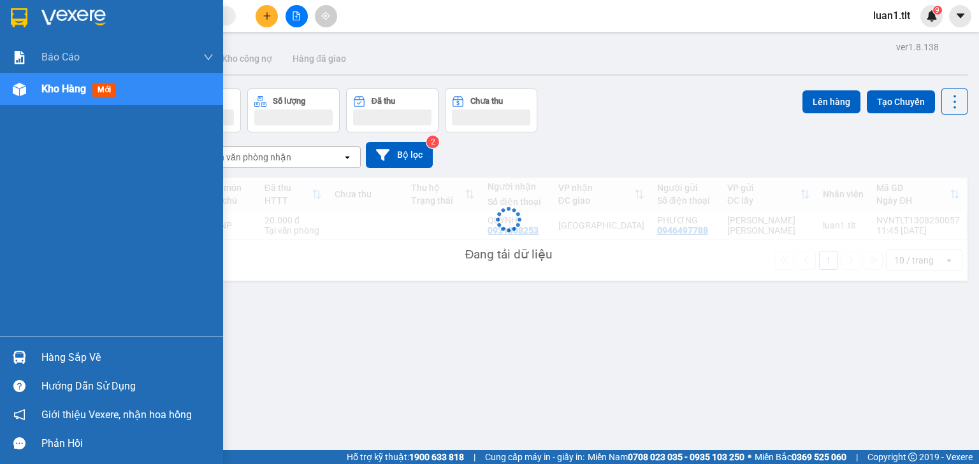
click at [41, 352] on div "Hàng sắp về" at bounding box center [127, 357] width 172 height 19
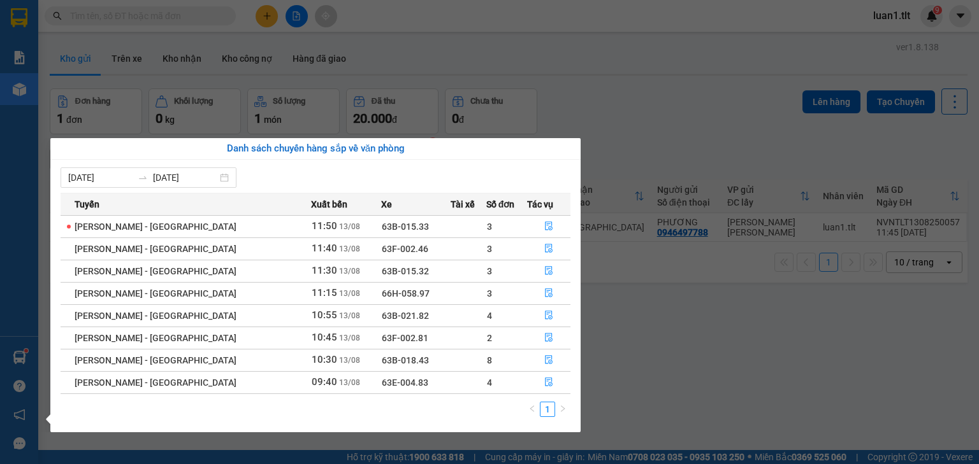
drag, startPoint x: 708, startPoint y: 334, endPoint x: 528, endPoint y: 222, distance: 212.7
click at [708, 334] on section "Kết quả tìm kiếm ( 6991 ) Bộ lọc Ngày tạo đơn gần nhất Mã ĐH Trạng thái Món hàn…" at bounding box center [489, 232] width 979 height 464
